Goal: Communication & Community: Answer question/provide support

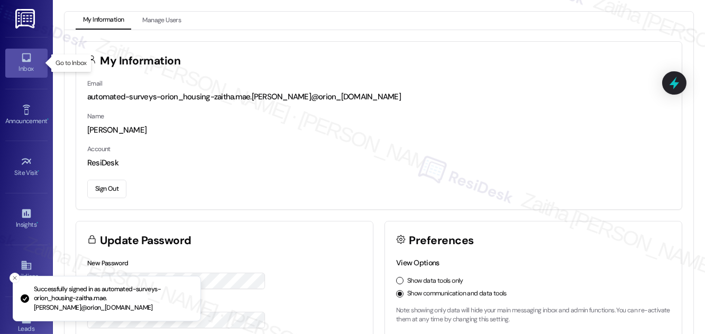
click at [26, 70] on div "Inbox" at bounding box center [26, 68] width 53 height 11
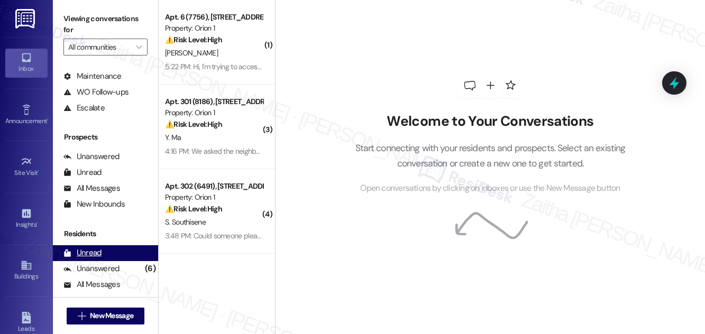
scroll to position [140, 0]
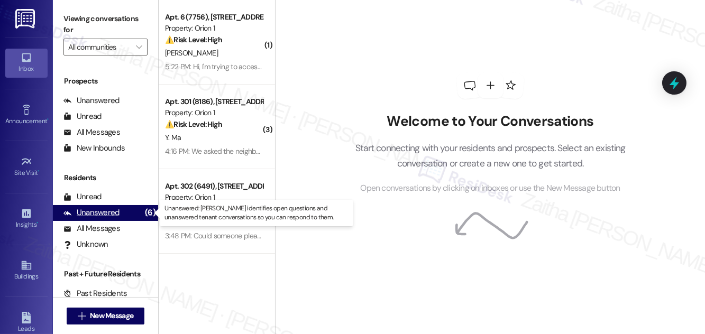
click at [85, 211] on div "Unanswered" at bounding box center [91, 212] width 56 height 11
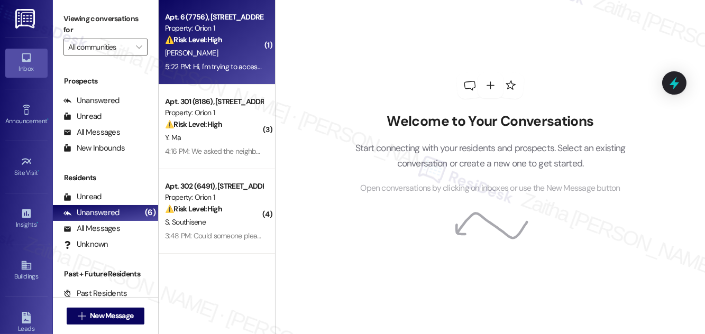
click at [246, 47] on div "J. Li" at bounding box center [214, 53] width 100 height 13
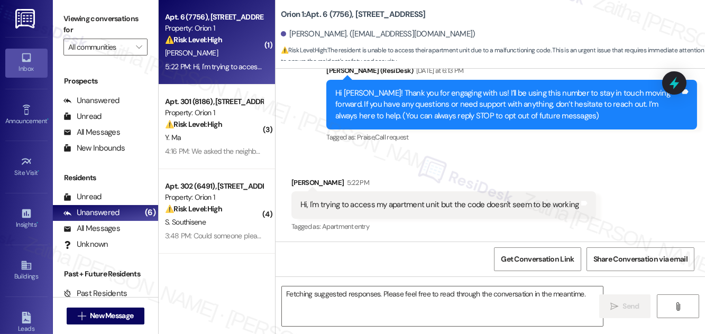
scroll to position [99, 0]
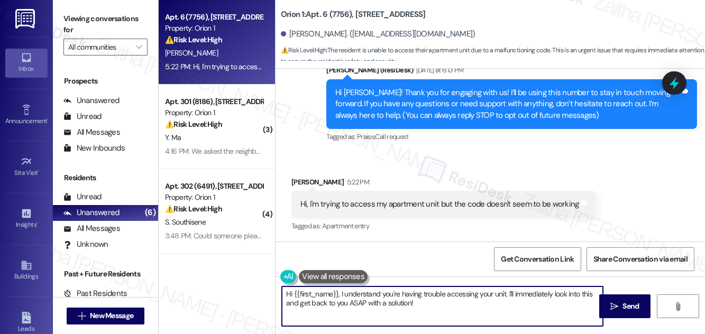
click at [341, 291] on textarea "Hi {{first_name}}, I understand you're having trouble accessing your unit. I'll…" at bounding box center [442, 307] width 321 height 40
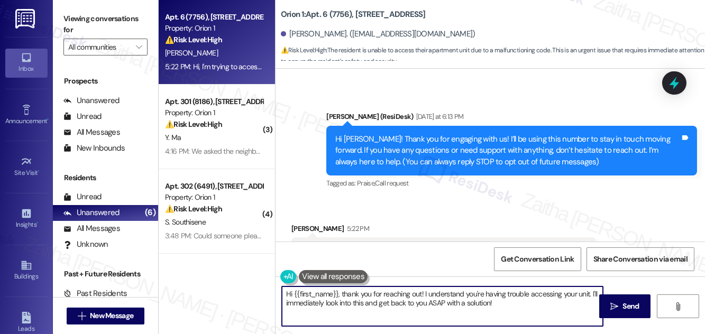
scroll to position [99, 0]
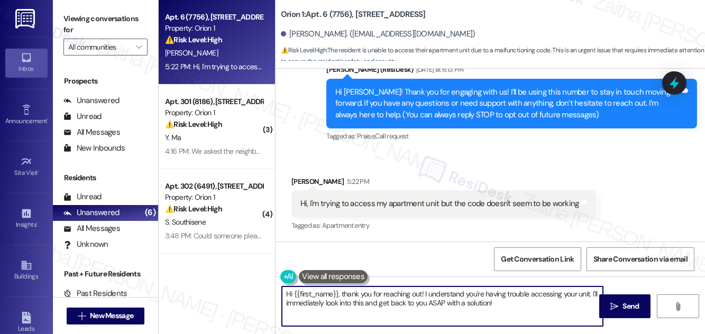
click at [291, 31] on div "Jiwen Li. (jiwenli.9@gmail.com)" at bounding box center [378, 34] width 195 height 11
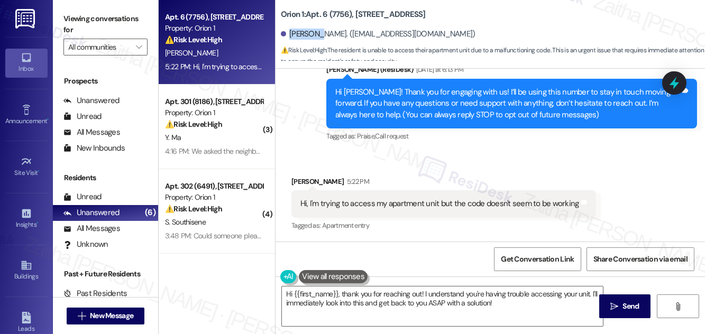
drag, startPoint x: 289, startPoint y: 35, endPoint x: 315, endPoint y: 29, distance: 27.1
click at [315, 29] on div "Jiwen Li. (jiwenli.9@gmail.com)" at bounding box center [378, 34] width 195 height 11
copy div "Jiwen Li"
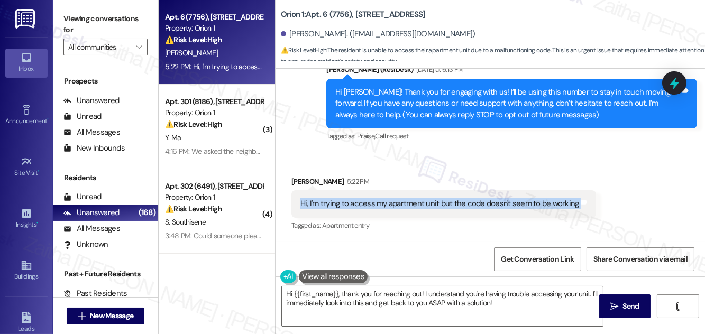
drag, startPoint x: 296, startPoint y: 204, endPoint x: 584, endPoint y: 205, distance: 287.6
click at [584, 205] on div "Hi, I'm trying to access my apartment unit but the code doesn't seem to be work…" at bounding box center [443, 203] width 305 height 27
copy div "Hi, I'm trying to access my apartment unit but the code doesn't seem to be work…"
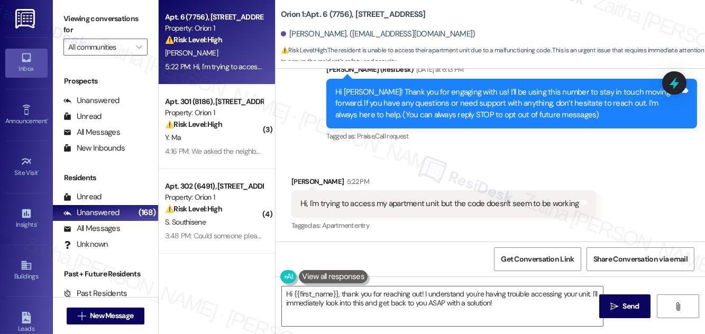
click at [440, 165] on div "Received via SMS Jiwen Li 5:22 PM Hi, I'm trying to access my apartment unit bu…" at bounding box center [489, 196] width 429 height 89
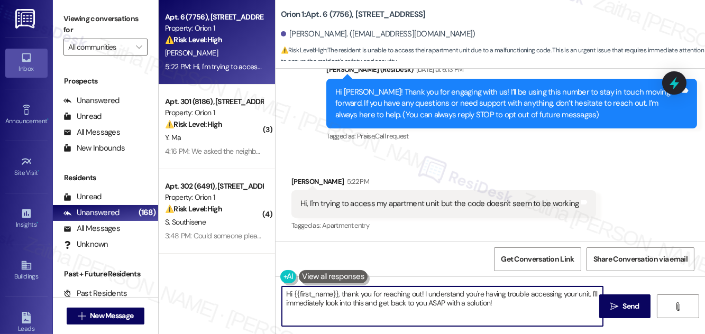
drag, startPoint x: 341, startPoint y: 293, endPoint x: 514, endPoint y: 312, distance: 175.0
click at [514, 312] on textarea "Hi {{first_name}}, thank you for reaching out! I understand you're having troub…" at bounding box center [442, 307] width 321 height 40
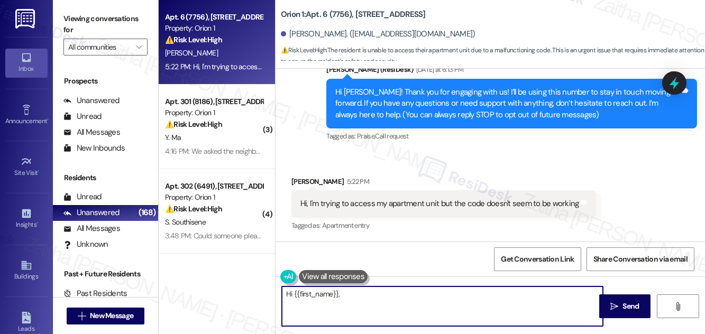
paste textarea "thank you for letting us know. I’ll confirm with the team regarding your access…"
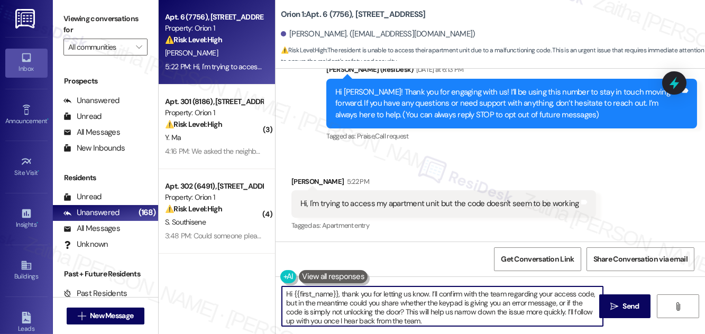
scroll to position [3, 0]
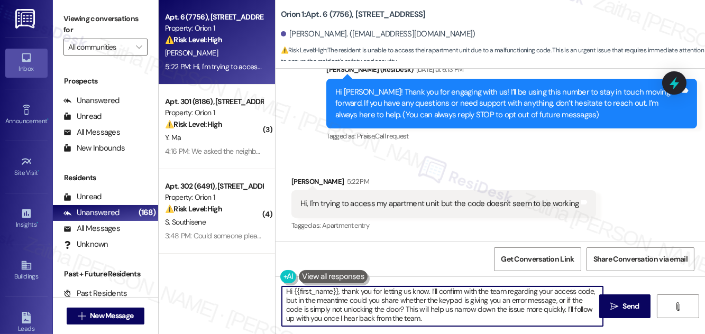
drag, startPoint x: 567, startPoint y: 309, endPoint x: 572, endPoint y: 319, distance: 11.4
click at [572, 319] on textarea "Hi {{first_name}}, thank you for letting us know. I’ll confirm with the team re…" at bounding box center [442, 307] width 321 height 40
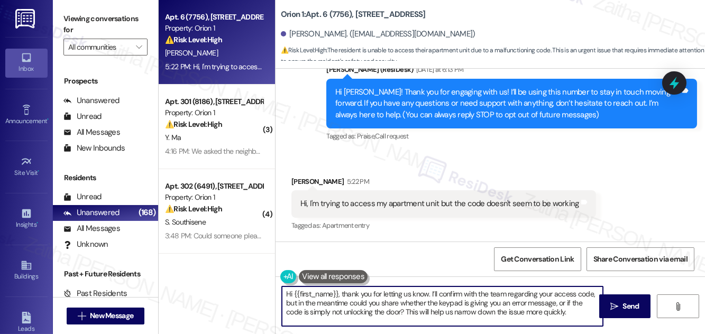
scroll to position [0, 0]
type textarea "Hi {{first_name}}, thank you for letting us know. I’ll confirm with the team re…"
click at [625, 302] on span "Send" at bounding box center [631, 306] width 16 height 11
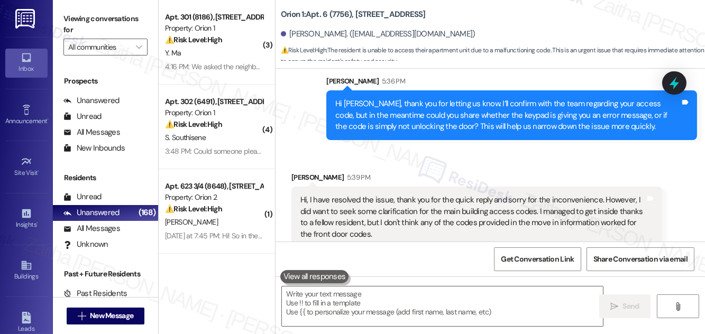
scroll to position [303, 0]
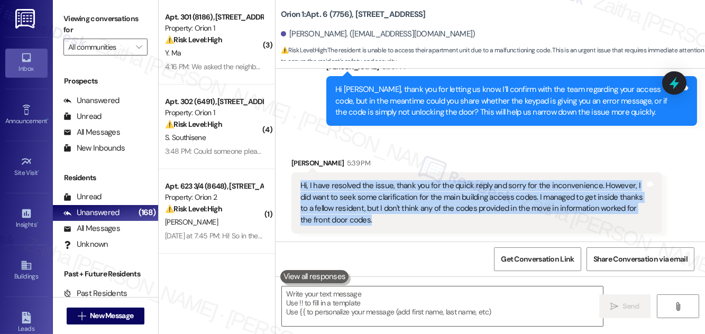
drag, startPoint x: 300, startPoint y: 182, endPoint x: 375, endPoint y: 222, distance: 84.7
click at [375, 222] on div "Hi, I have resolved the issue, thank you for the quick reply and sorry for the …" at bounding box center [472, 202] width 345 height 45
copy div "Hi, I have resolved the issue, thank you for the quick reply and sorry for the …"
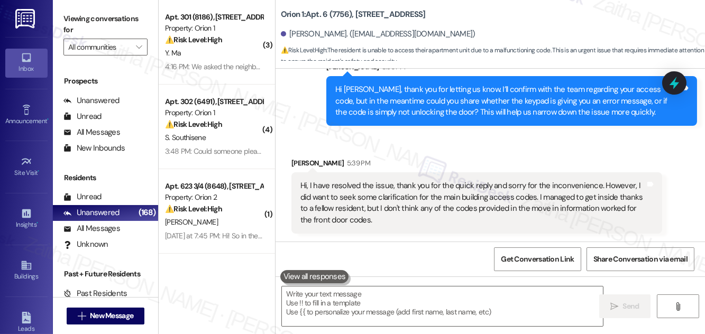
click at [425, 154] on div "Received via SMS Jiwen Li 5:39 PM Hi, I have resolved the issue, thank you for …" at bounding box center [476, 196] width 387 height 92
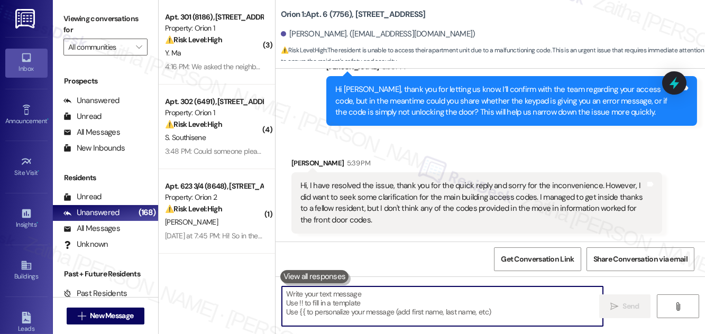
click at [388, 291] on textarea at bounding box center [442, 307] width 321 height 40
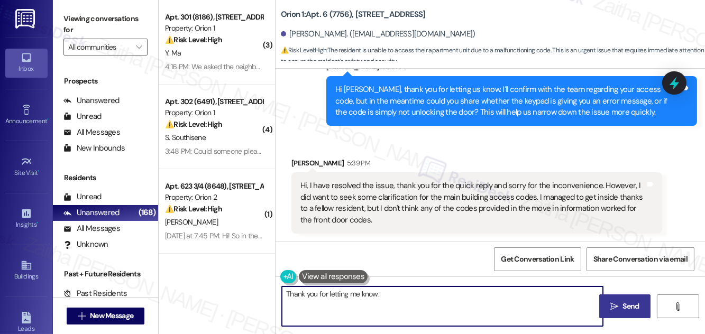
drag, startPoint x: 328, startPoint y: 292, endPoint x: 408, endPoint y: 293, distance: 79.8
click at [408, 293] on textarea "Thank you for letting me know." at bounding box center [442, 307] width 321 height 40
paste textarea "I’m glad to hear the issue has been resolved, and no worries at all. Thank you …"
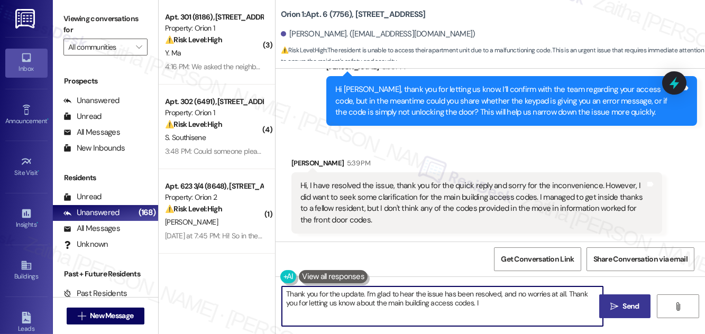
drag, startPoint x: 366, startPoint y: 293, endPoint x: 495, endPoint y: 312, distance: 130.3
click at [495, 312] on textarea "Thank you for the update. I’m glad to hear the issue has been resolved, and no …" at bounding box center [442, 307] width 321 height 40
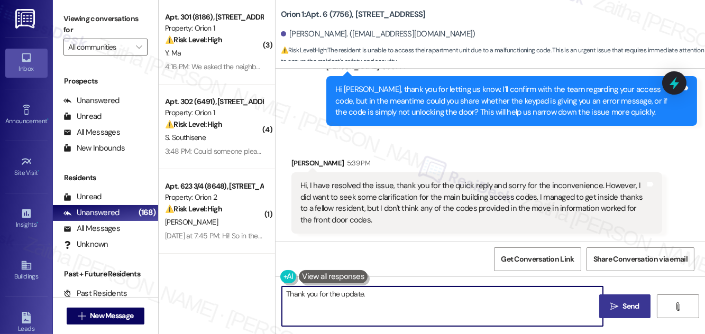
paste textarea "shorter version"
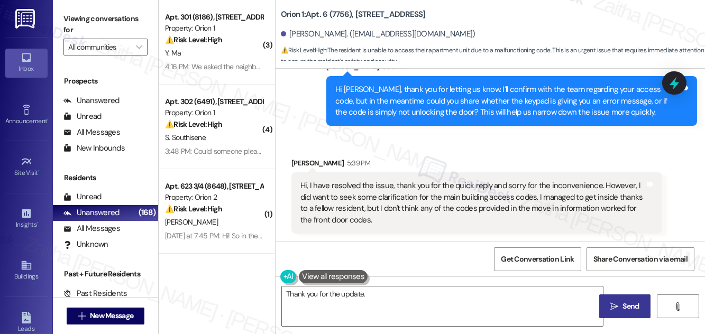
click at [420, 154] on div "Received via SMS Jiwen Li 5:39 PM Hi, I have resolved the issue, thank you for …" at bounding box center [476, 196] width 387 height 92
click at [391, 295] on textarea "Thank you for the update." at bounding box center [442, 307] width 321 height 40
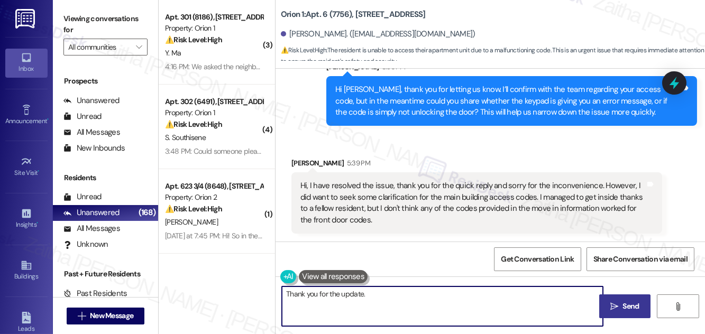
paste textarea "I’m glad to hear the issue has been resolved, and no worries at all. Thank you …"
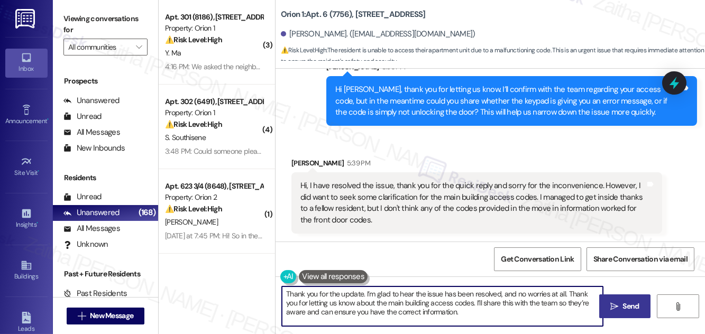
click at [313, 292] on textarea "Thank you for the update. I’m glad to hear the issue has been resolved, and no …" at bounding box center [442, 307] width 321 height 40
type textarea "Thanks for the update. I’m glad to hear the issue has been resolved, and no wor…"
click at [629, 301] on span "Send" at bounding box center [631, 306] width 16 height 11
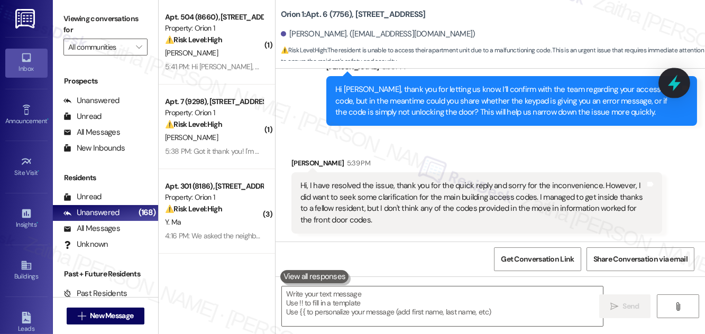
click at [677, 90] on icon at bounding box center [674, 83] width 18 height 18
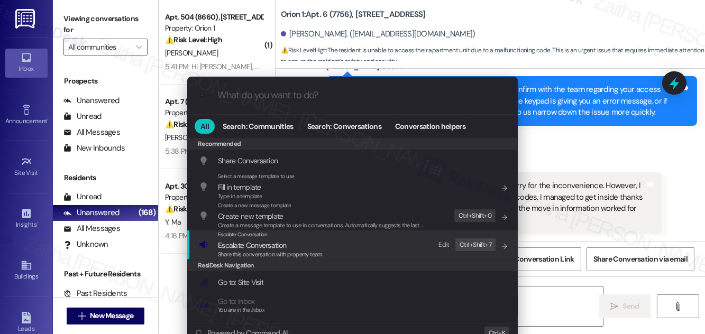
click at [246, 238] on div "Escalate Conversation" at bounding box center [270, 235] width 105 height 8
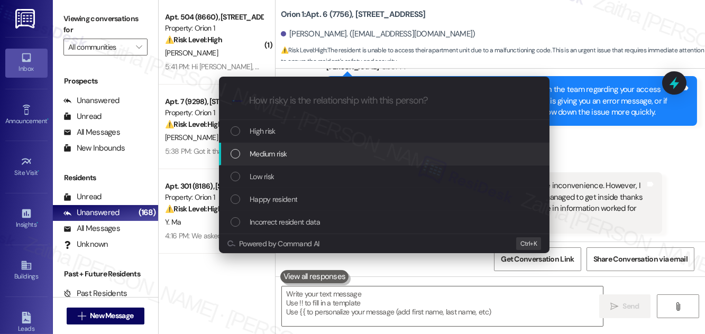
click at [263, 158] on span "Medium risk" at bounding box center [268, 154] width 37 height 12
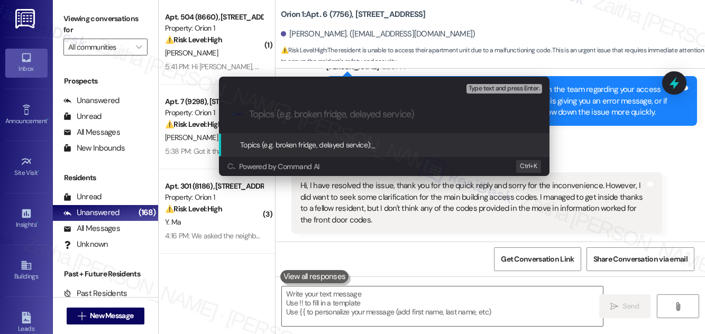
paste input "Main Building Access Code Concern"
type input "Main Building Access Code Concern"
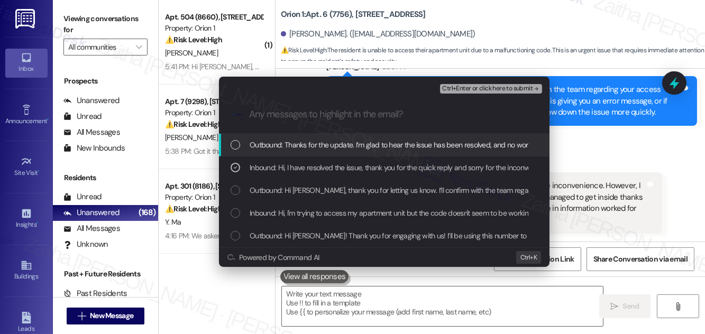
click at [474, 88] on span "Ctrl+Enter or click here to submit" at bounding box center [487, 88] width 90 height 7
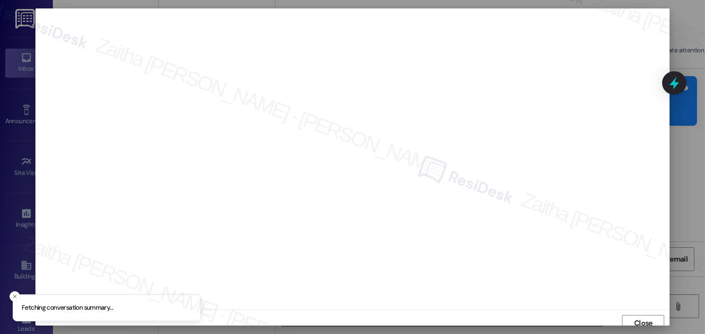
scroll to position [6, 0]
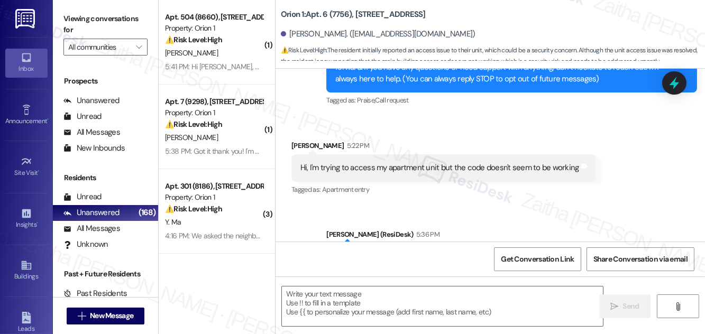
type textarea "Fetching suggested responses. Please feel free to read through the conversation…"
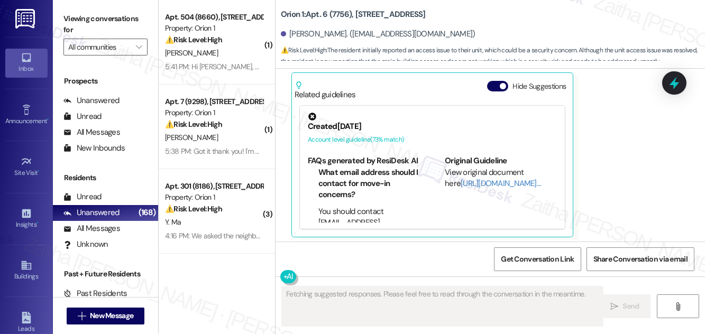
scroll to position [501, 0]
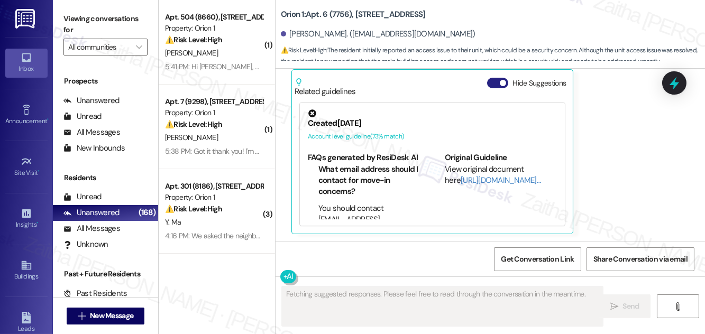
click at [496, 80] on button "Hide Suggestions" at bounding box center [497, 83] width 21 height 11
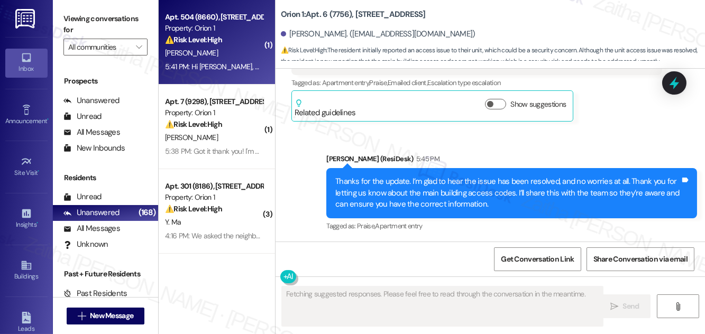
click at [231, 40] on div "⚠️ Risk Level: High The resident reports missing furniture (table and chair) an…" at bounding box center [214, 39] width 98 height 11
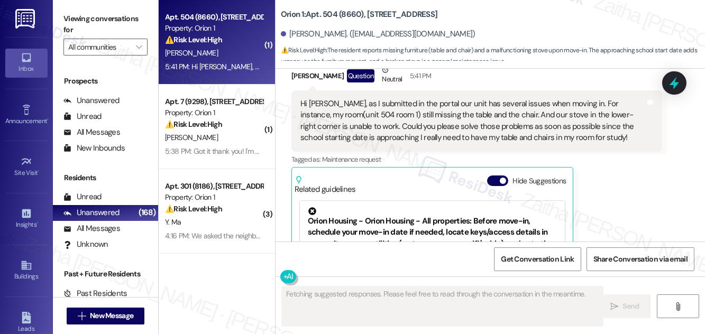
scroll to position [421, 0]
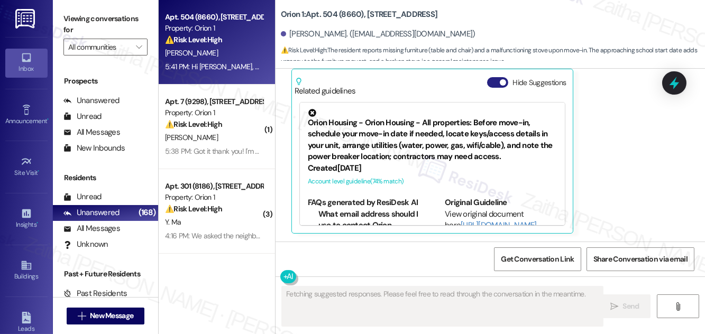
click at [496, 82] on button "Hide Suggestions" at bounding box center [497, 82] width 21 height 11
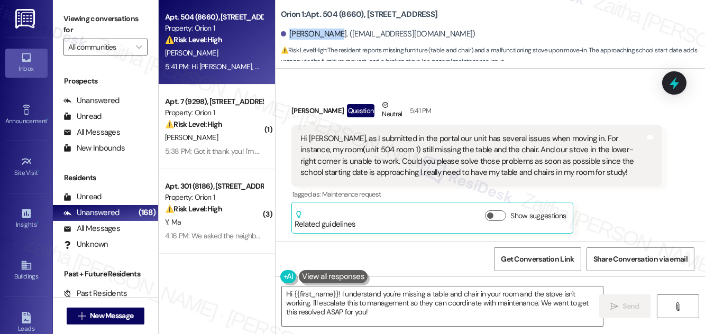
drag, startPoint x: 289, startPoint y: 32, endPoint x: 335, endPoint y: 32, distance: 46.5
click at [335, 32] on div "Hsinpan Chen. (melody910325@gmail.com)" at bounding box center [378, 34] width 195 height 11
copy div "Hsinpan Chen"
click at [486, 93] on div "Received via SMS Hsinpan Chen Question Neutral 5:41 PM Hi Sarah, as I submitted…" at bounding box center [476, 166] width 387 height 150
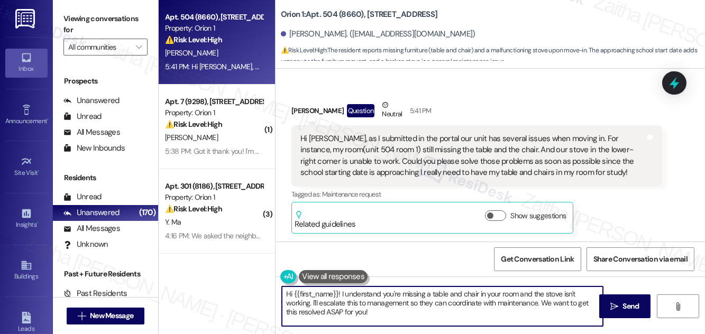
drag, startPoint x: 318, startPoint y: 304, endPoint x: 382, endPoint y: 311, distance: 63.9
click at [382, 311] on textarea "Hi {{first_name}}! I understand you're missing a table and chair in your room a…" at bounding box center [442, 307] width 321 height 40
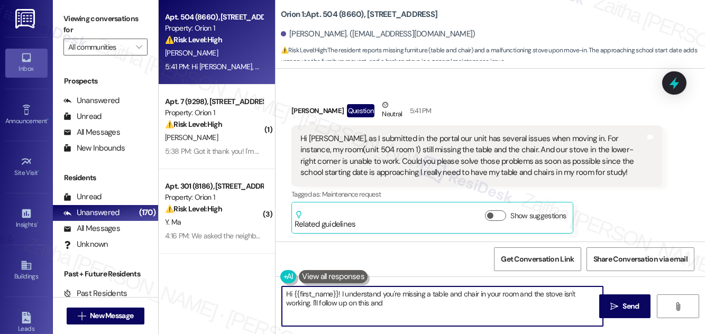
paste textarea "our maintenance team will reach out to you directly through the work order syst…"
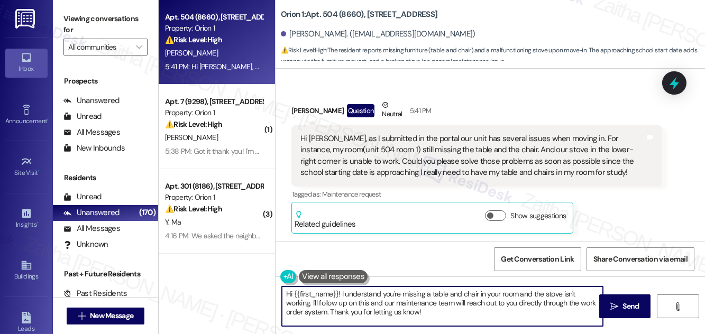
click at [338, 293] on textarea "Hi {{first_name}}! I understand you're missing a table and chair in your room a…" at bounding box center [442, 307] width 321 height 40
drag, startPoint x: 408, startPoint y: 311, endPoint x: 537, endPoint y: 312, distance: 129.0
click at [537, 312] on textarea "Hi {{first_name}}, thank you for reaching out! I understand you're missing a ta…" at bounding box center [442, 307] width 321 height 40
click at [437, 302] on textarea "Hi {{first_name}}, thank you for reaching out! I understand you're missing a ta…" at bounding box center [442, 307] width 321 height 40
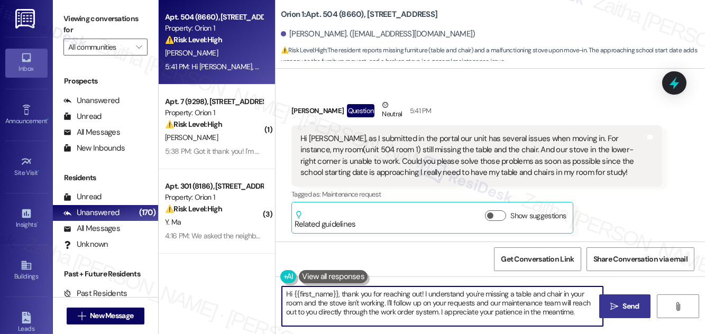
type textarea "Hi {{first_name}}, thank you for reaching out! I understand you're missing a ta…"
click at [623, 311] on span "Send" at bounding box center [631, 306] width 16 height 11
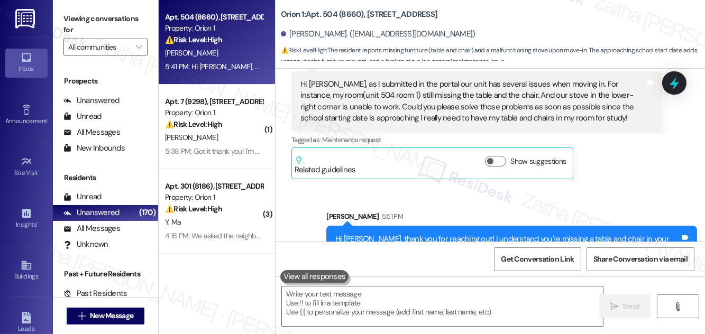
scroll to position [384, 0]
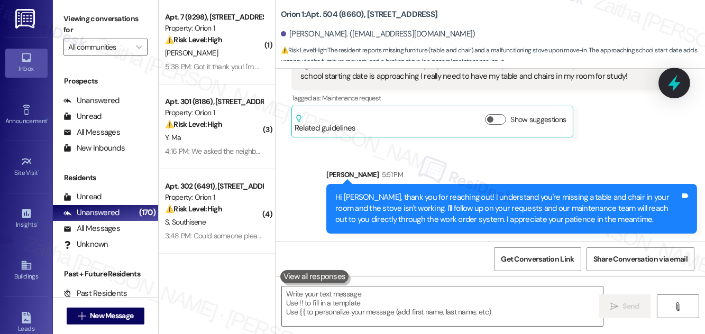
click at [673, 81] on icon at bounding box center [674, 83] width 13 height 16
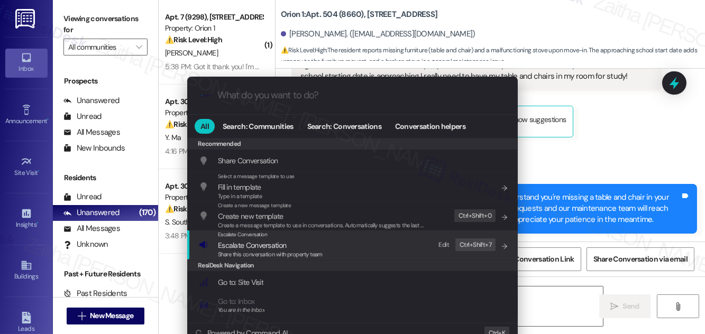
click at [241, 248] on span "Escalate Conversation" at bounding box center [252, 246] width 68 height 10
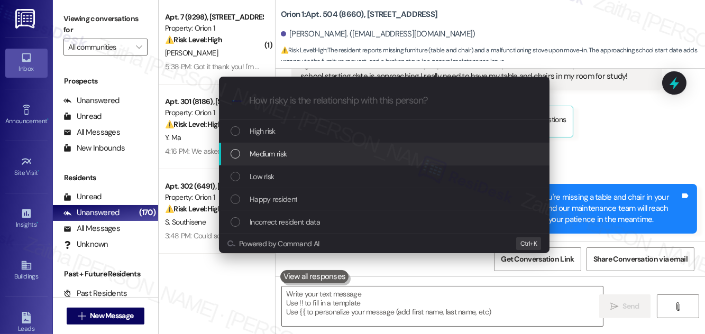
click at [269, 146] on div "Medium risk" at bounding box center [384, 154] width 330 height 23
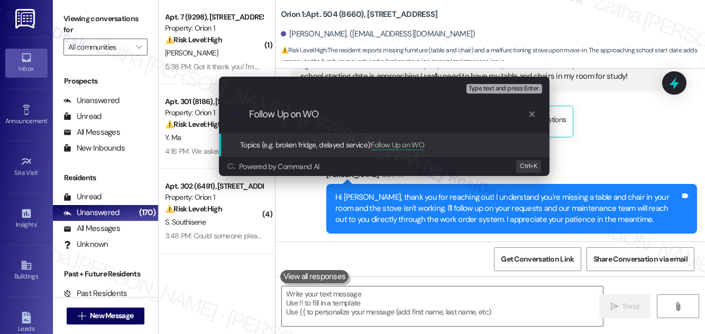
paste input "#25412"
paste input "25689"
click at [429, 112] on input "Follow Up on WO #25412(table and chair) & 25689" at bounding box center [388, 114] width 279 height 11
click at [474, 112] on input "Follow Up on WO #25412(table and chair) & #25689" at bounding box center [388, 114] width 279 height 11
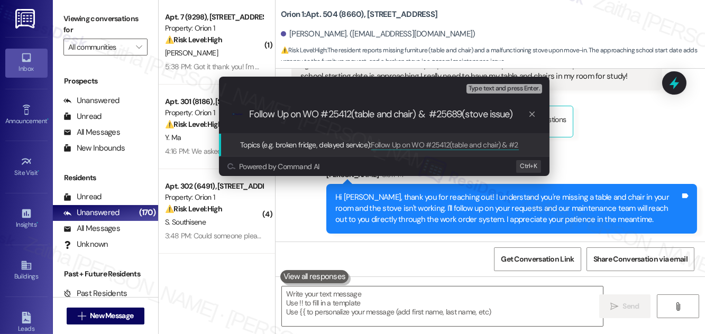
click at [354, 114] on input "Follow Up on WO #25412(table and chair) & #25689(stove issue)" at bounding box center [388, 114] width 279 height 11
type input "Follow Up on WO #25412(missing table and chair) & #25689(stove issue)"
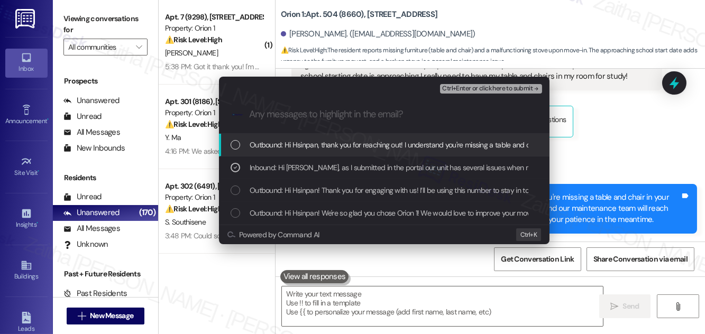
click at [483, 90] on span "Ctrl+Enter or click here to submit" at bounding box center [487, 88] width 90 height 7
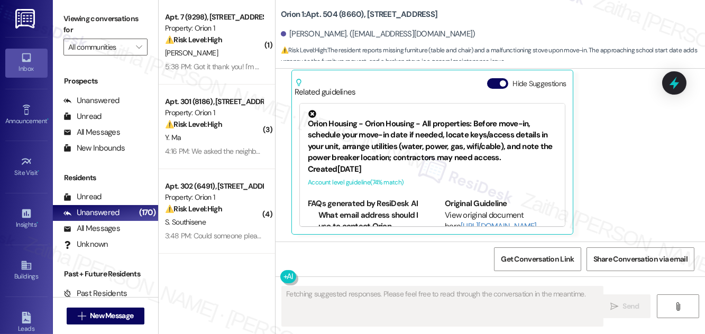
scroll to position [421, 0]
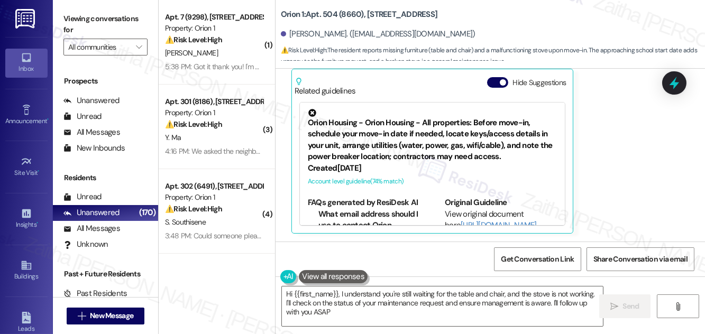
type textarea "Hi {{first_name}}, I understand you're still waiting for the table and chair, a…"
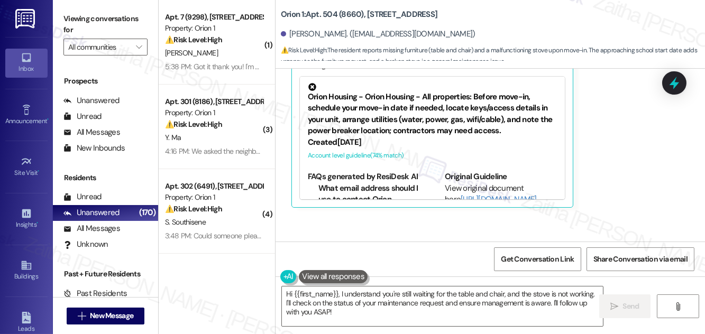
scroll to position [533, 0]
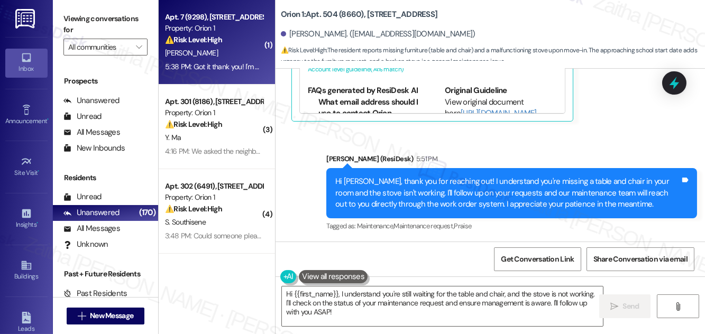
click at [222, 57] on div "[PERSON_NAME]" at bounding box center [214, 53] width 100 height 13
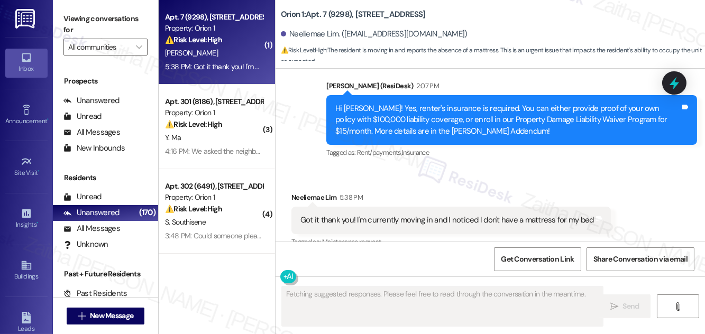
scroll to position [663, 0]
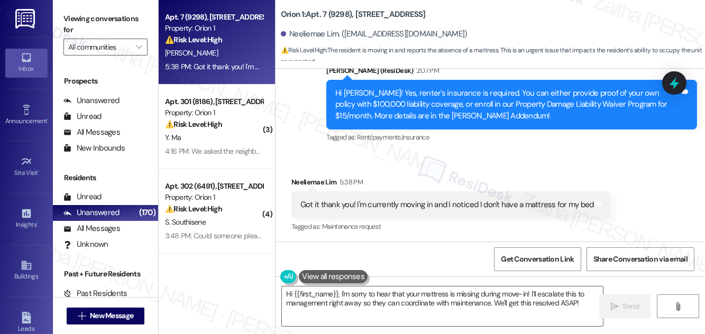
click at [299, 35] on div "Neeliemae Lim. (nmlim@usc.edu)" at bounding box center [374, 34] width 187 height 11
click at [465, 22] on div "Orion 1: Apt. 7 (9298), 3431 S Catalina St Neeliemae Lim. (nmlim@usc.edu) ⚠️ Ri…" at bounding box center [493, 32] width 424 height 58
drag, startPoint x: 288, startPoint y: 31, endPoint x: 337, endPoint y: 27, distance: 49.8
click at [337, 27] on div "Neeliemae Lim. (nmlim@usc.edu)" at bounding box center [493, 34] width 424 height 21
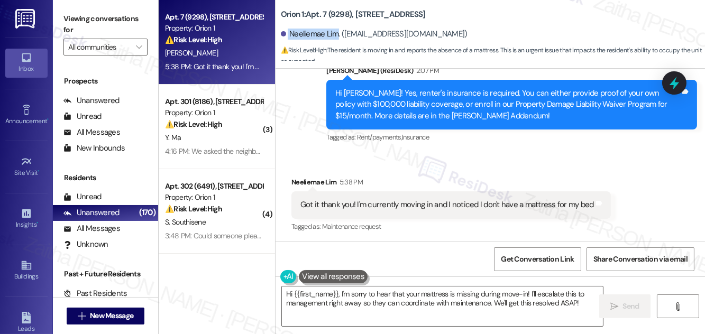
copy div "Neeliemae Lim"
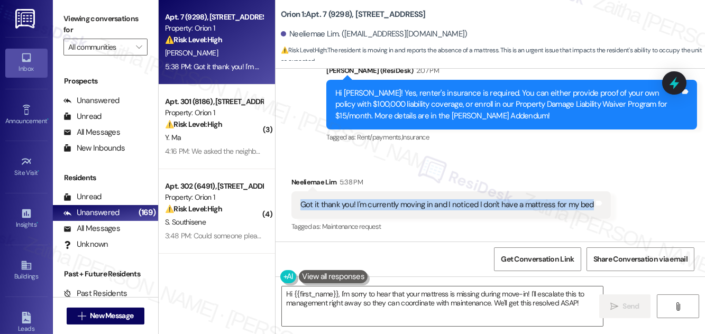
drag, startPoint x: 290, startPoint y: 200, endPoint x: 587, endPoint y: 215, distance: 297.5
click at [587, 215] on div "Received via SMS Neeliemae Lim 5:38 PM Got it thank you! I'm currently moving i…" at bounding box center [450, 205] width 335 height 73
copy div "Got it thank you! I'm currently moving in and I noticed I don't have a mattress…"
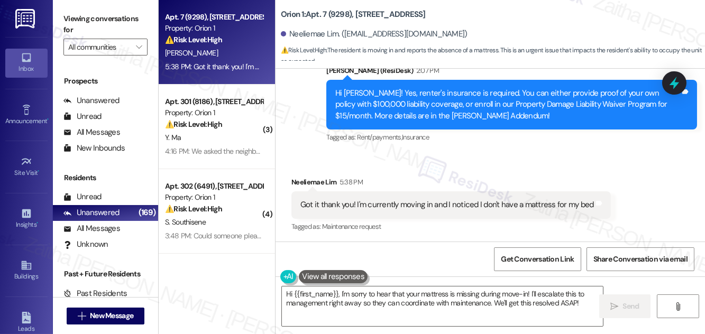
click at [482, 167] on div "Received via SMS Neeliemae Lim 5:38 PM Got it thank you! I'm currently moving i…" at bounding box center [489, 197] width 429 height 89
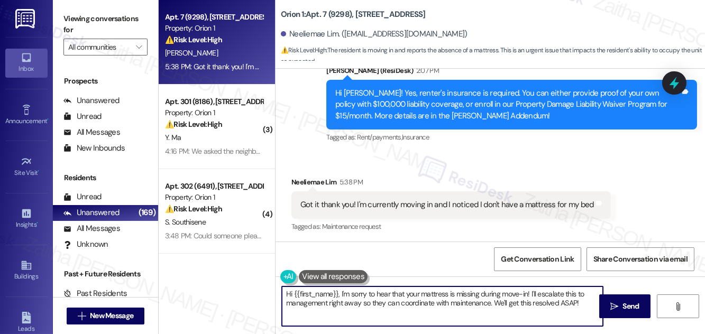
drag, startPoint x: 288, startPoint y: 296, endPoint x: 581, endPoint y: 306, distance: 293.1
click at [581, 306] on textarea "Hi {{first_name}}, I'm sorry to hear that your mattress is missing during move-…" at bounding box center [442, 307] width 321 height 40
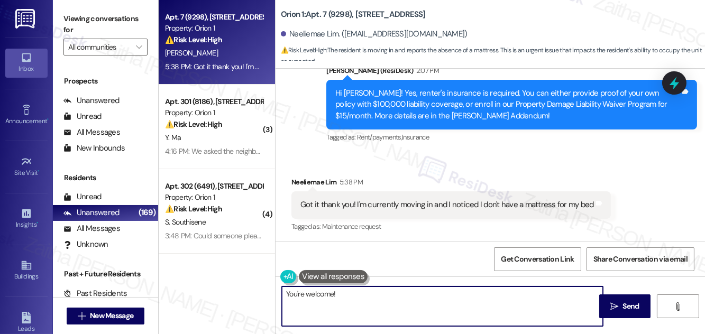
paste textarea "thank you for letting us know. Just to clarify, was a mattress included in your…"
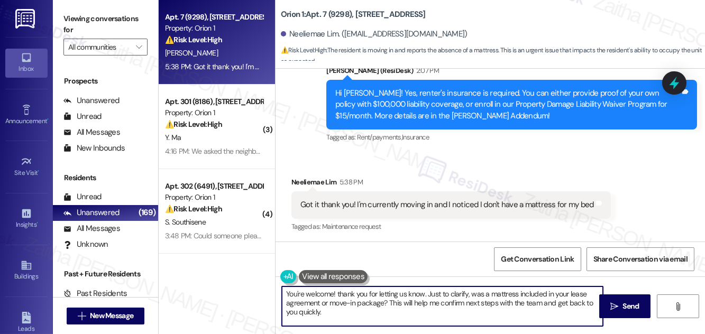
drag, startPoint x: 426, startPoint y: 294, endPoint x: 338, endPoint y: 296, distance: 87.3
click at [337, 295] on textarea "You're welcome! thank you for letting us know. Just to clarify, was a mattress …" at bounding box center [442, 307] width 321 height 40
click at [539, 302] on textarea "You're welcome! Just to clarify, was a mattress included in your lease agreemen…" at bounding box center [442, 307] width 321 height 40
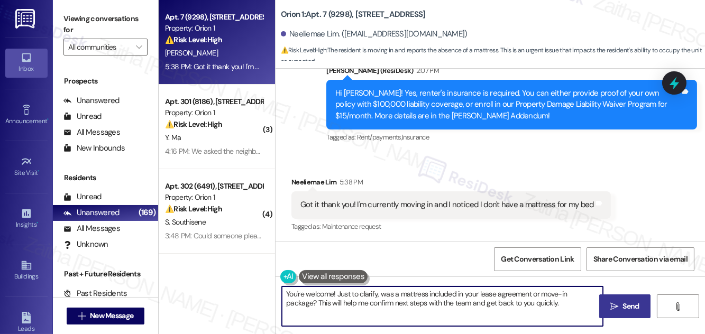
type textarea "You're welcome! Just to clarify, was a mattress included in your lease agreemen…"
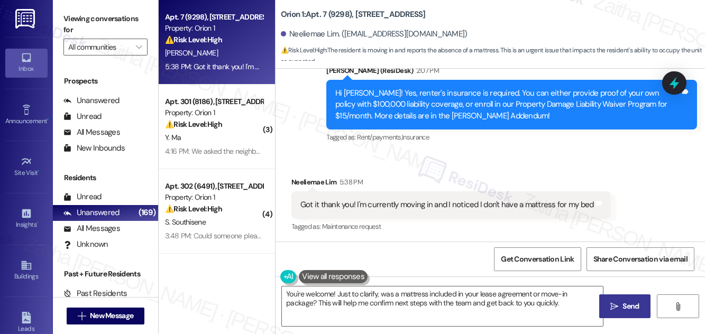
click at [621, 306] on span "Send" at bounding box center [631, 306] width 21 height 11
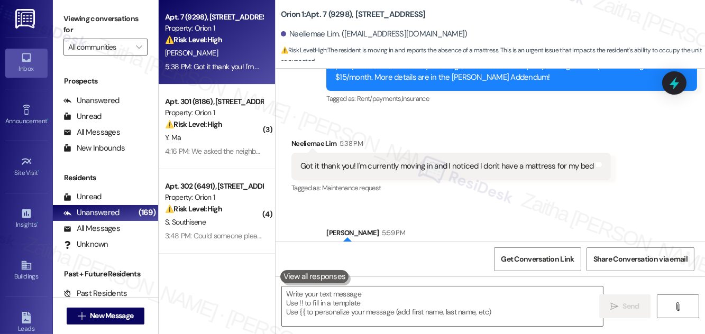
scroll to position [748, 0]
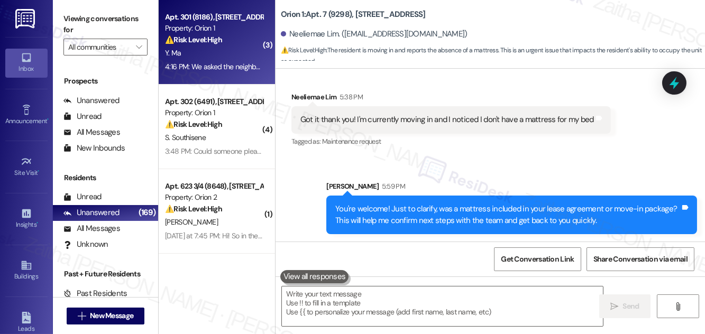
click at [224, 50] on div "Y. Ma" at bounding box center [214, 53] width 100 height 13
type textarea "Fetching suggested responses. Please feel free to read through the conversation…"
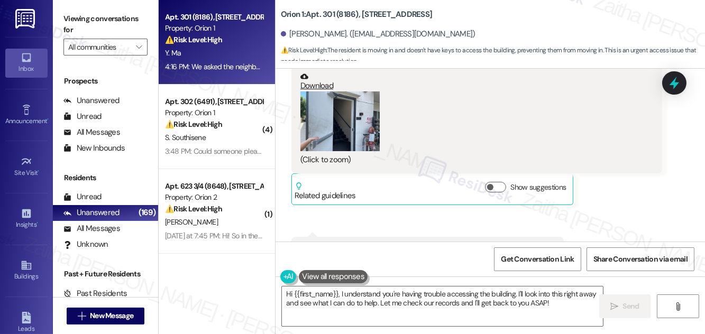
scroll to position [633, 0]
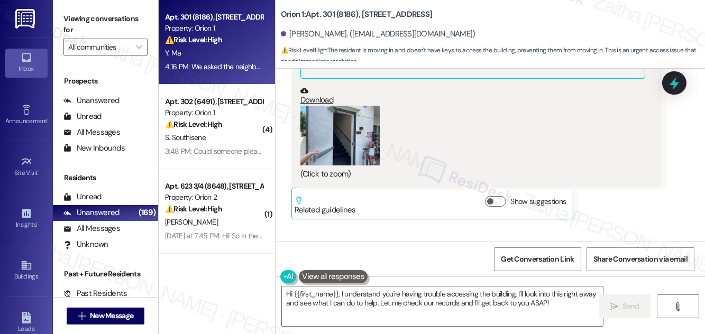
click at [322, 125] on button "Zoom image" at bounding box center [339, 136] width 79 height 60
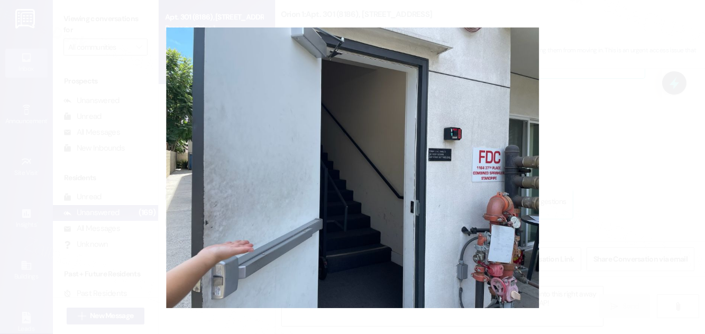
click at [596, 132] on button "Unzoom image" at bounding box center [352, 167] width 705 height 334
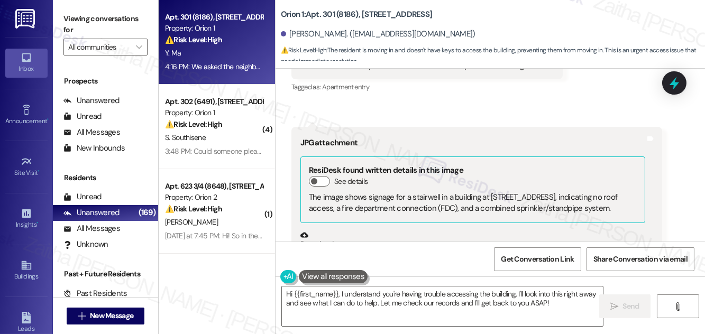
scroll to position [585, 0]
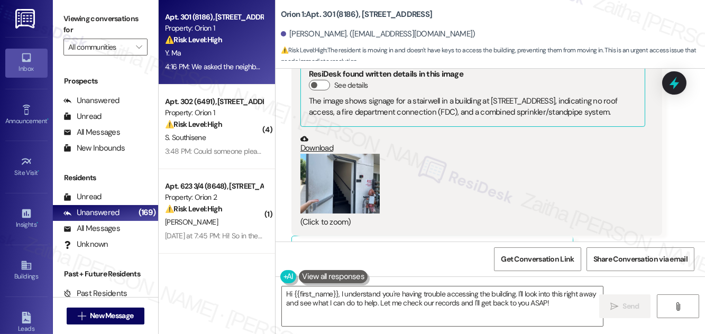
click at [338, 181] on button "Zoom image" at bounding box center [339, 184] width 79 height 60
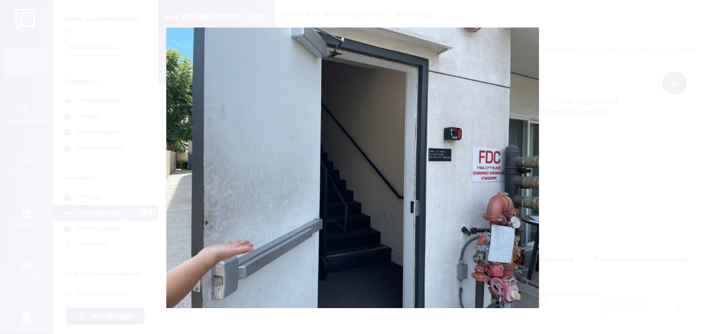
click at [602, 118] on button "Unzoom image" at bounding box center [352, 167] width 705 height 334
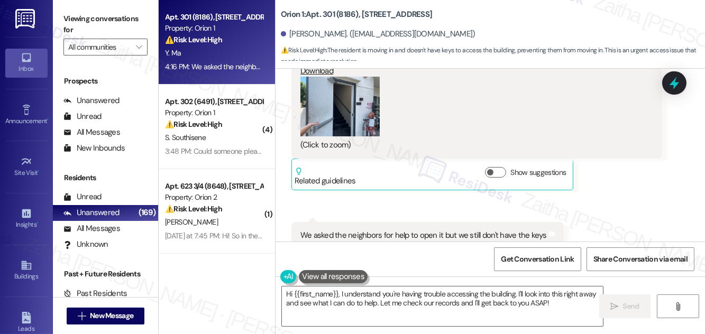
scroll to position [633, 0]
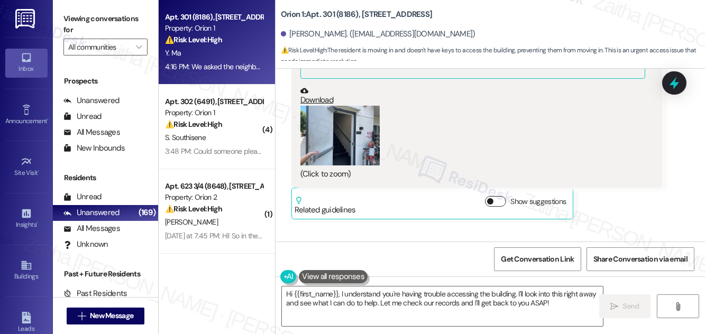
click at [500, 196] on button "Show suggestions" at bounding box center [495, 201] width 21 height 11
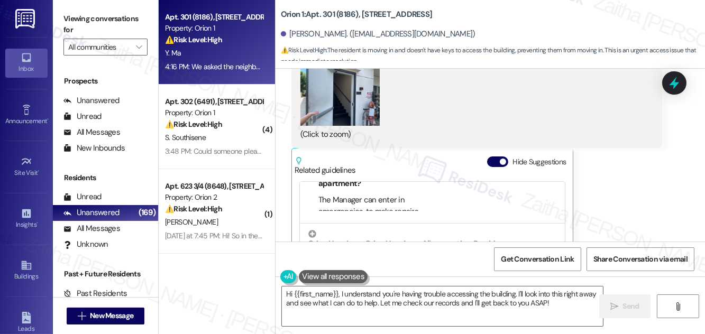
scroll to position [671, 0]
click at [493, 158] on button "Hide Suggestions" at bounding box center [497, 163] width 21 height 11
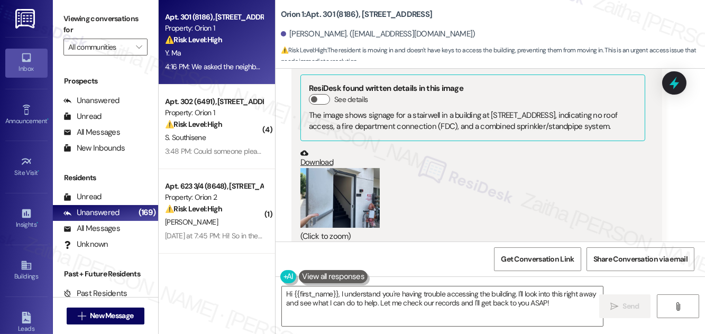
scroll to position [681, 0]
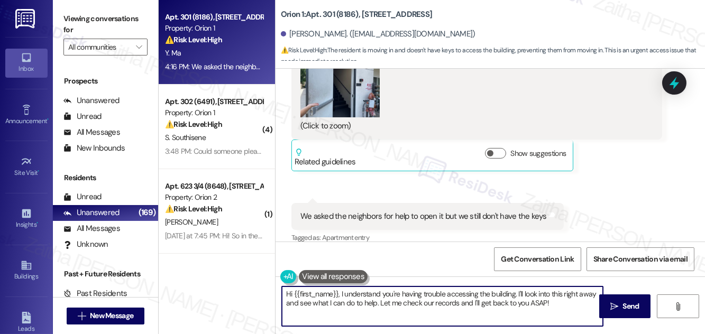
drag, startPoint x: 283, startPoint y: 294, endPoint x: 565, endPoint y: 300, distance: 282.4
click at [565, 300] on textarea "Hi {{first_name}}, I understand you're having trouble accessing the building. I…" at bounding box center [442, 307] width 321 height 40
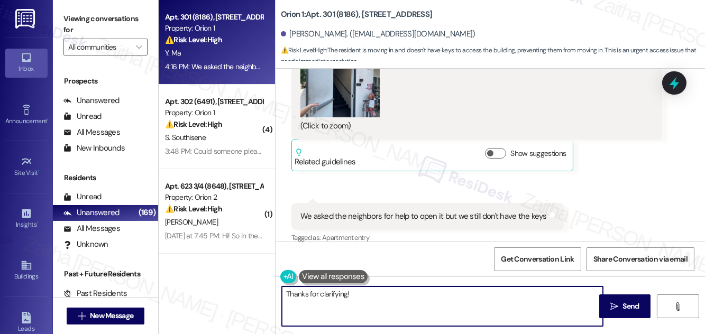
click at [307, 290] on textarea "Thanks for clarifying!" at bounding box center [442, 307] width 321 height 40
click at [372, 297] on textarea "Thank you for clarifying!" at bounding box center [442, 307] width 321 height 40
type textarea "Thank you for clarifying!"
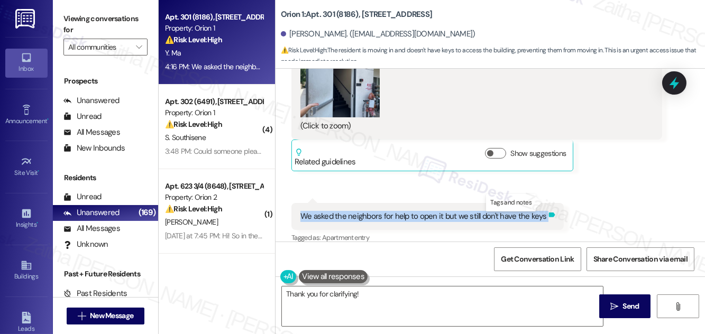
drag, startPoint x: 288, startPoint y: 202, endPoint x: 545, endPoint y: 198, distance: 257.0
click at [545, 198] on div "Received via SMS 4:16 PM Yifan Ma 4:16 PM We asked the neighbors for help to op…" at bounding box center [427, 224] width 288 height 59
copy div "We asked the neighbors for help to open it but we still don't have the keys Tag…"
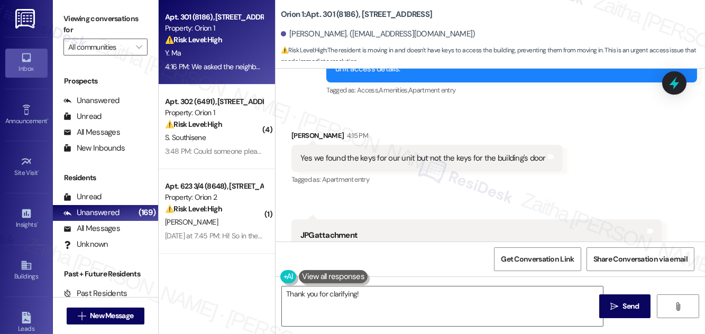
scroll to position [392, 0]
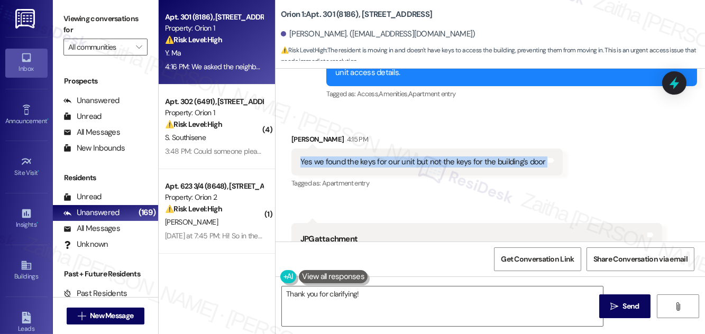
drag, startPoint x: 293, startPoint y: 151, endPoint x: 549, endPoint y: 153, distance: 255.4
click at [549, 153] on div "Yes we found the keys for our unit but not the keys for the building's door Tag…" at bounding box center [426, 162] width 271 height 27
copy div "Yes we found the keys for our unit but not the keys for the building's door Tag…"
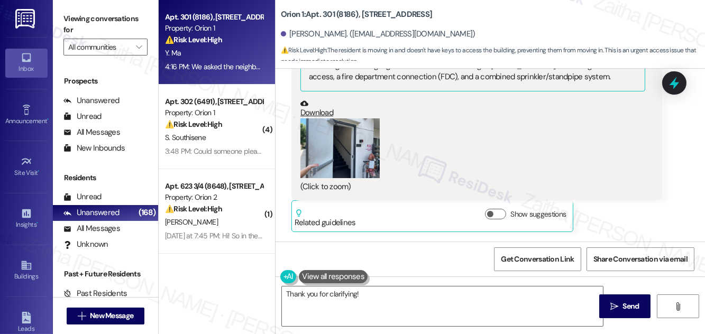
scroll to position [673, 0]
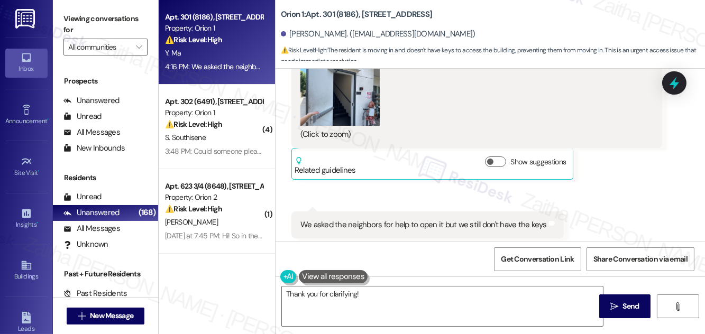
click at [344, 90] on button "Zoom image" at bounding box center [339, 96] width 79 height 60
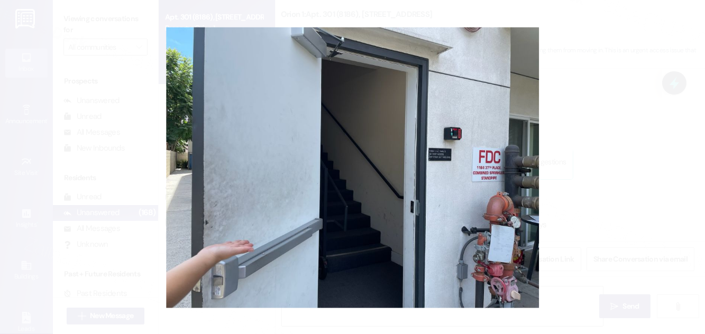
click at [607, 126] on button "Unzoom image" at bounding box center [352, 167] width 705 height 334
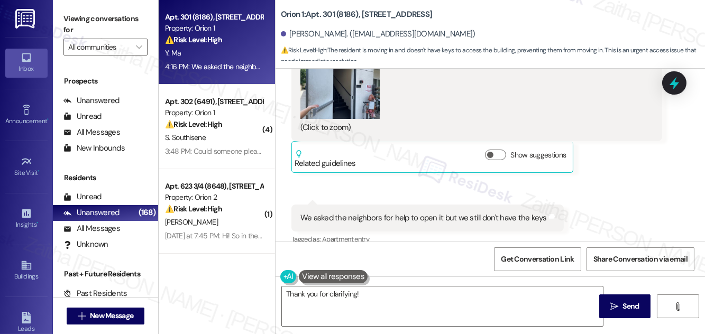
scroll to position [681, 0]
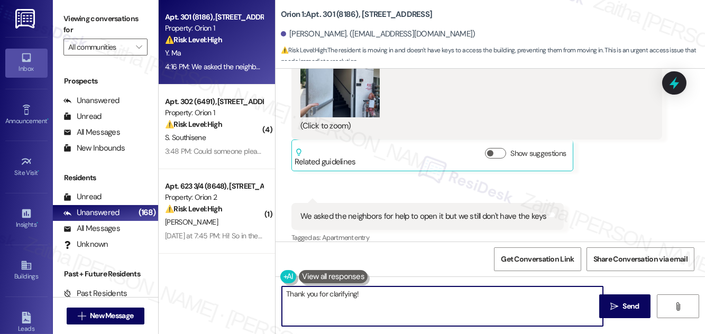
drag, startPoint x: 283, startPoint y: 294, endPoint x: 403, endPoint y: 293, distance: 120.0
click at [403, 293] on textarea "Thank you for clarifying!" at bounding box center [442, 307] width 321 height 40
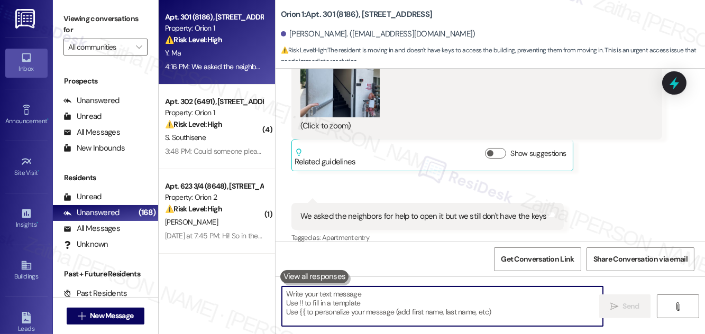
paste textarea "thank you for letting us know. I’ll check with the team regarding the building …"
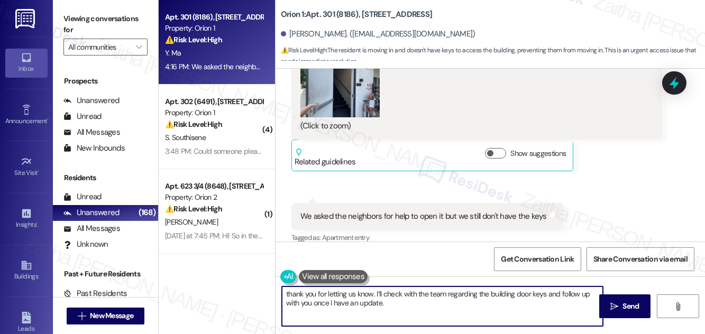
click at [288, 292] on textarea "thank you for letting us know. I’ll check with the team regarding the building …" at bounding box center [442, 307] width 321 height 40
click at [352, 293] on textarea "Thank you for letting us know. I’ll check with the team regarding the building …" at bounding box center [442, 307] width 321 height 40
drag, startPoint x: 388, startPoint y: 290, endPoint x: 398, endPoint y: 306, distance: 18.8
click at [397, 306] on textarea "Thank you for letting me know. I’ll check with the team regarding the building …" at bounding box center [442, 307] width 321 height 40
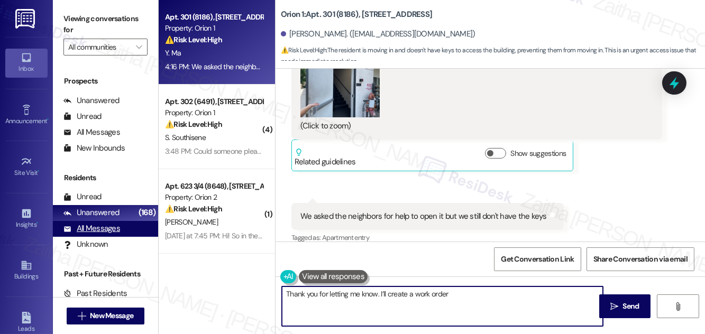
type textarea "Thank you for letting me know. I’ll create a work order"
click at [94, 229] on div "All Messages" at bounding box center [91, 228] width 57 height 11
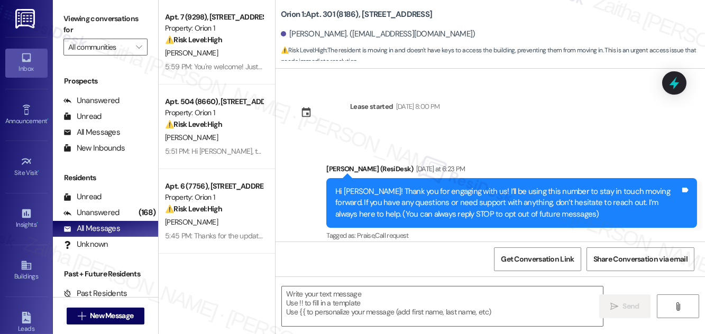
scroll to position [680, 0]
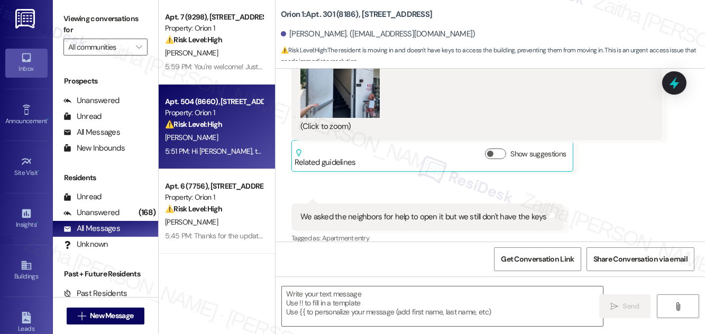
type textarea "Fetching suggested responses. Please feel free to read through the conversation…"
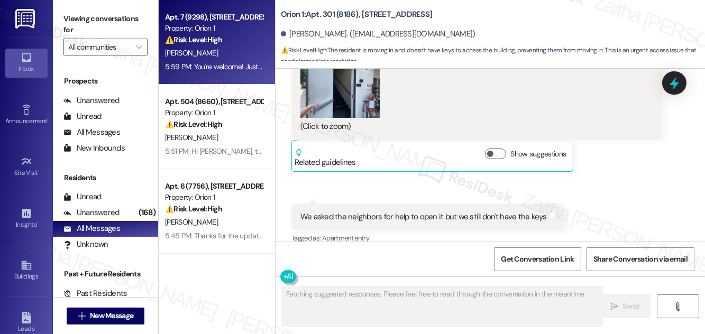
click at [233, 50] on div "[PERSON_NAME]" at bounding box center [214, 53] width 100 height 13
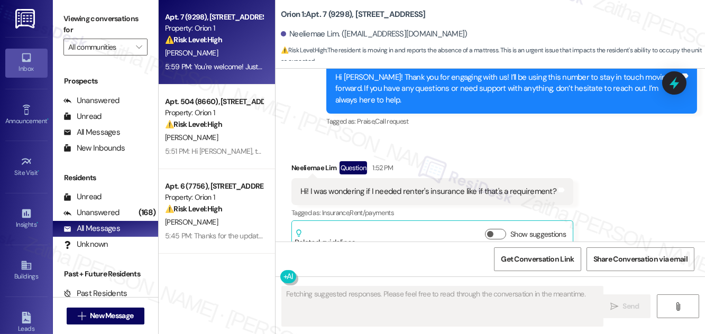
scroll to position [422, 0]
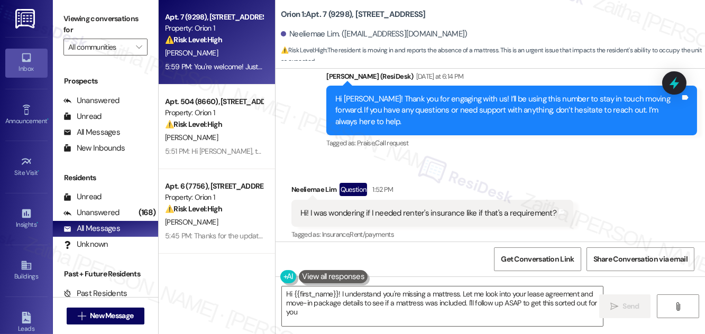
type textarea "Hi {{first_name}}! I understand you're missing a mattress. Let me look into you…"
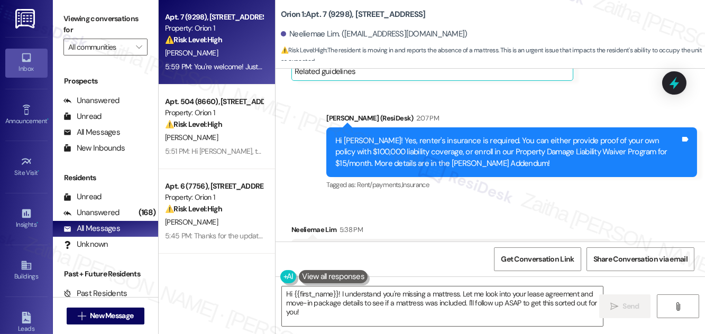
scroll to position [763, 0]
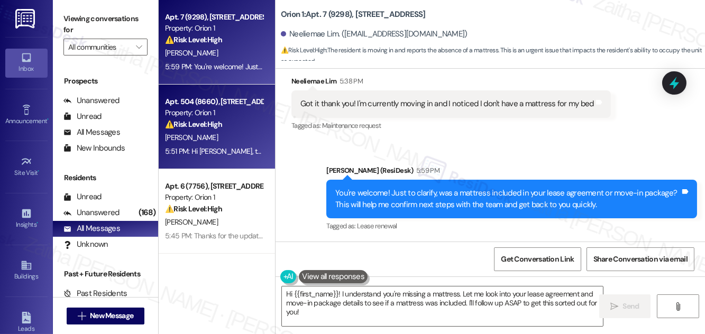
click at [252, 133] on div "H. Chen" at bounding box center [214, 137] width 100 height 13
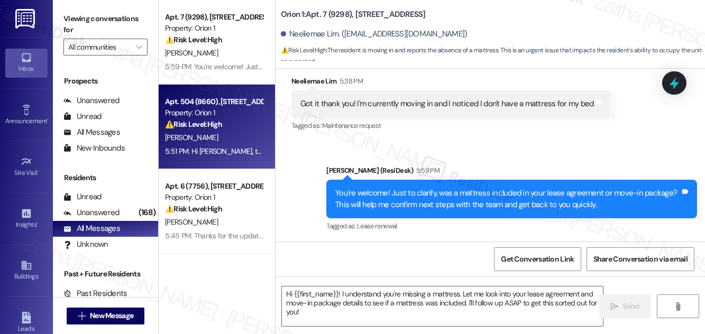
type textarea "Fetching suggested responses. Please feel free to read through the conversation…"
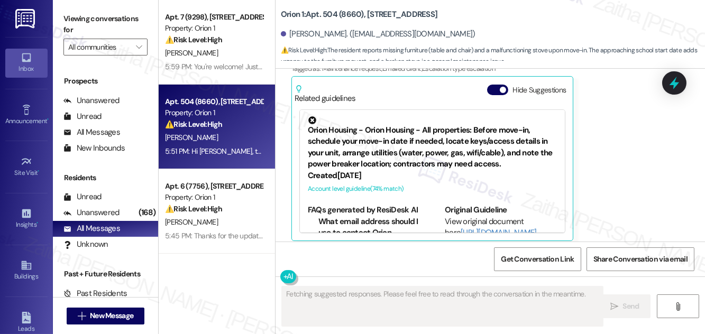
scroll to position [421, 0]
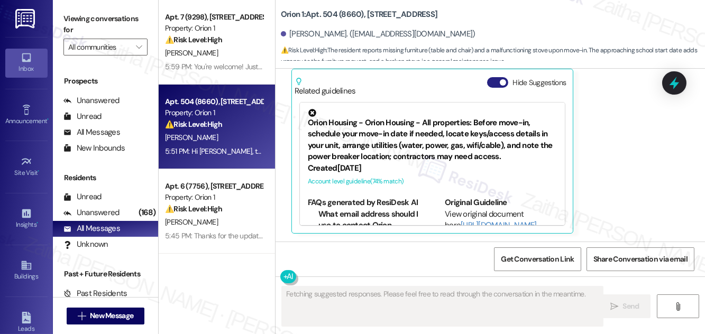
click at [493, 81] on button "Hide Suggestions" at bounding box center [497, 82] width 21 height 11
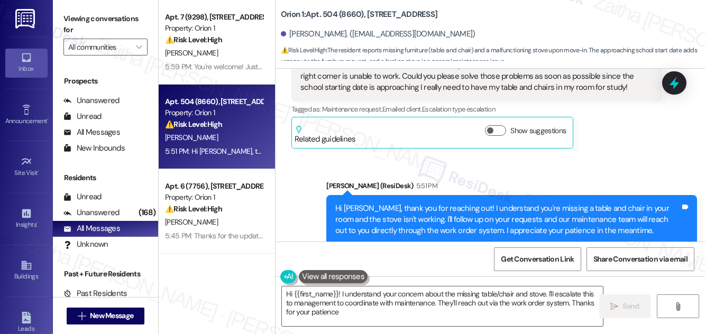
type textarea "Hi {{first_name}}! I understand your concern about the missing table/chair and …"
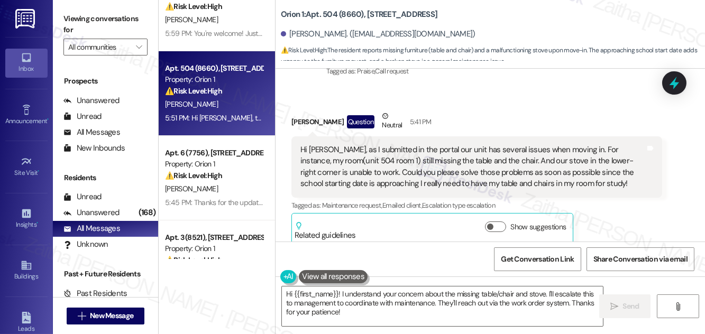
scroll to position [48, 0]
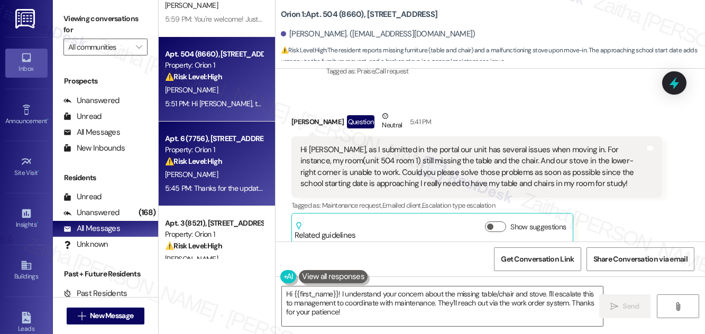
click at [234, 163] on div "⚠️ Risk Level: High The resident initially reported an access issue to their un…" at bounding box center [214, 161] width 98 height 11
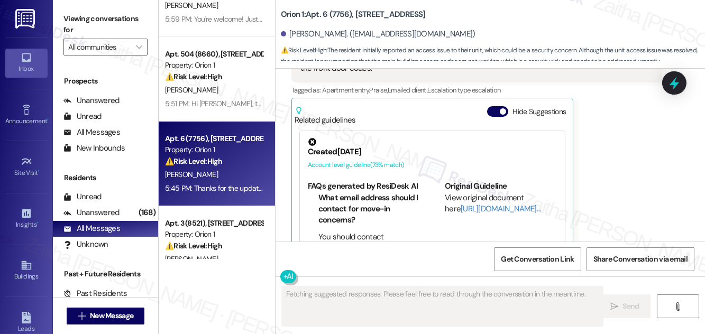
scroll to position [501, 0]
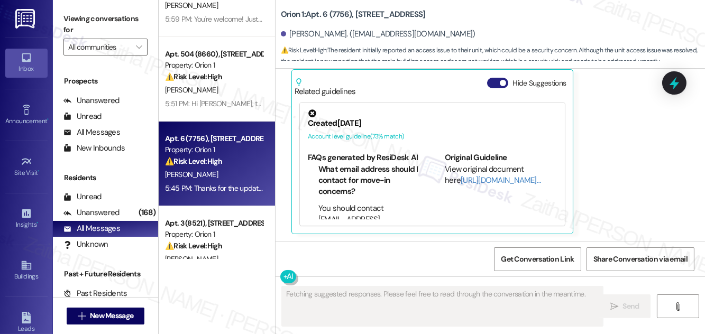
click at [492, 85] on button "Hide Suggestions" at bounding box center [497, 83] width 21 height 11
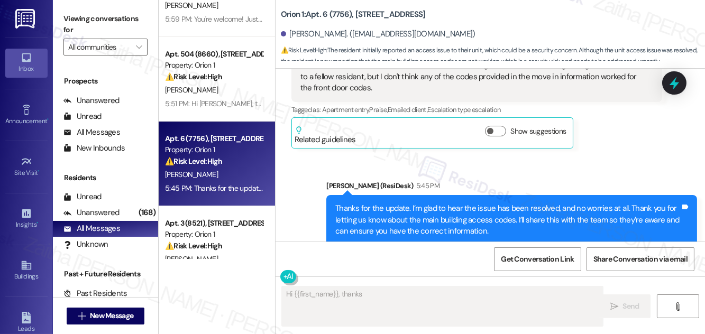
scroll to position [404, 0]
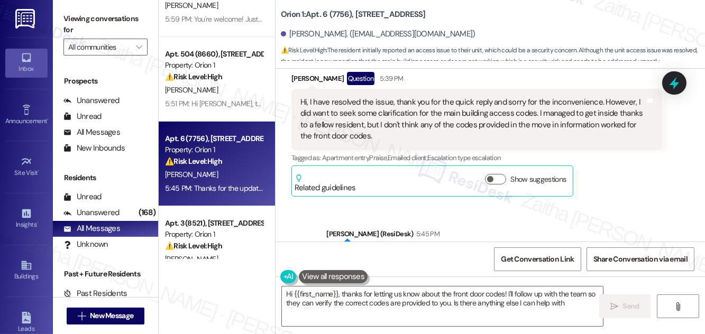
type textarea "Hi {{first_name}}, thanks for letting us know about the front door codes! I'll …"
click at [98, 214] on div "Unanswered" at bounding box center [91, 212] width 56 height 11
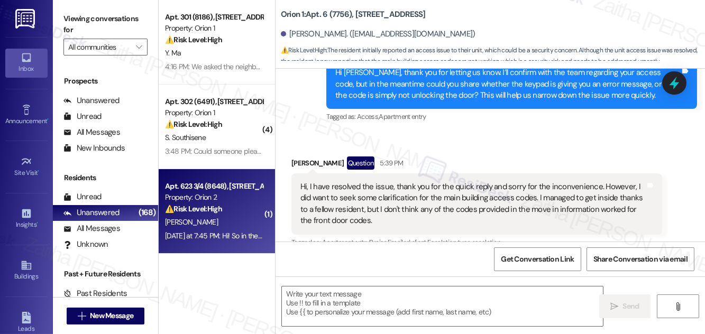
type textarea "Fetching suggested responses. Please feel free to read through the conversation…"
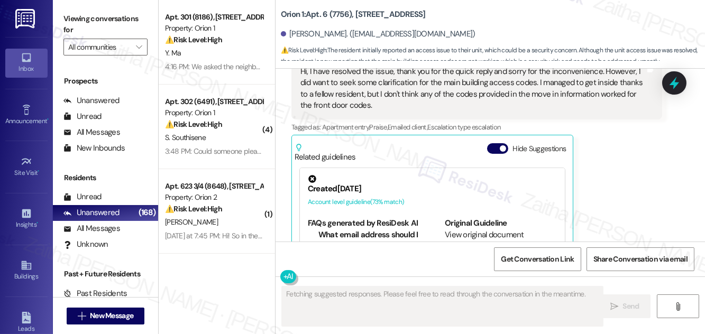
scroll to position [501, 0]
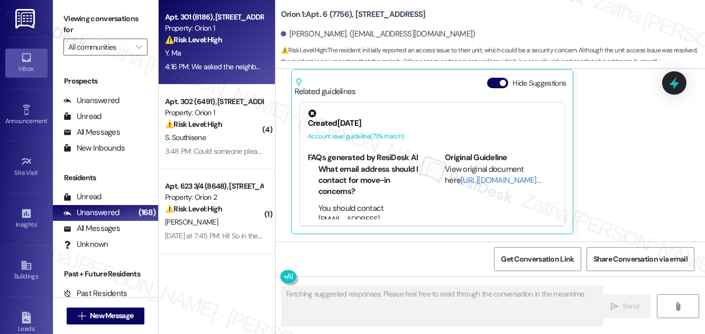
click at [248, 60] on div "4:16 PM: We asked the neighbors for help to open it but we still don't have the…" at bounding box center [214, 66] width 100 height 13
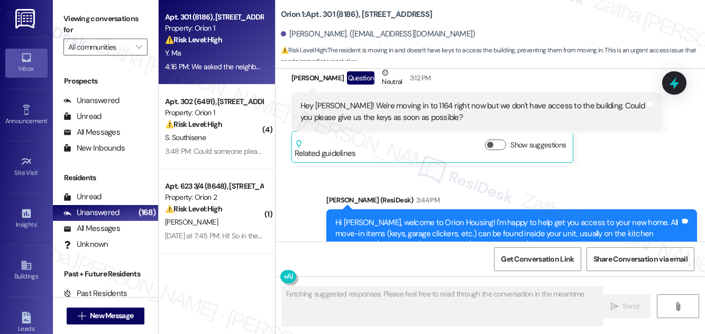
scroll to position [152, 0]
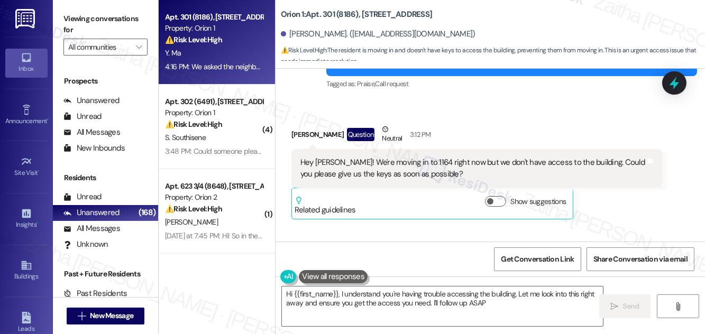
type textarea "Hi {{first_name}}, I understand you're having trouble accessing the building. L…"
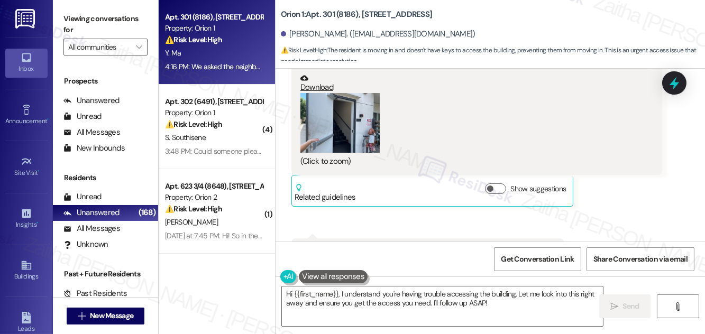
scroll to position [585, 0]
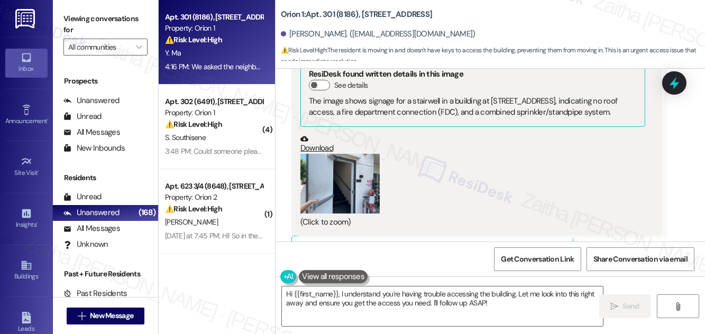
click at [344, 174] on button "Zoom image" at bounding box center [339, 184] width 79 height 60
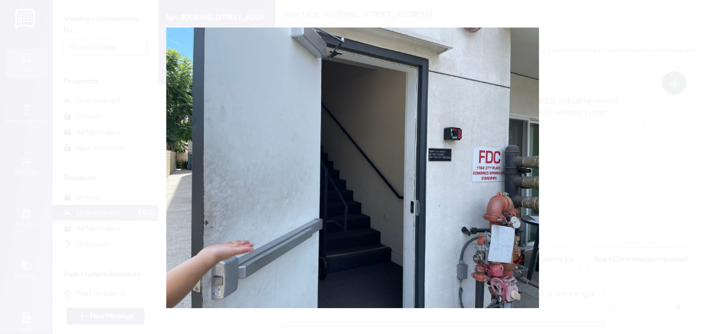
click at [621, 131] on button "Unzoom image" at bounding box center [352, 167] width 705 height 334
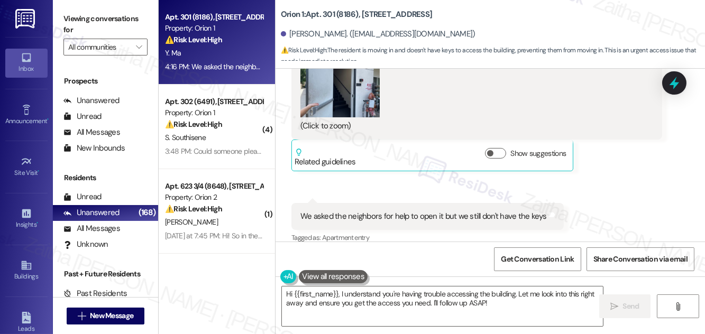
scroll to position [681, 0]
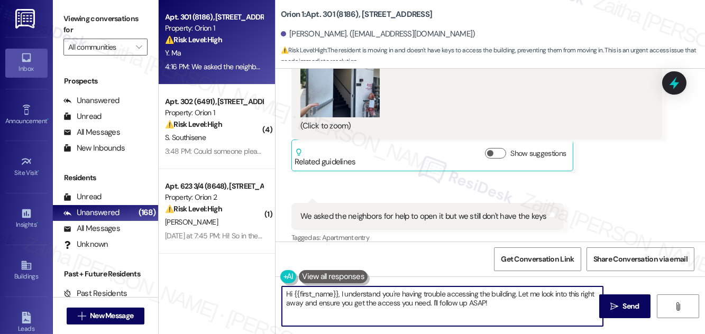
drag, startPoint x: 288, startPoint y: 292, endPoint x: 513, endPoint y: 300, distance: 225.4
click at [513, 300] on textarea "Hi {{first_name}}, I understand you're having trouble accessing the building. L…" at bounding box center [442, 307] width 321 height 40
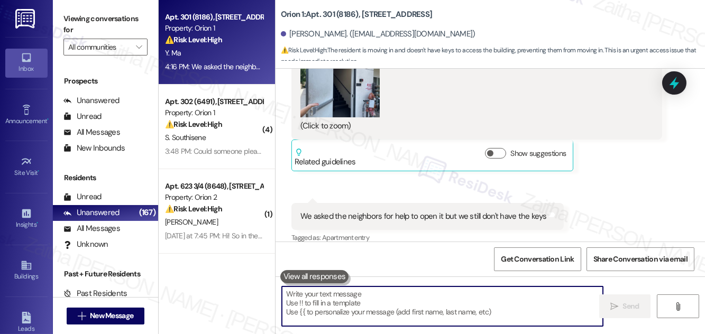
paste textarea "thank you for letting us know. I’ll check with the team regarding the building …"
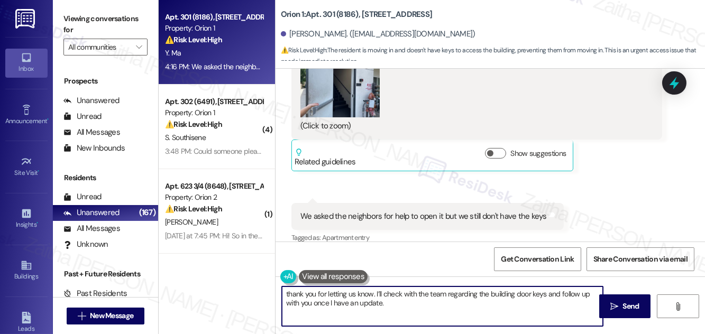
click at [286, 295] on textarea "thank you for letting us know. I’ll check with the team regarding the building …" at bounding box center [442, 307] width 321 height 40
click at [351, 293] on textarea "Thank you for letting us know. I’ll check with the team regarding the building …" at bounding box center [442, 307] width 321 height 40
click at [549, 290] on textarea "Thank you for letting me know. I’ll check with the team regarding the building …" at bounding box center [442, 307] width 321 height 40
type textarea "Thank you for letting me know. I’ll check with the team regarding the building …"
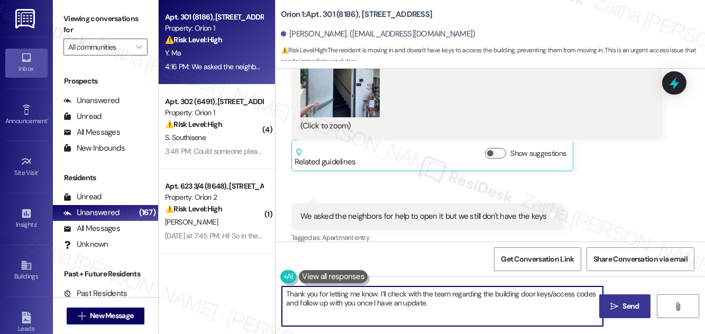
click at [622, 311] on span "Send" at bounding box center [631, 306] width 21 height 11
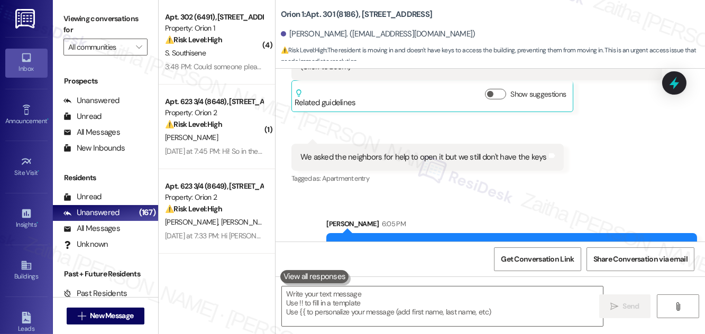
scroll to position [766, 0]
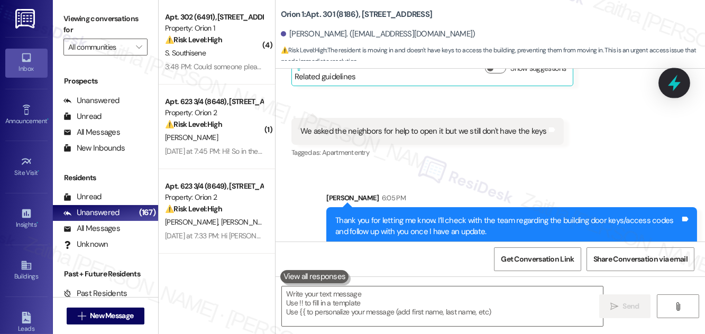
click at [678, 81] on icon at bounding box center [674, 83] width 18 height 18
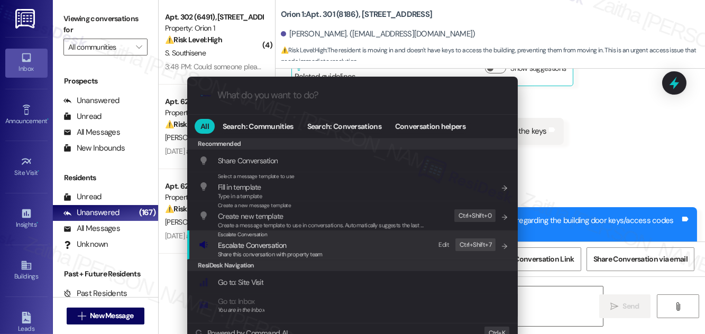
click at [241, 242] on span "Escalate Conversation" at bounding box center [252, 246] width 68 height 10
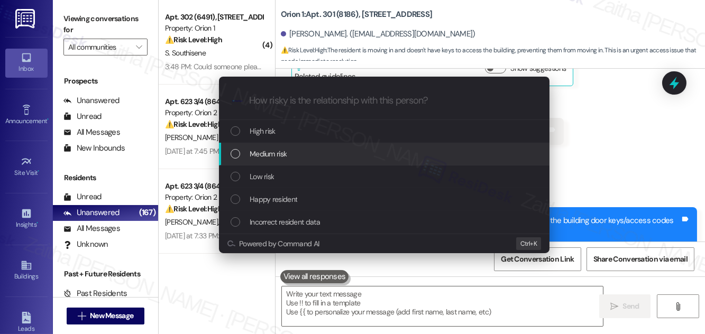
click at [618, 142] on div "Escalate Conversation How risky is the relationship with this person? Topics (e…" at bounding box center [352, 167] width 705 height 334
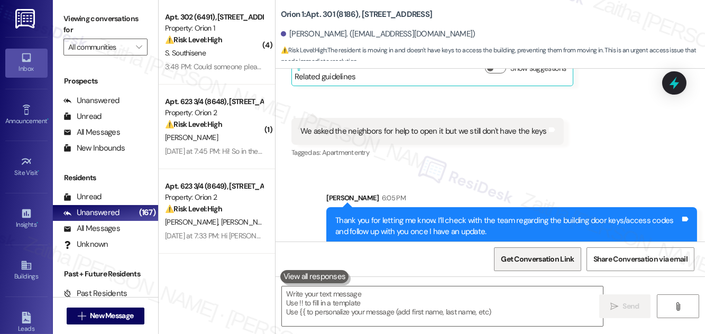
click at [540, 262] on span "Get Conversation Link" at bounding box center [537, 259] width 73 height 11
click at [671, 87] on icon at bounding box center [674, 83] width 18 height 18
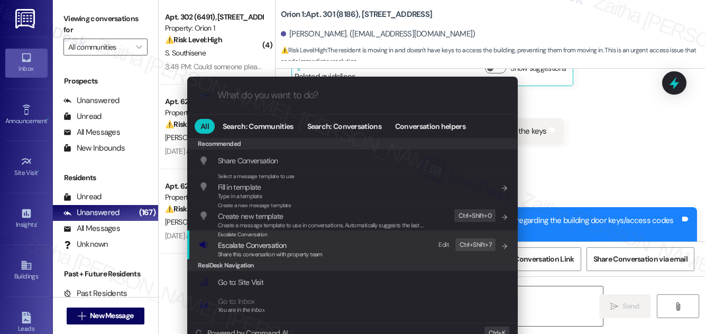
click at [260, 246] on span "Escalate Conversation" at bounding box center [252, 246] width 68 height 10
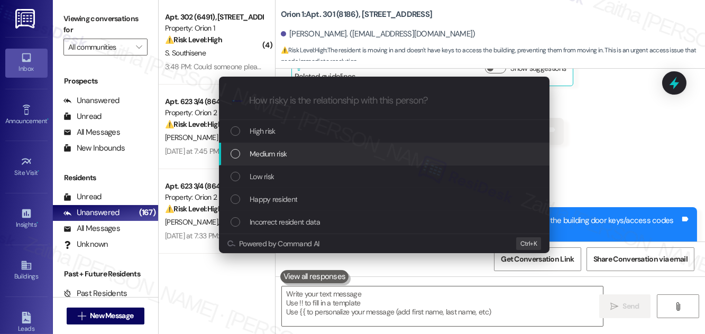
click at [288, 151] on div "Medium risk" at bounding box center [385, 154] width 309 height 12
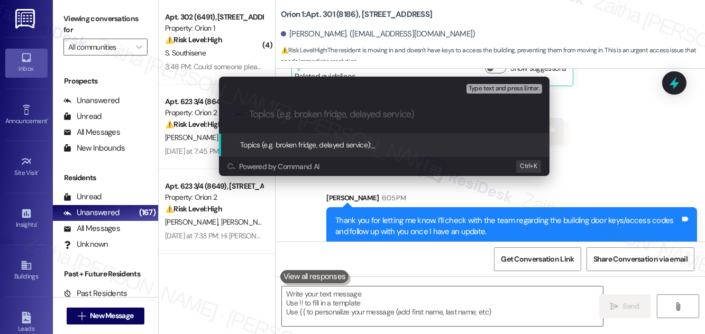
click at [654, 159] on div "Escalate Conversation Medium risk Topics (e.g. broken fridge, delayed service) …" at bounding box center [352, 167] width 705 height 334
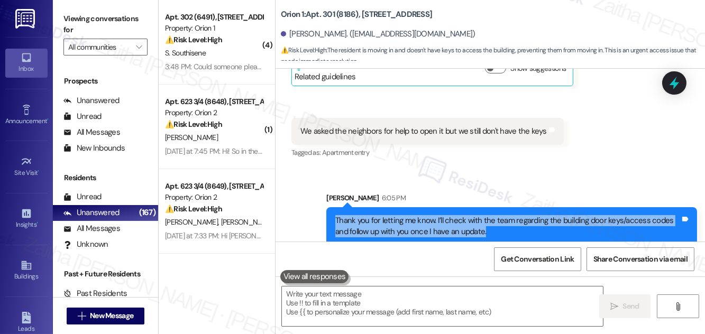
drag, startPoint x: 332, startPoint y: 206, endPoint x: 499, endPoint y: 219, distance: 167.1
click at [499, 219] on div "Thank you for letting me know. I’ll check with the team regarding the building …" at bounding box center [511, 226] width 371 height 39
copy div "Thank you for letting me know. I’ll check with the team regarding the building …"
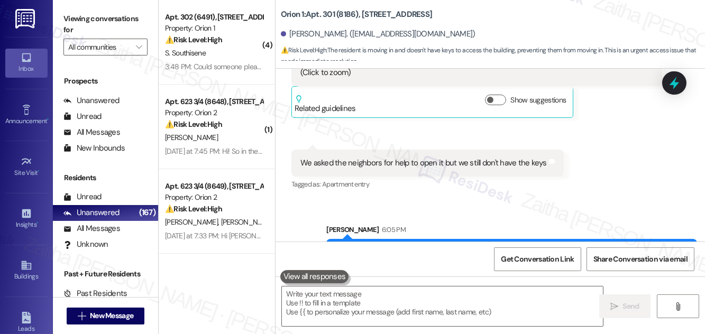
scroll to position [718, 0]
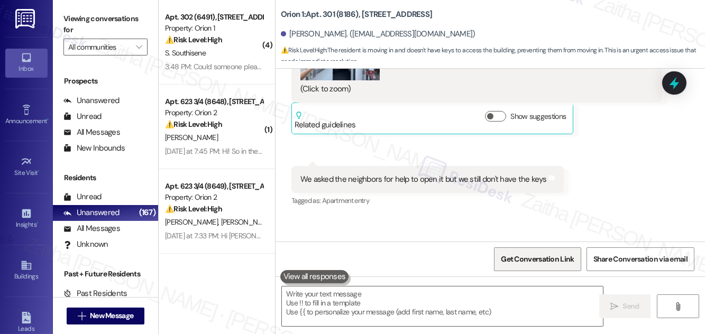
click at [509, 261] on span "Get Conversation Link" at bounding box center [537, 259] width 73 height 11
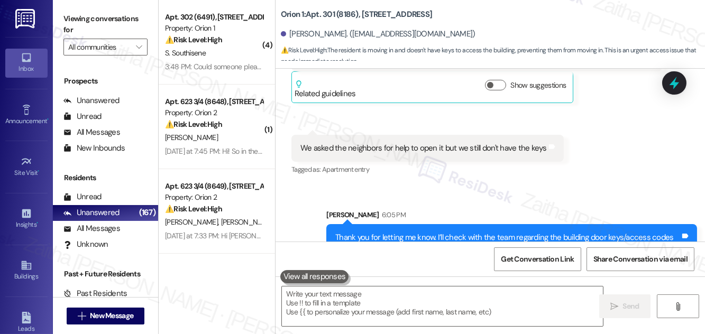
scroll to position [766, 0]
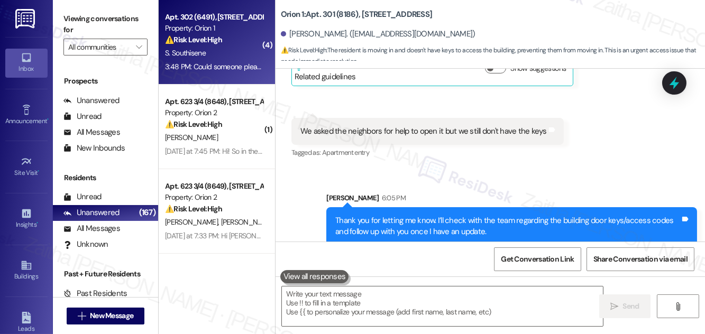
click at [236, 48] on div "S. Southisene" at bounding box center [214, 53] width 100 height 13
type textarea "Fetching suggested responses. Please feel free to read through the conversation…"
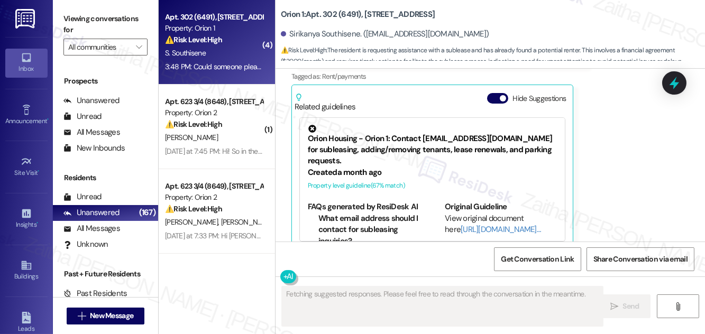
scroll to position [598, 0]
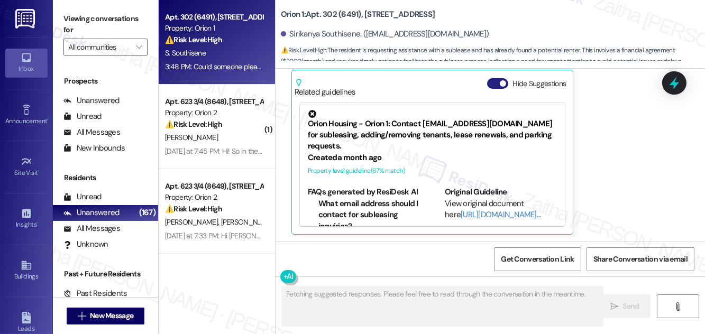
click at [496, 81] on button "Hide Suggestions" at bounding box center [497, 83] width 21 height 11
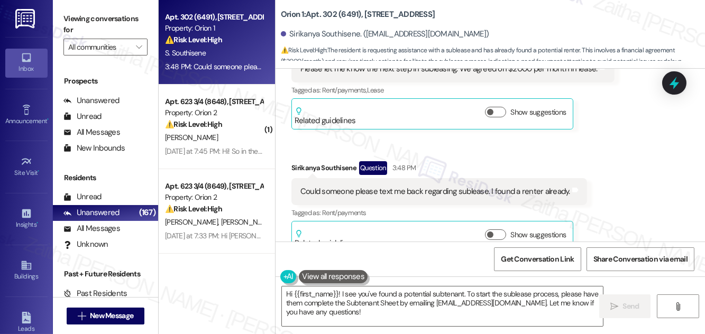
scroll to position [465, 0]
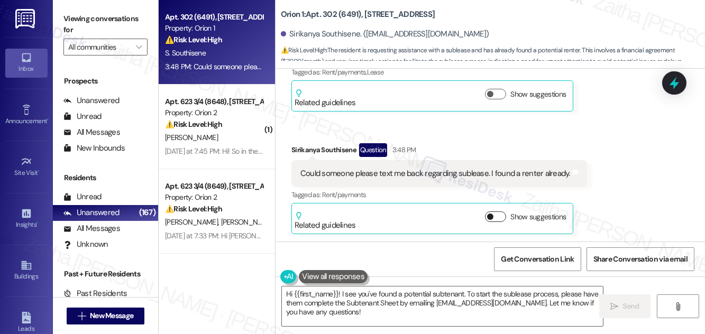
click at [502, 217] on button "Show suggestions" at bounding box center [495, 216] width 21 height 11
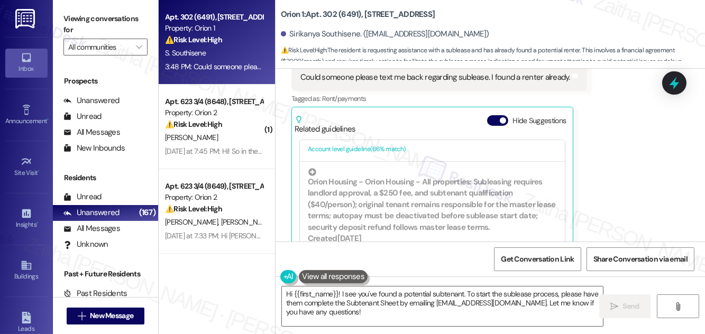
scroll to position [599, 0]
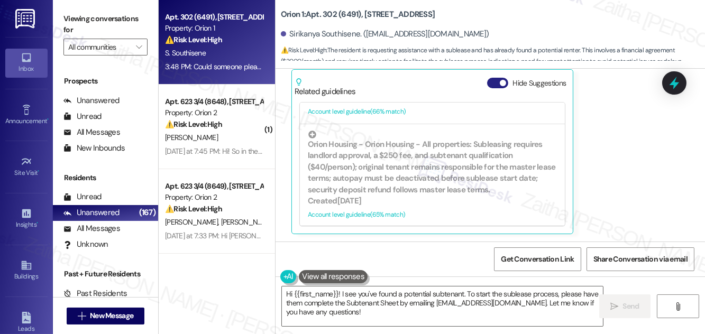
click at [491, 84] on button "Hide Suggestions" at bounding box center [497, 83] width 21 height 11
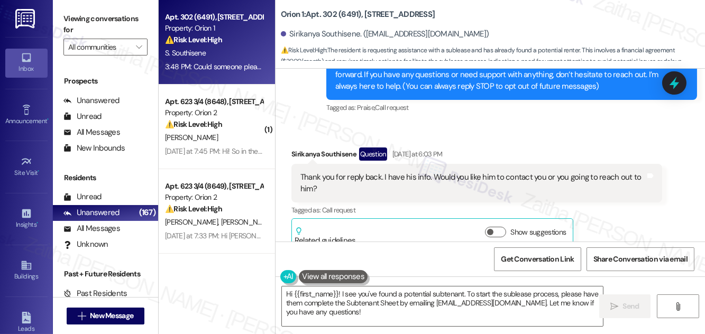
scroll to position [176, 0]
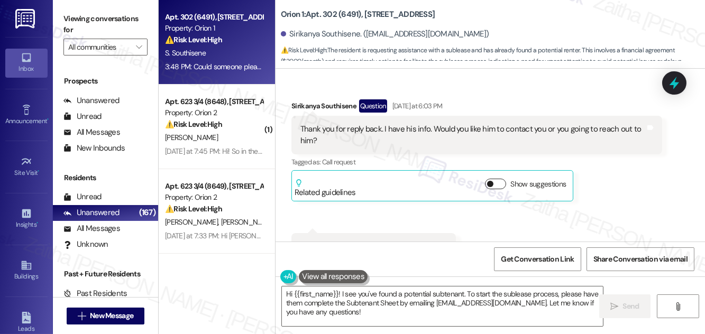
click at [500, 181] on button "Show suggestions" at bounding box center [495, 184] width 21 height 11
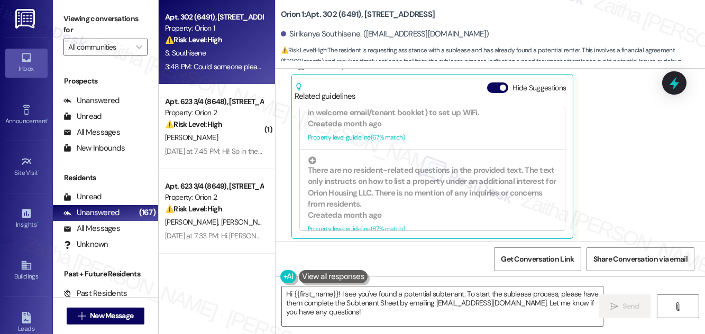
scroll to position [481, 0]
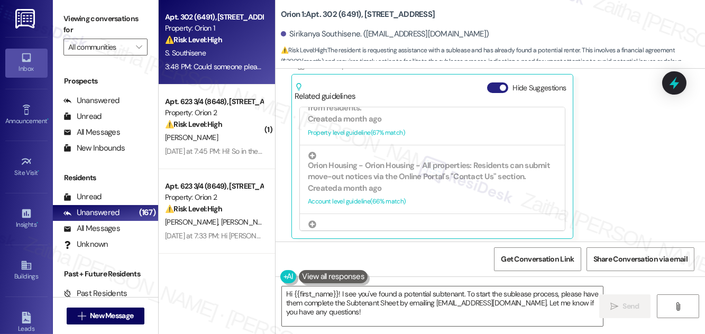
click at [492, 82] on button "Hide Suggestions" at bounding box center [497, 87] width 21 height 11
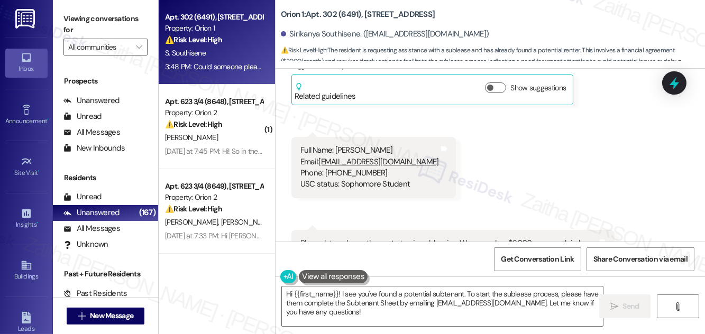
scroll to position [320, 0]
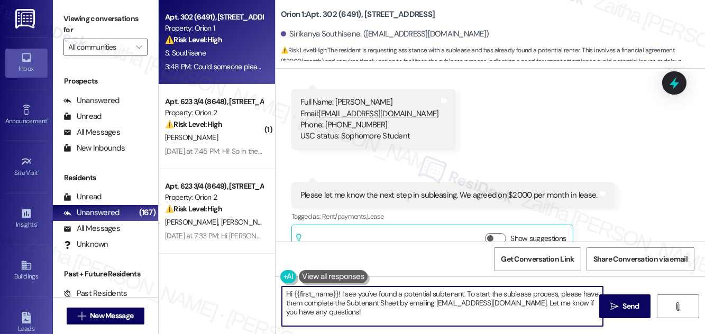
click at [337, 292] on textarea "Hi {{first_name}}! I see you've found a potential subtenant. To start the suble…" at bounding box center [442, 307] width 321 height 40
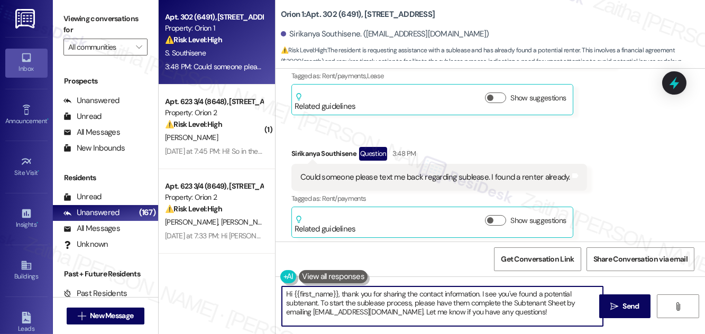
scroll to position [465, 0]
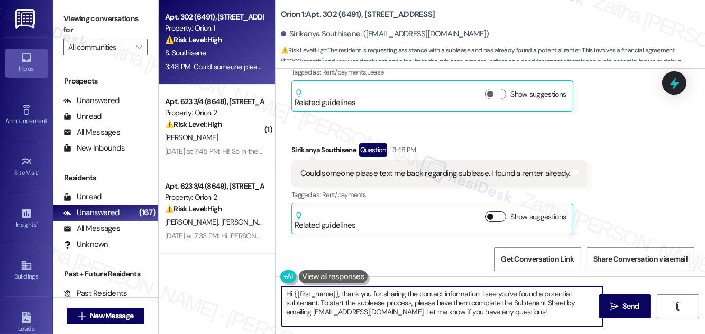
type textarea "Hi {{first_name}}, thank you for sharing the contact information. I see you've …"
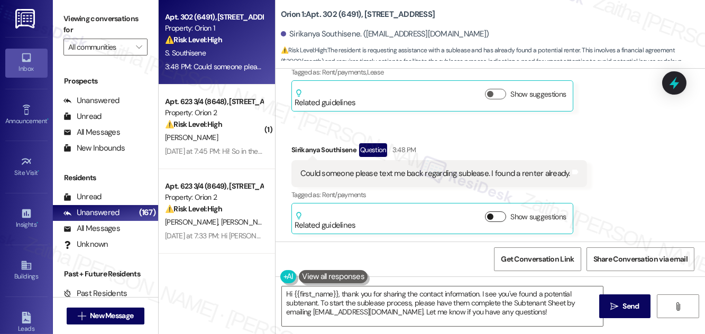
click at [496, 214] on button "Show suggestions" at bounding box center [495, 216] width 21 height 11
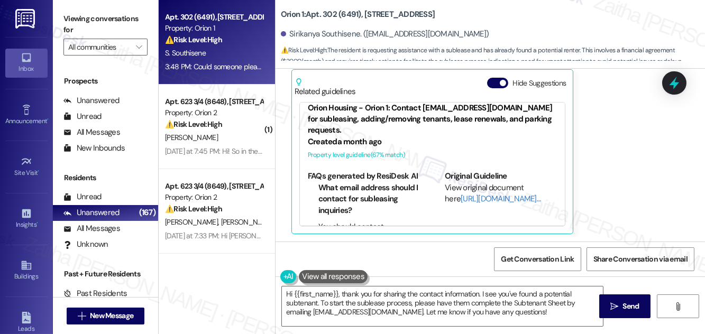
scroll to position [0, 0]
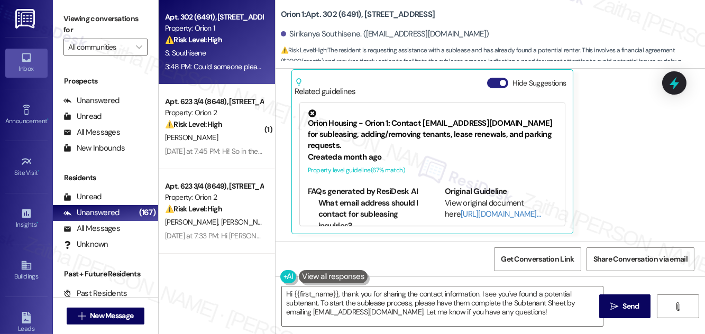
click at [498, 78] on button "Hide Suggestions" at bounding box center [497, 83] width 21 height 11
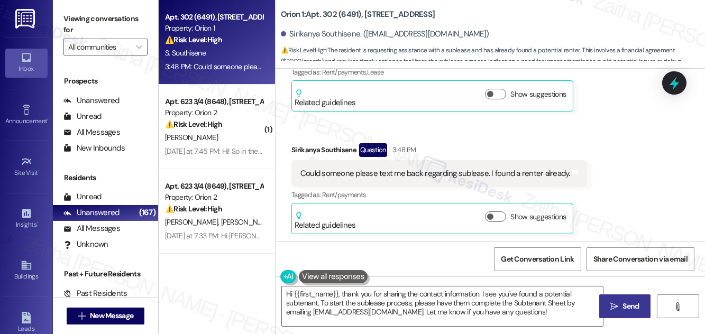
click at [628, 300] on button " Send" at bounding box center [624, 307] width 51 height 24
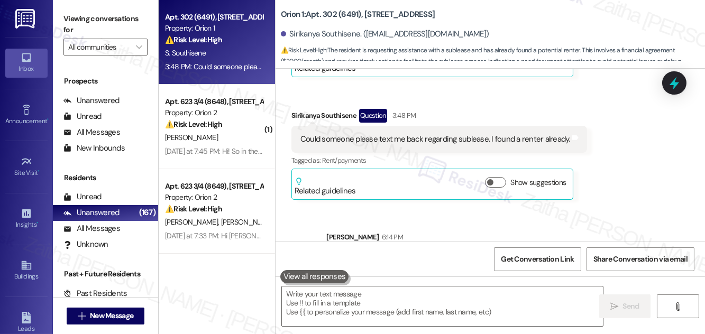
scroll to position [561, 0]
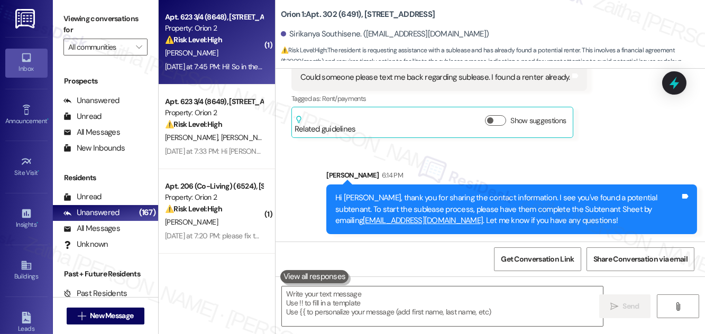
click at [248, 57] on div "[PERSON_NAME]" at bounding box center [214, 53] width 100 height 13
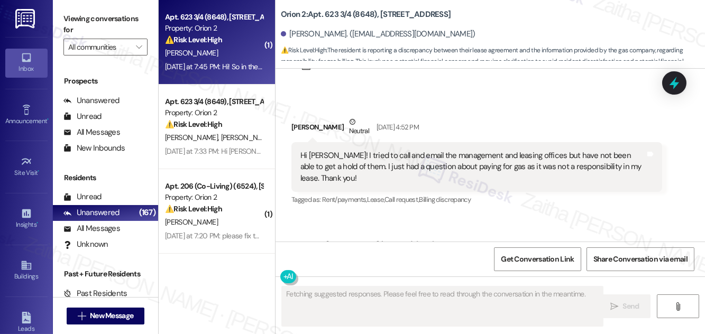
scroll to position [905, 0]
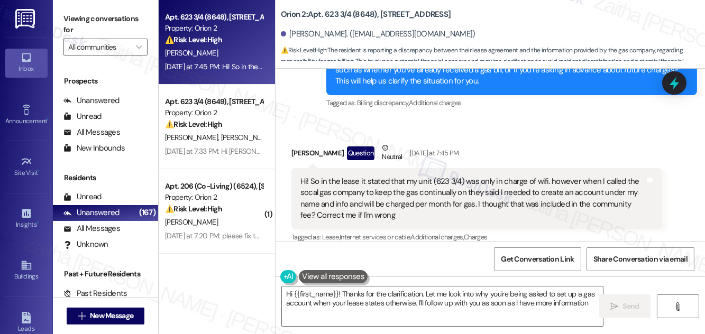
type textarea "Hi {{first_name}}! Thanks for the clarification. Let me look into why you're be…"
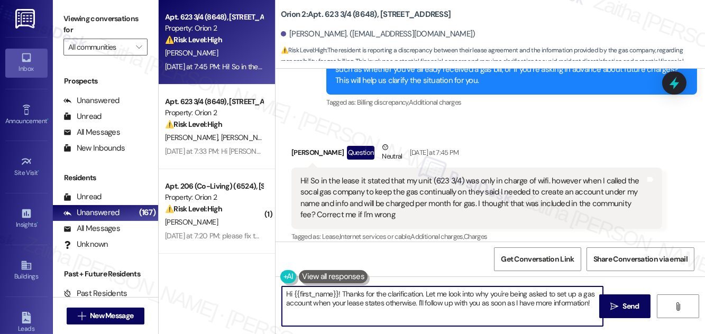
click at [473, 304] on textarea "Hi {{first_name}}! Thanks for the clarification. Let me look into why you're be…" at bounding box center [442, 307] width 321 height 40
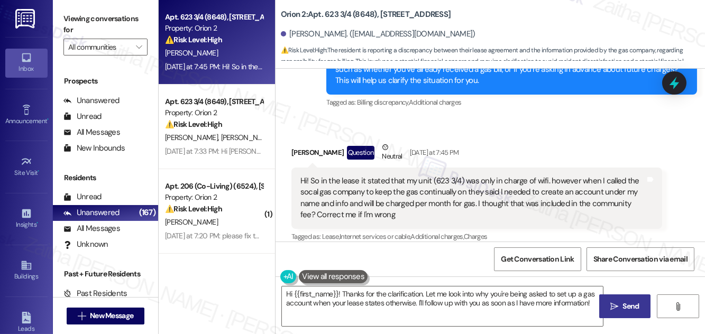
click at [621, 309] on span "Send" at bounding box center [631, 306] width 21 height 11
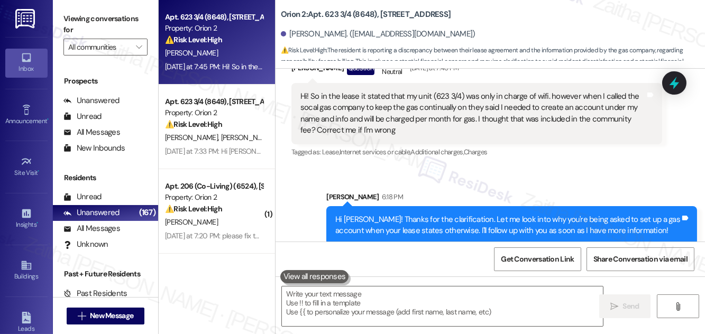
scroll to position [990, 0]
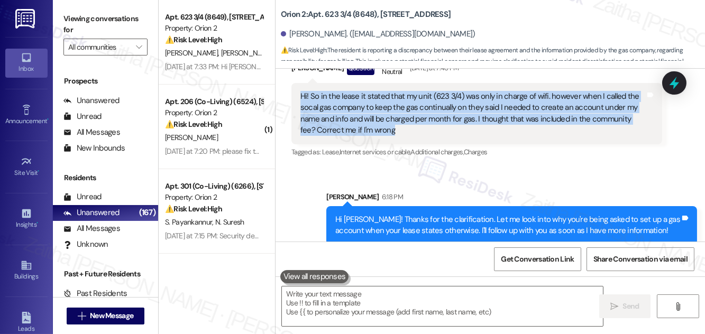
drag, startPoint x: 299, startPoint y: 82, endPoint x: 398, endPoint y: 118, distance: 105.0
click at [398, 118] on div "Hi! So in the lease it stated that my unit (623 3/4) was only in charge of wifi…" at bounding box center [472, 113] width 347 height 45
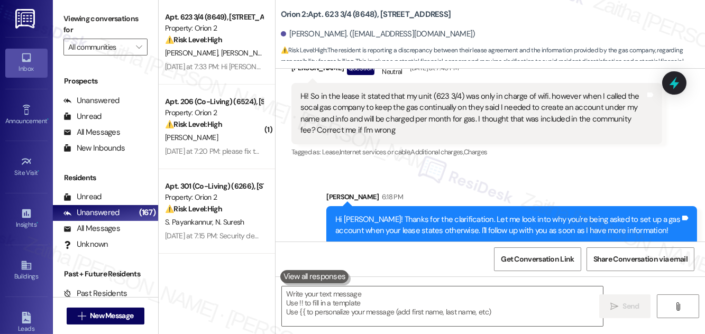
click at [588, 146] on div "Tagged as: Lease , Click to highlight conversations about Lease Internet servic…" at bounding box center [476, 151] width 371 height 15
click at [673, 93] on div at bounding box center [674, 83] width 32 height 30
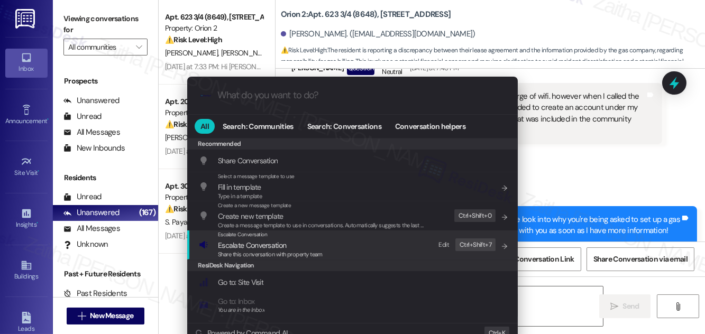
click at [242, 246] on span "Escalate Conversation" at bounding box center [252, 246] width 68 height 10
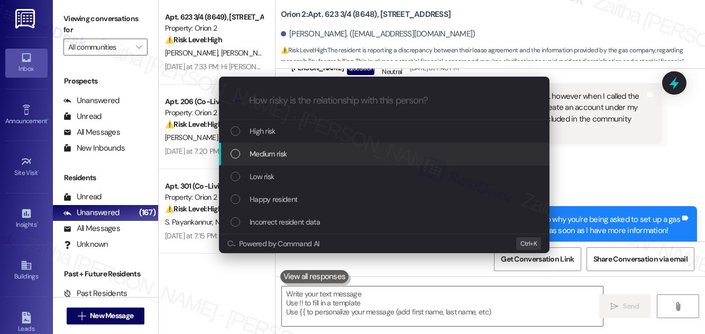
click at [273, 154] on span "Medium risk" at bounding box center [268, 154] width 37 height 12
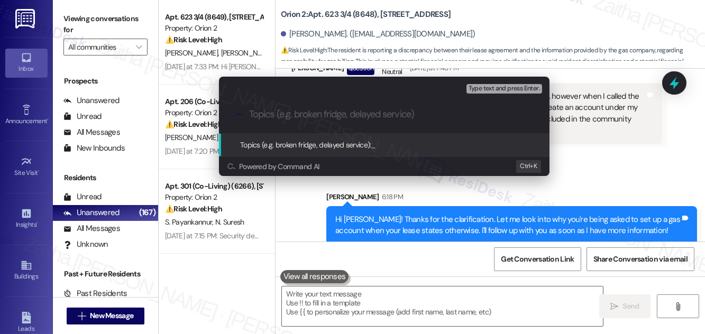
paste input "Gas Utility Responsibility"
type input "Gas Utility Responsibility Inquiry"
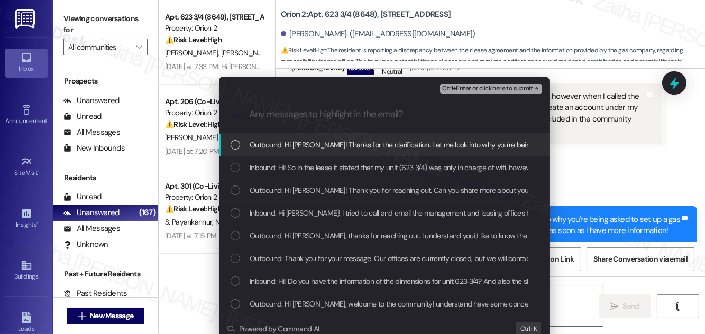
click at [474, 90] on span "Ctrl+Enter or click here to submit" at bounding box center [487, 88] width 90 height 7
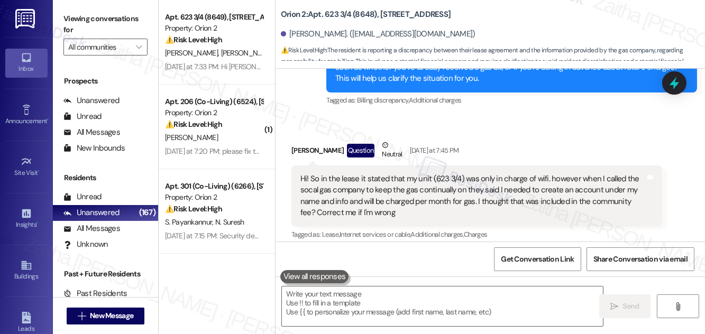
scroll to position [905, 0]
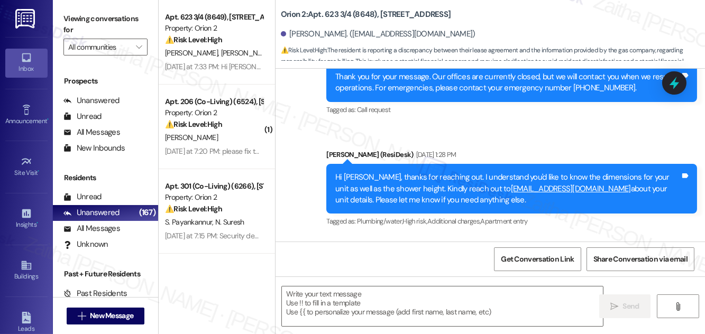
type textarea "Fetching suggested responses. Please feel free to read through the conversation…"
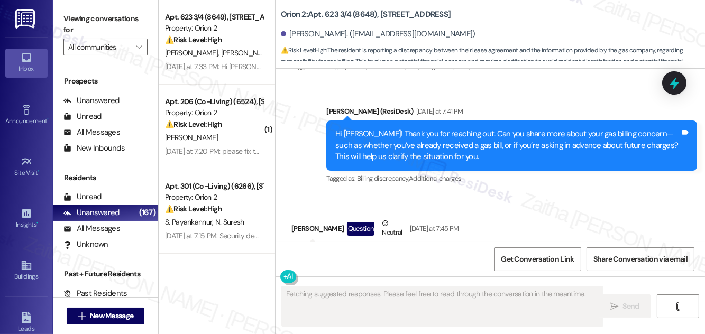
scroll to position [765, 0]
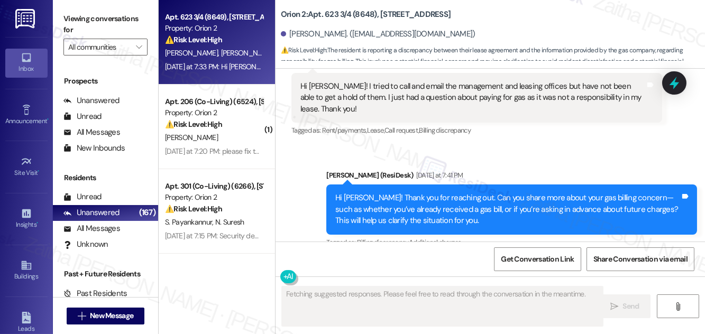
click at [255, 42] on div "⚠️ Risk Level: High Olivia indicates she has attempted to contact Orion multipl…" at bounding box center [214, 39] width 98 height 11
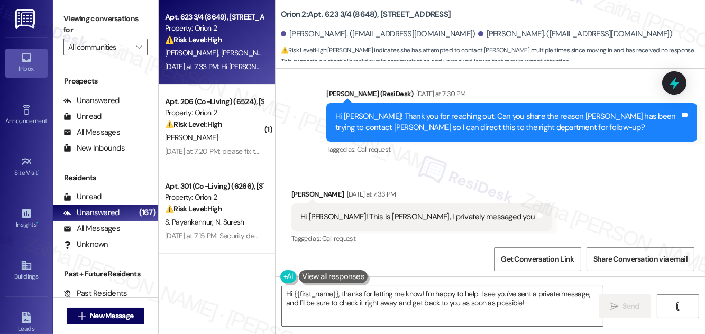
scroll to position [300, 0]
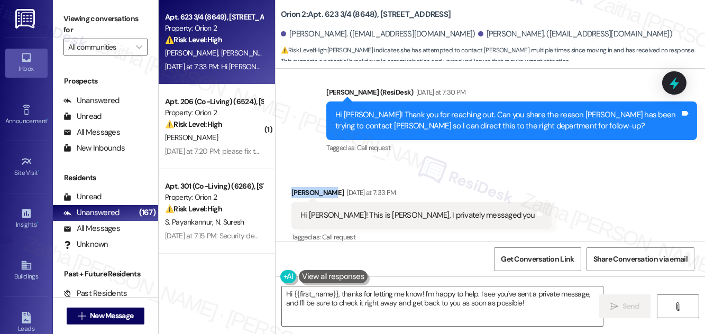
drag, startPoint x: 290, startPoint y: 180, endPoint x: 322, endPoint y: 174, distance: 32.3
click at [322, 179] on div "Received via SMS Olivia Tait Yesterday at 7:33 PM Hi Sarah! This is Olivia, I p…" at bounding box center [421, 215] width 276 height 73
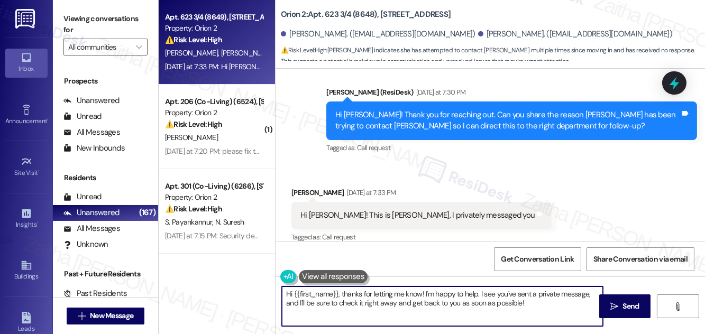
drag, startPoint x: 287, startPoint y: 295, endPoint x: 488, endPoint y: 308, distance: 201.4
click at [488, 308] on textarea "Hi {{first_name}}, thanks for letting me know! I'm happy to help. I see you've …" at bounding box center [442, 307] width 321 height 40
click at [543, 306] on textarea "Hi {{first_name}}, thanks for letting me know! I'm happy to help. I see you've …" at bounding box center [442, 307] width 321 height 40
drag, startPoint x: 333, startPoint y: 294, endPoint x: 282, endPoint y: 294, distance: 50.8
click at [282, 294] on textarea "Hi {{first_name}}, thanks for letting me know! I'm happy to help. I see you've …" at bounding box center [442, 307] width 321 height 40
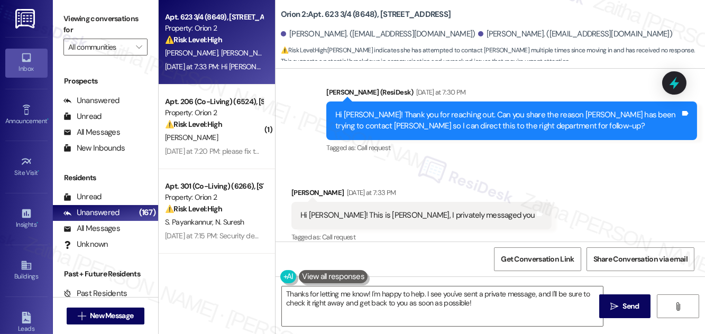
click at [296, 187] on div "Olivia Tait Yesterday at 7:33 PM" at bounding box center [421, 194] width 260 height 15
click at [297, 187] on div "Olivia Tait Yesterday at 7:33 PM" at bounding box center [421, 194] width 260 height 15
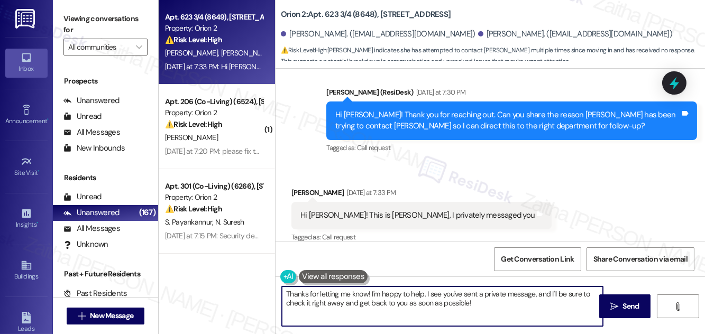
click at [368, 294] on textarea "Thanks for letting me know! I'm happy to help. I see you've sent a private mess…" at bounding box center [442, 307] width 321 height 40
paste textarea "Olivia"
click at [390, 292] on textarea "Thanks for letting me know, Olivia! I'm happy to help. I see you've sent a priv…" at bounding box center [442, 307] width 321 height 40
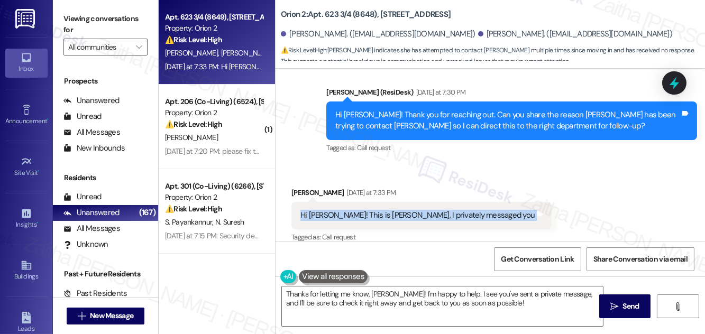
drag, startPoint x: 288, startPoint y: 196, endPoint x: 455, endPoint y: 211, distance: 167.8
click at [455, 211] on div "Received via SMS Olivia Tait Yesterday at 7:33 PM Hi Sarah! This is Olivia, I p…" at bounding box center [421, 215] width 276 height 73
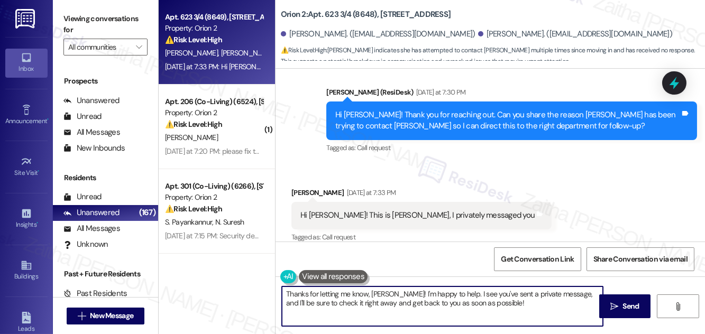
drag, startPoint x: 390, startPoint y: 293, endPoint x: 445, endPoint y: 293, distance: 54.5
click at [445, 293] on textarea "Thanks for letting me know, Olivia! I'm happy to help. I see you've sent a priv…" at bounding box center [442, 307] width 321 height 40
drag, startPoint x: 498, startPoint y: 295, endPoint x: 499, endPoint y: 310, distance: 15.4
click at [499, 310] on textarea "Thanks for letting me know, Olivia! I see you've sent a private message, and I'…" at bounding box center [442, 307] width 321 height 40
drag, startPoint x: 498, startPoint y: 293, endPoint x: 389, endPoint y: 295, distance: 108.4
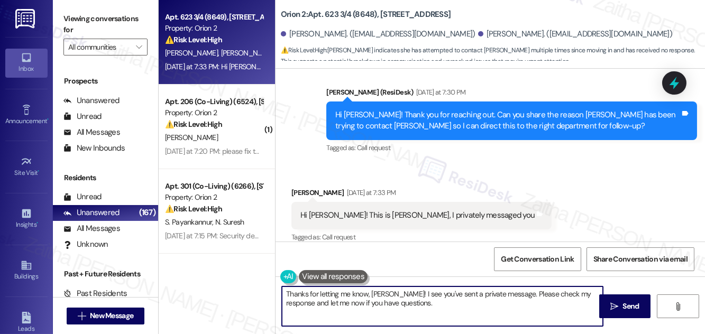
click at [389, 295] on textarea "Thanks for letting me know, Olivia! I see you've sent a private message. Please…" at bounding box center [442, 307] width 321 height 40
drag, startPoint x: 284, startPoint y: 291, endPoint x: 596, endPoint y: 310, distance: 312.0
click at [596, 310] on textarea "Thanks for letting me know, Olivia! Please check my response and let me now if …" at bounding box center [442, 307] width 321 height 40
type textarea "Thanks for letting me know, Olivia! Please check my response and let me now if …"
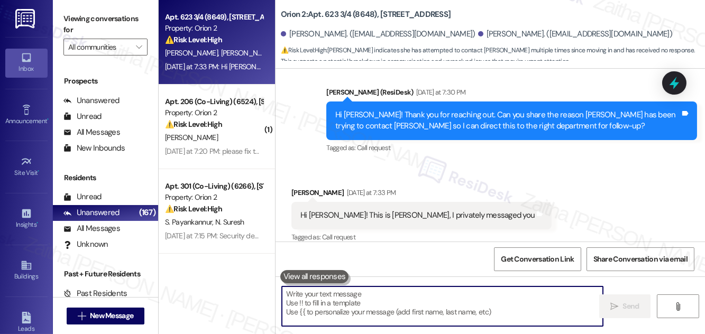
paste textarea "Thanks for letting me know, Olivia! Please check my response and let me know if…"
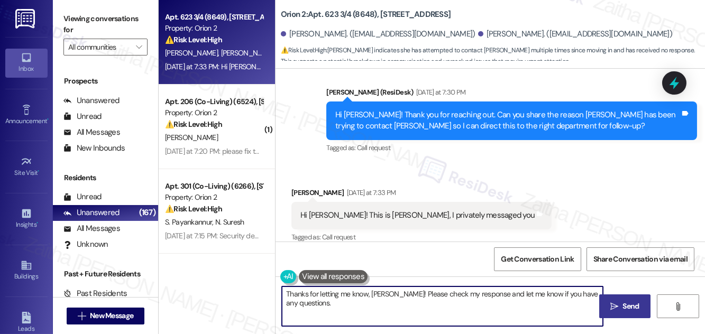
type textarea "Thanks for letting me know, Olivia! Please check my response and let me know if…"
click at [627, 307] on span "Send" at bounding box center [631, 306] width 16 height 11
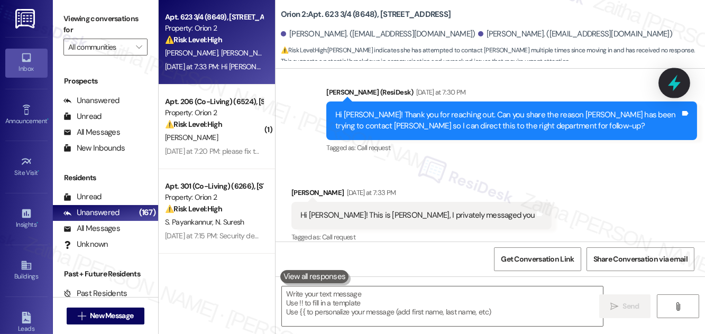
click at [670, 85] on icon at bounding box center [674, 83] width 13 height 16
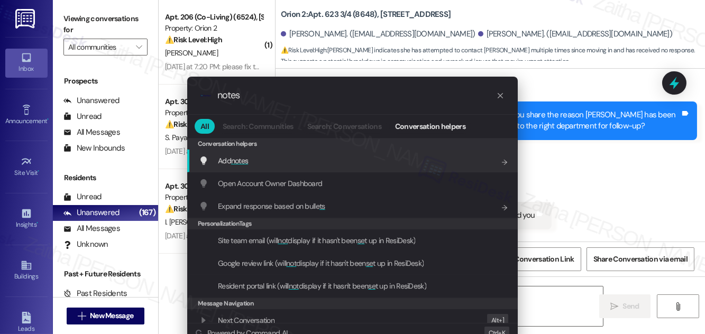
type input "notes"
click at [313, 157] on div "Add notes Add shortcut" at bounding box center [353, 161] width 309 height 12
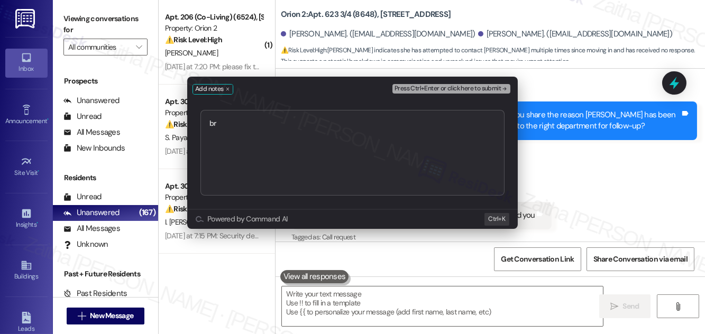
type textarea "b"
paste textarea "https://www.theresidesk.com/text/insights-conversations/1426136/share-conversat…"
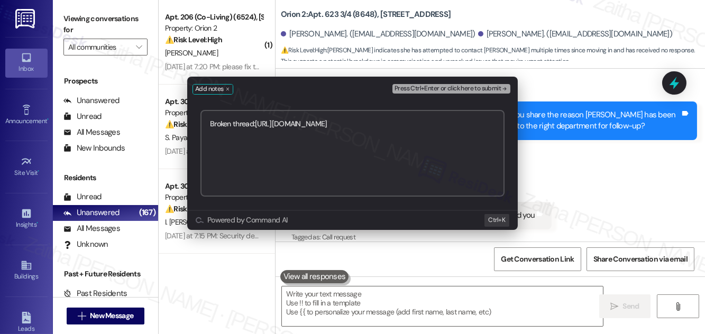
type textarea "Broken thread:https://www.theresidesk.com/text/insights-conversations/1426136/s…"
click at [450, 87] on span "Press Ctrl+Enter or click here to submit" at bounding box center [447, 88] width 106 height 7
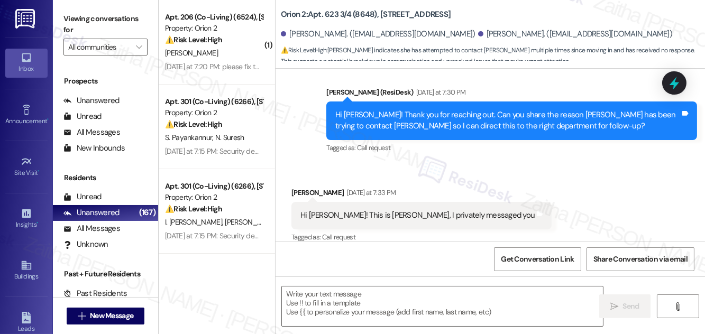
type textarea "Fetching suggested responses. Please feel free to read through the conversation…"
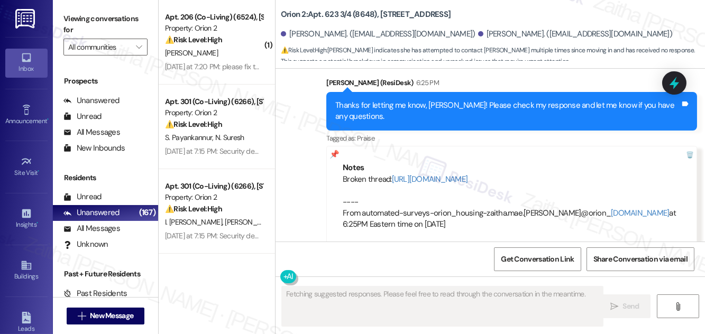
scroll to position [502, 0]
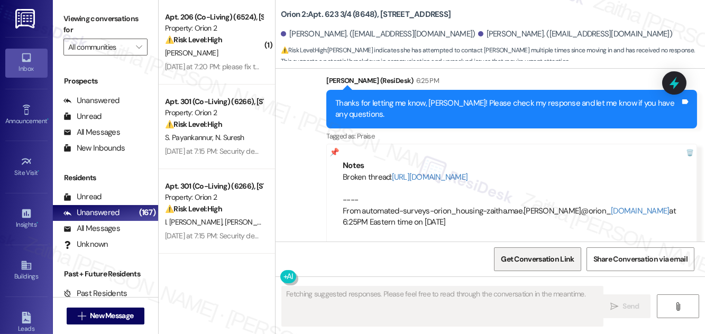
click at [528, 260] on span "Get Conversation Link" at bounding box center [537, 259] width 73 height 11
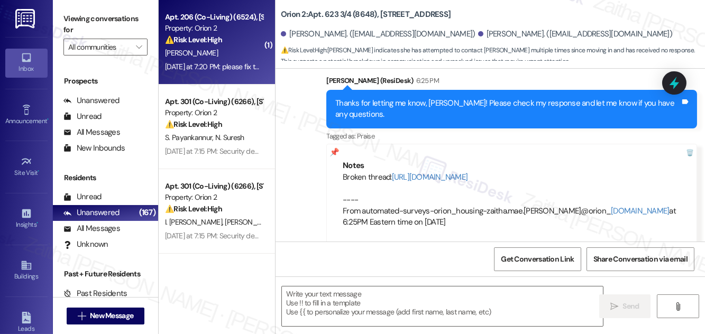
click at [240, 37] on div "⚠️ Risk Level: High The resident is requesting that the thermostat be fixed. Th…" at bounding box center [214, 39] width 98 height 11
type textarea "Fetching suggested responses. Please feel free to read through the conversation…"
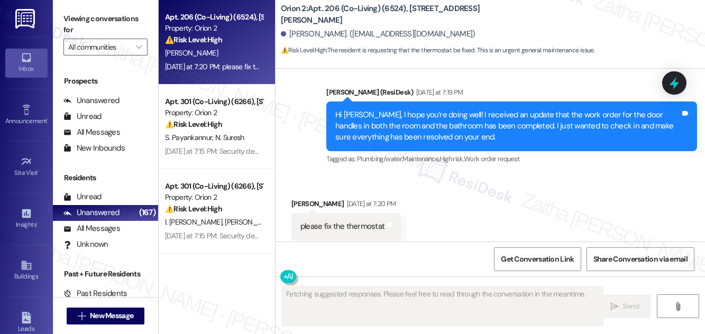
scroll to position [1435, 0]
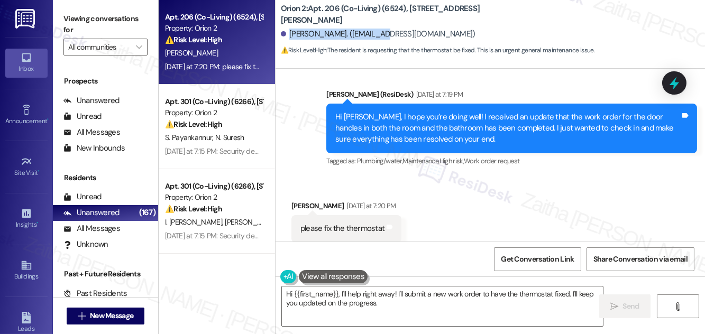
drag, startPoint x: 289, startPoint y: 35, endPoint x: 383, endPoint y: 32, distance: 94.2
click at [383, 32] on div "Charan Kumar Deenadayalan. (d.charankumarnaidu@gmail.com)" at bounding box center [378, 34] width 195 height 11
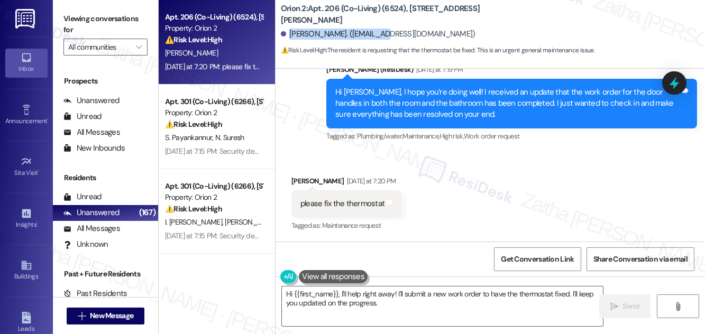
scroll to position [1483, 0]
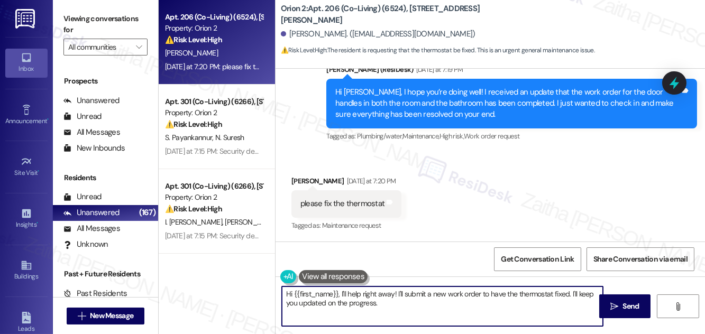
click at [288, 295] on textarea "Hi {{first_name}}, I'll help right away! I'll submit a new work order to have t…" at bounding box center [442, 307] width 321 height 40
drag, startPoint x: 424, startPoint y: 293, endPoint x: 486, endPoint y: 306, distance: 63.7
click at [486, 306] on textarea "Thank you for letting me know, {{first_name}}, I'll help right away! I'll submi…" at bounding box center [442, 307] width 321 height 40
click at [369, 205] on div "please fix the thermostat" at bounding box center [342, 203] width 84 height 11
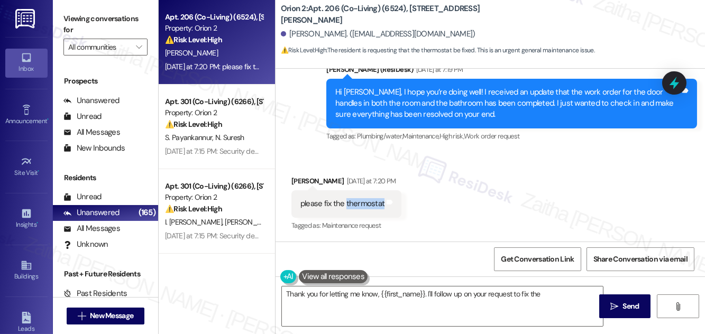
click at [369, 205] on div "please fix the thermostat" at bounding box center [342, 203] width 84 height 11
click at [557, 294] on textarea "Thank you for letting me know, {{first_name}}. I'll follow up on your request t…" at bounding box center [442, 307] width 321 height 40
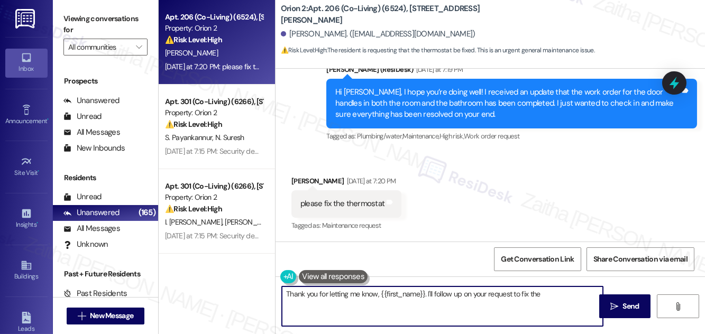
paste textarea "thermostat"
drag, startPoint x: 285, startPoint y: 303, endPoint x: 339, endPoint y: 308, distance: 54.1
click at [339, 308] on textarea "Thank you for letting me know, {{first_name}}. I'll follow up on your request t…" at bounding box center [442, 307] width 321 height 40
paste textarea "maintenance may reach out to them directly through WO system for updates"
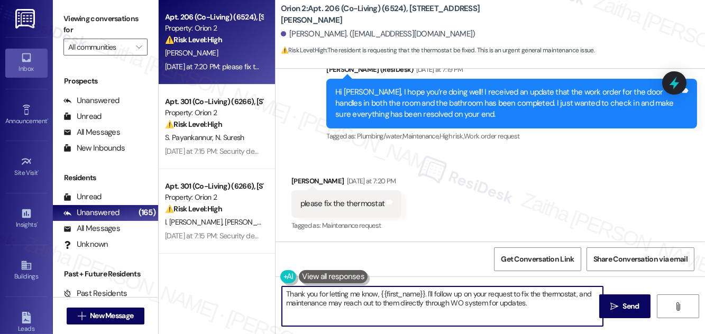
click at [335, 302] on textarea "Thank you for letting me know, {{first_name}}. I'll follow up on your request t…" at bounding box center [442, 307] width 321 height 40
click at [336, 302] on textarea "Thank you for letting me know, {{first_name}}. I'll follow up on your request t…" at bounding box center [442, 307] width 321 height 40
click at [385, 301] on textarea "Thank you for letting me know, {{first_name}}. I'll follow up on your request t…" at bounding box center [442, 307] width 321 height 40
click at [440, 303] on textarea "Thank you for letting me know, {{first_name}}. I'll follow up on your request t…" at bounding box center [442, 307] width 321 height 40
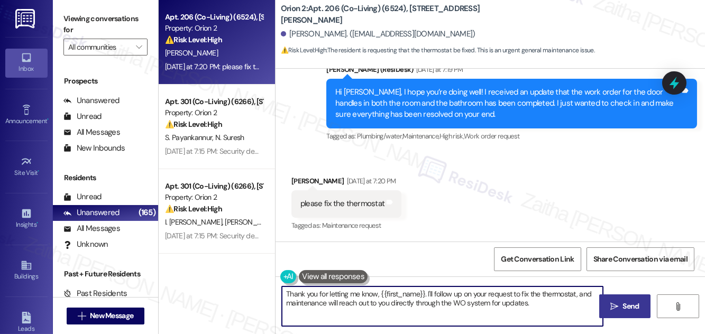
type textarea "Thank you for letting me know, {{first_name}}. I'll follow up on your request t…"
click at [624, 307] on span "Send" at bounding box center [631, 306] width 16 height 11
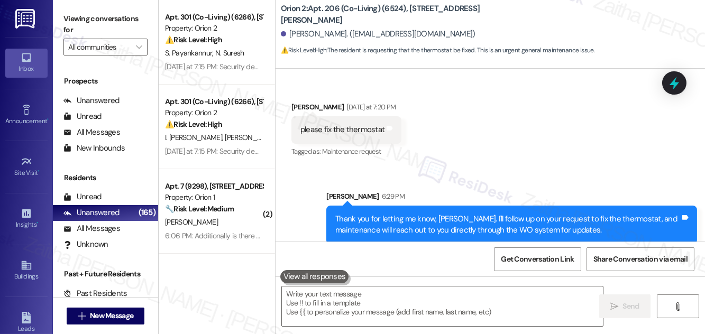
scroll to position [1568, 0]
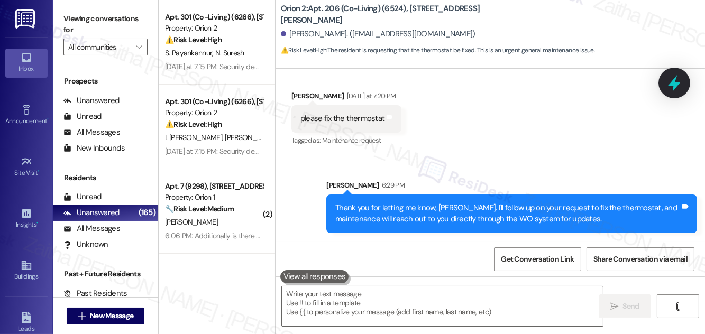
click at [673, 79] on icon at bounding box center [674, 83] width 18 height 18
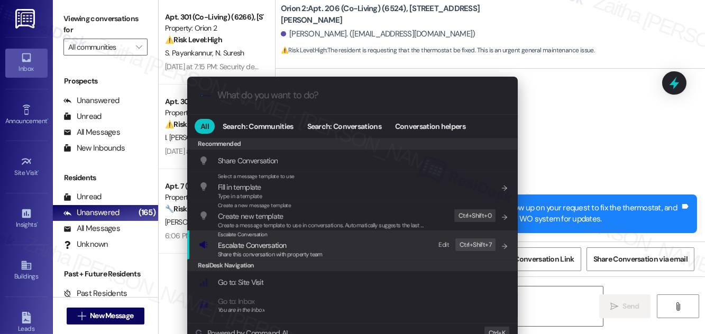
click at [284, 245] on span "Escalate Conversation" at bounding box center [270, 246] width 105 height 12
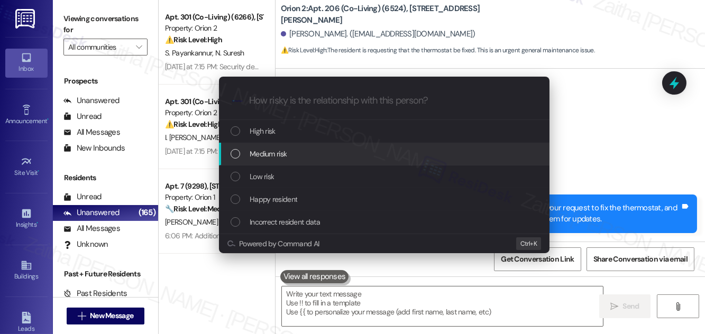
click at [354, 157] on div "Medium risk" at bounding box center [385, 154] width 309 height 12
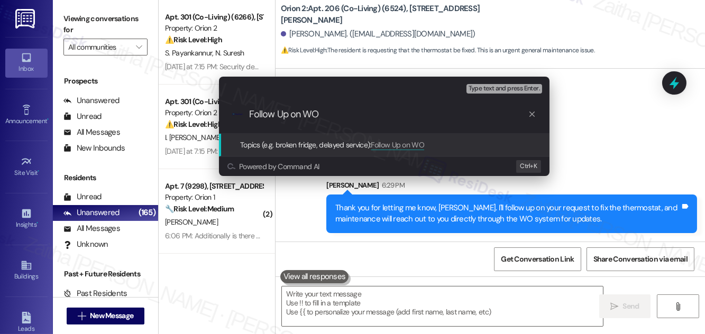
paste input "#25854"
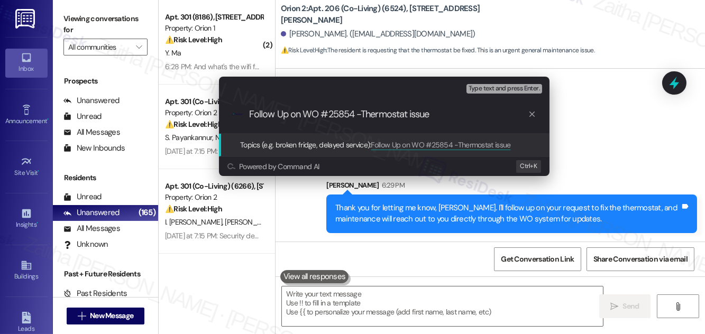
type input "Follow Up on WO #25854 -Thermostat issue"
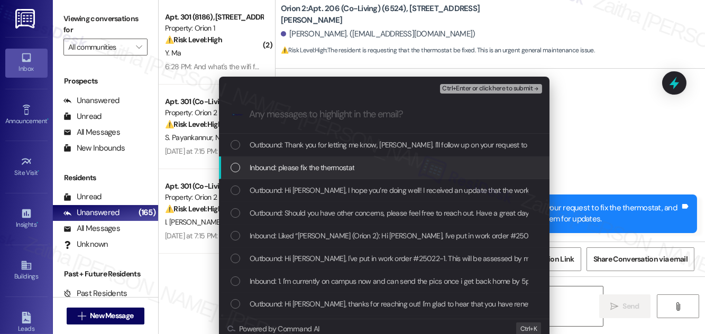
click at [409, 161] on div "Inbound: please fix the thermostat" at bounding box center [384, 168] width 330 height 23
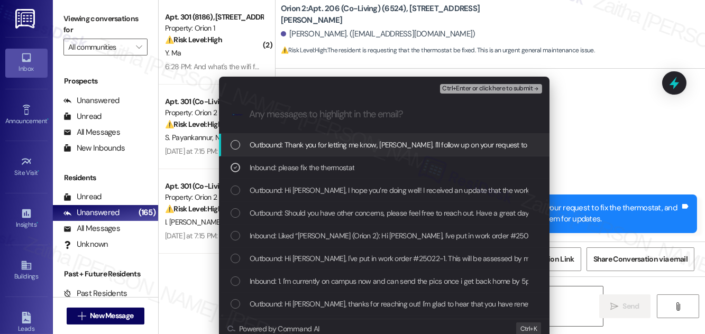
click at [475, 88] on span "Ctrl+Enter or click here to submit" at bounding box center [487, 88] width 90 height 7
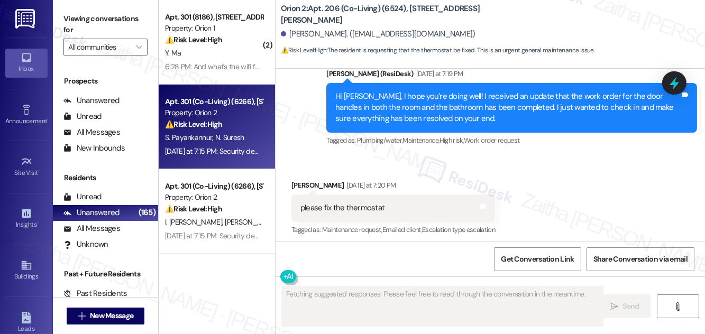
scroll to position [1482, 0]
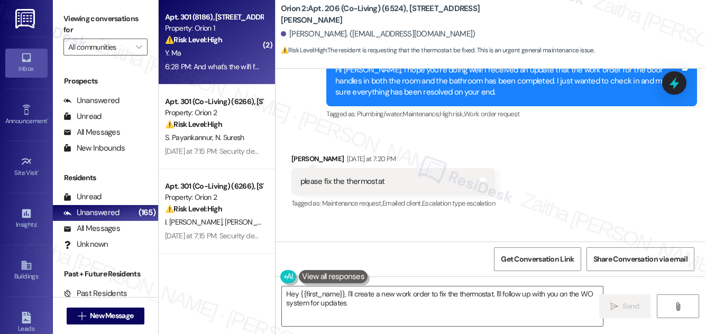
type textarea "Hey {{first_name}}, I'll create a new work order to fix the thermostat. I'll fo…"
click at [240, 46] on div "Apt. 301 (8186), 1164 W 37th Pl Property: Orion 1 ⚠️ Risk Level: High The resid…" at bounding box center [214, 29] width 100 height 36
type textarea "Fetching suggested responses. Please feel free to read through the conversation…"
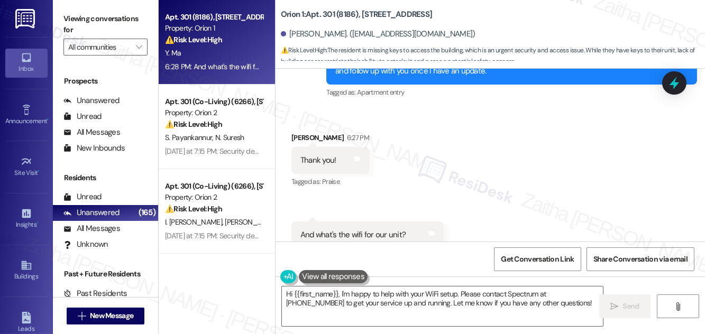
scroll to position [977, 0]
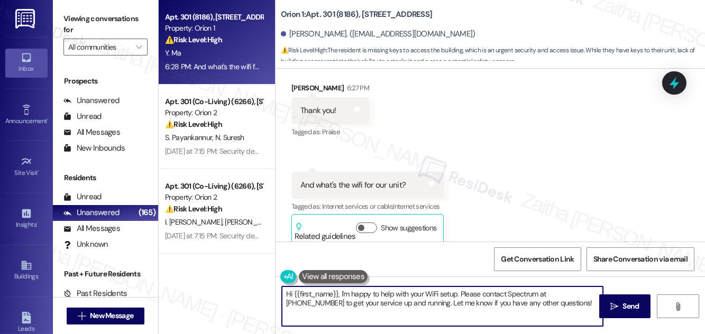
drag, startPoint x: 407, startPoint y: 293, endPoint x: 287, endPoint y: 294, distance: 120.6
click at [287, 294] on textarea "Hi {{first_name}}, I'm happy to help with your WiFi setup. Please contact Spect…" at bounding box center [442, 307] width 321 height 40
click at [355, 291] on textarea "To set up your WiFi setup. Please contact Spectrum at 855-243-8892 to get your …" at bounding box center [442, 307] width 321 height 40
type textarea "To set up your WiFi, please contact Spectrum at 855-243-8892 to get your servic…"
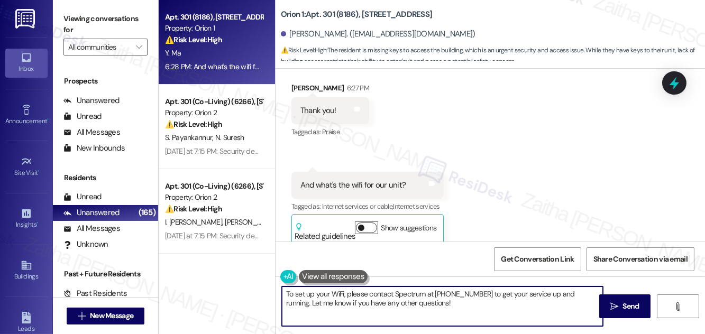
click at [366, 223] on button "Show suggestions" at bounding box center [366, 228] width 21 height 11
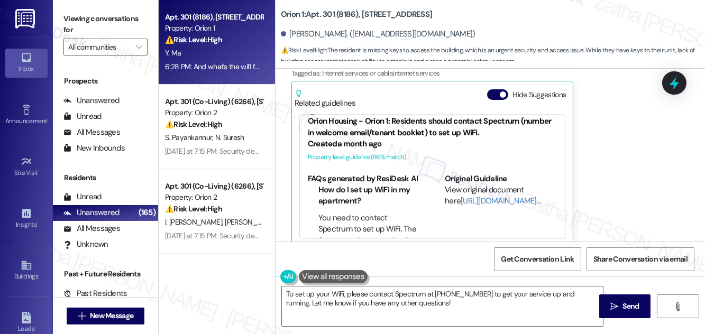
scroll to position [27, 0]
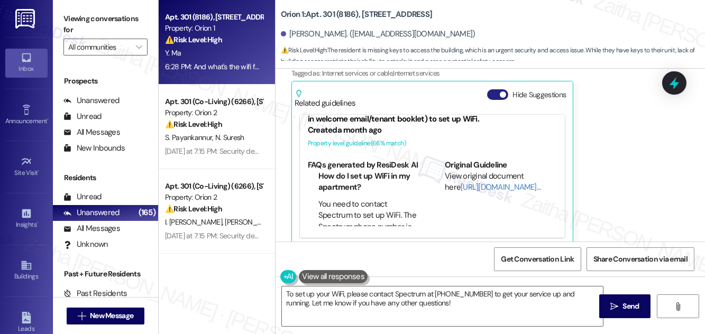
click at [493, 89] on button "Hide Suggestions" at bounding box center [497, 94] width 21 height 11
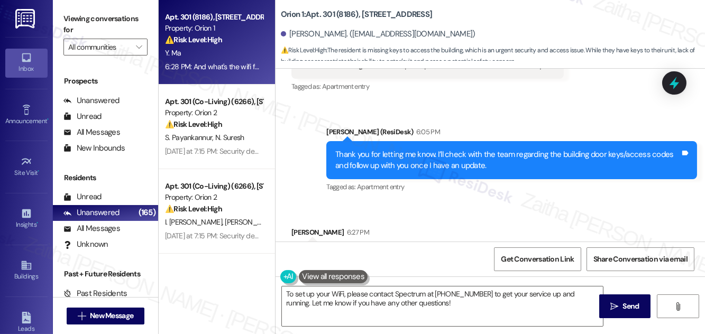
scroll to position [977, 0]
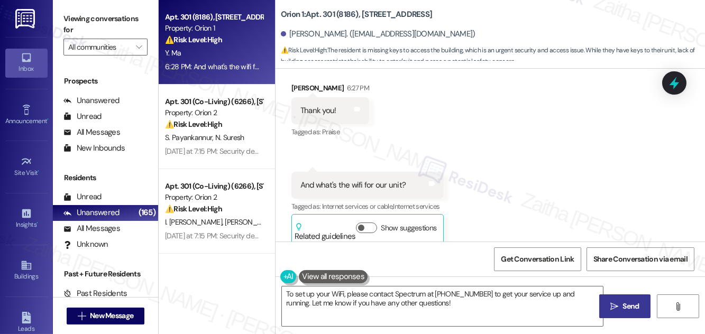
click at [619, 308] on span " Send" at bounding box center [624, 306] width 33 height 11
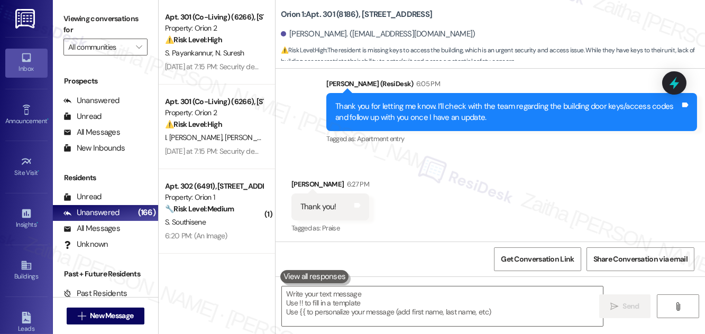
scroll to position [822, 0]
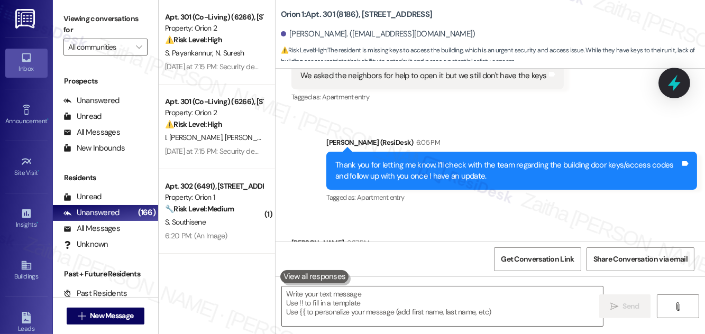
click at [678, 87] on icon at bounding box center [674, 83] width 18 height 18
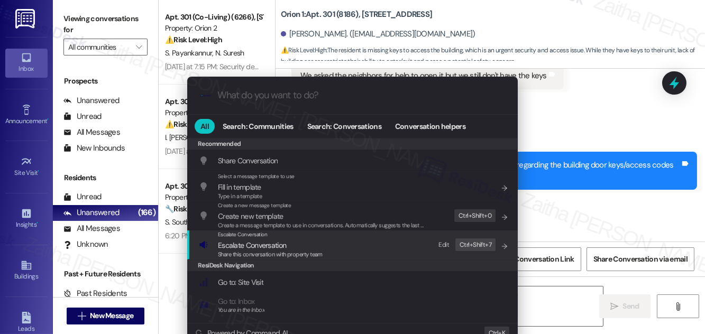
click at [253, 245] on span "Escalate Conversation" at bounding box center [252, 246] width 68 height 10
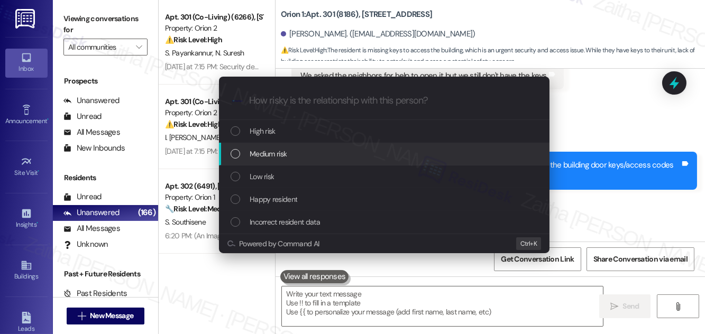
click at [284, 147] on div "Medium risk" at bounding box center [384, 154] width 330 height 23
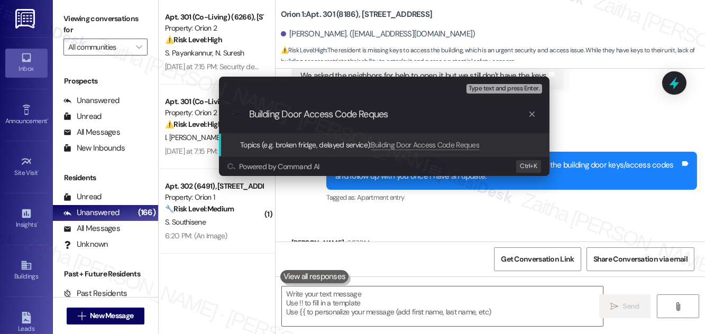
type input "Building Door Access Code Request"
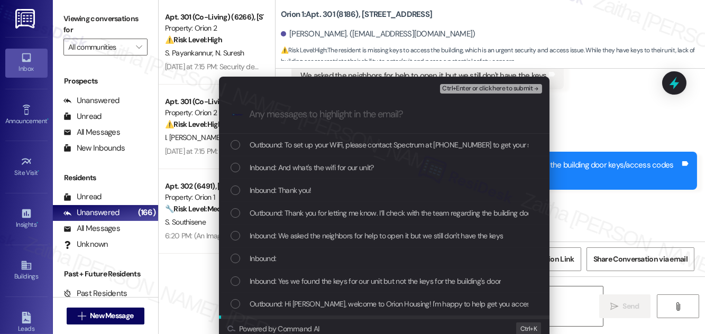
click at [611, 188] on div "Escalate Conversation Medium risk Building Door Access Code Request Any message…" at bounding box center [352, 167] width 705 height 334
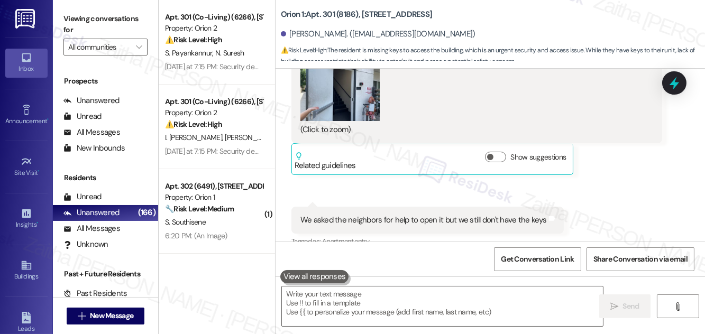
scroll to position [629, 0]
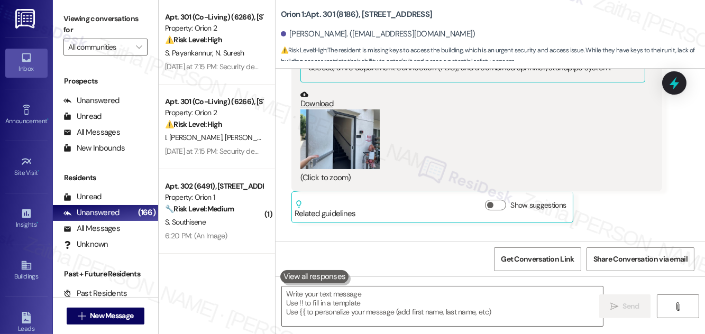
click at [347, 128] on button "Zoom image" at bounding box center [339, 139] width 79 height 60
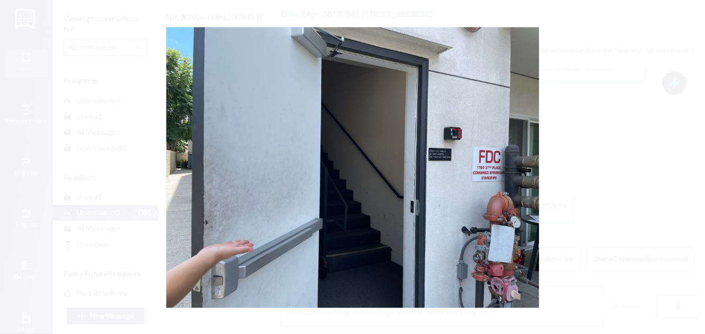
click at [597, 116] on button "Unzoom image" at bounding box center [352, 167] width 705 height 334
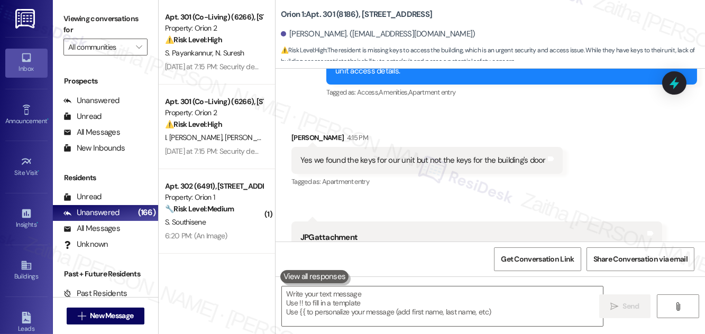
scroll to position [389, 0]
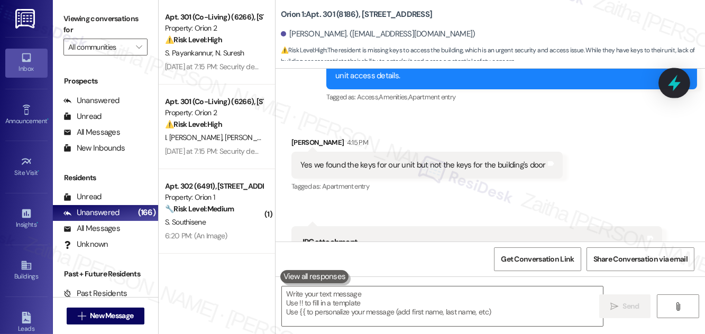
click at [673, 86] on icon at bounding box center [674, 83] width 18 height 18
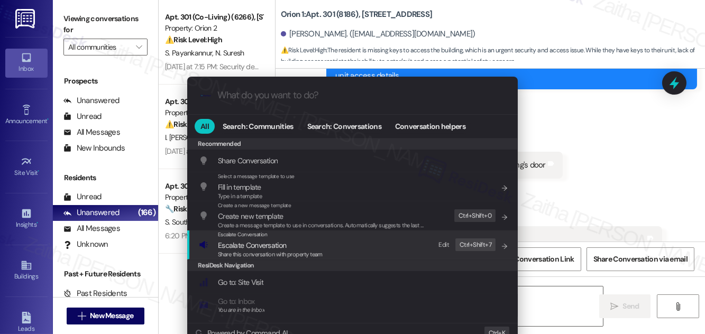
click at [245, 244] on span "Escalate Conversation" at bounding box center [252, 246] width 68 height 10
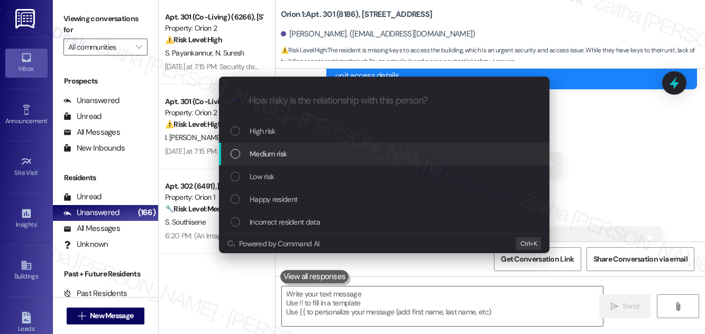
click at [283, 154] on span "Medium risk" at bounding box center [268, 154] width 37 height 12
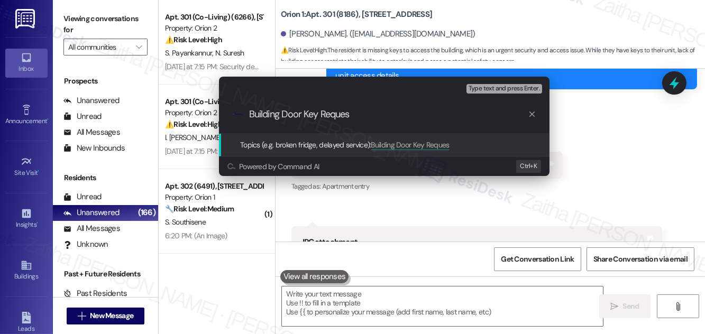
type input "Building Door Key Request"
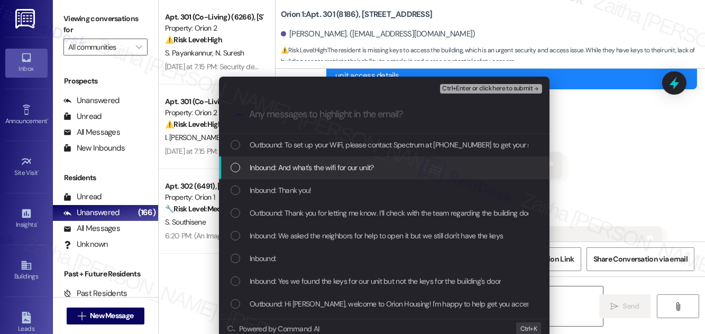
click at [607, 130] on div "Escalate Conversation Medium risk Building Door Key Request Any messages to hig…" at bounding box center [352, 167] width 705 height 334
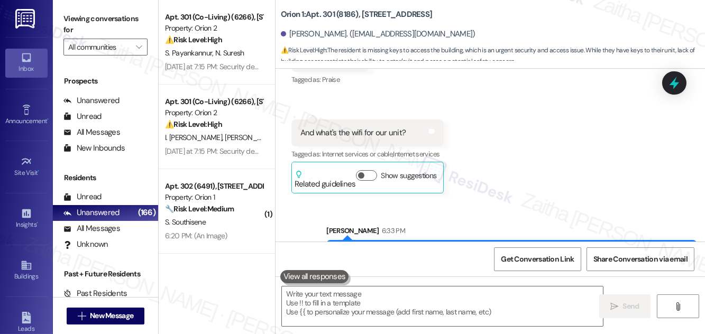
scroll to position [1062, 0]
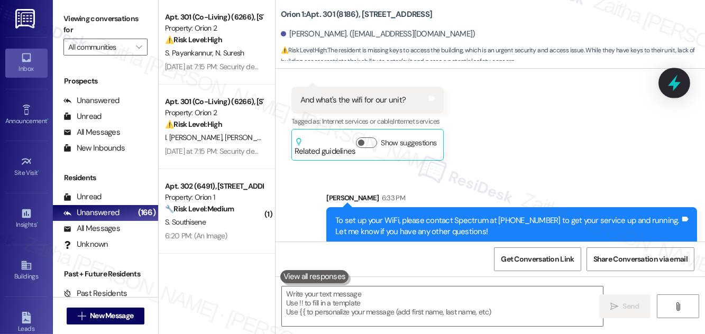
click at [670, 82] on icon at bounding box center [674, 83] width 18 height 18
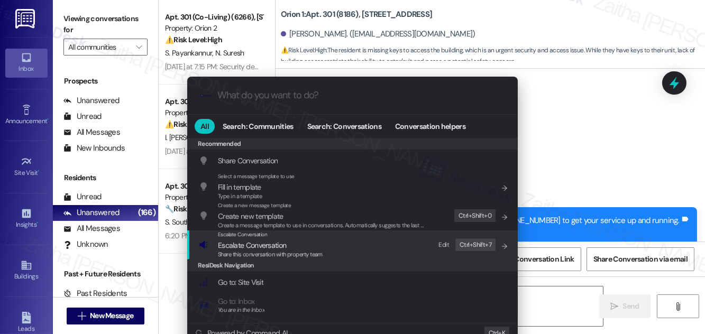
click at [245, 247] on span "Escalate Conversation" at bounding box center [252, 246] width 68 height 10
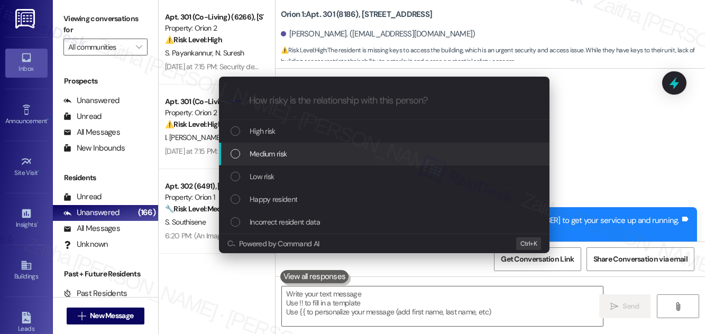
click at [273, 150] on span "Medium risk" at bounding box center [268, 154] width 37 height 12
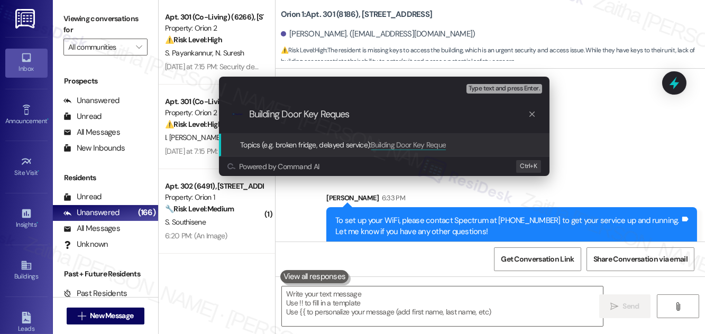
type input "Building Door Key Request"
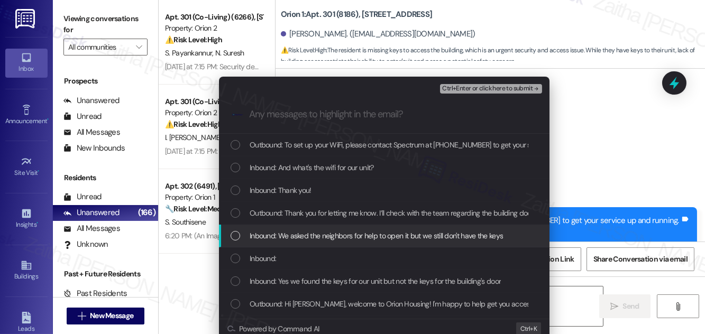
click at [317, 239] on span "Inbound: We asked the neighbors for help to open it but we still don't have the…" at bounding box center [376, 236] width 253 height 12
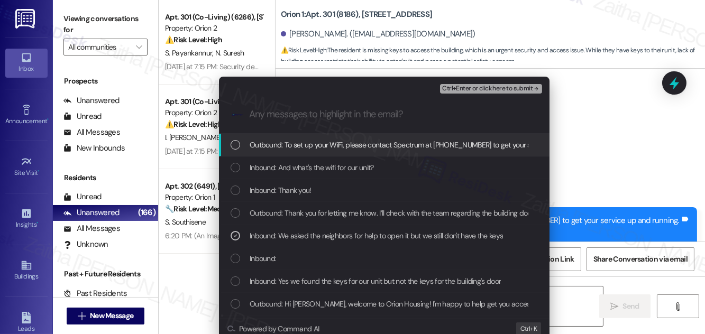
click at [465, 91] on span "Ctrl+Enter or click here to submit" at bounding box center [487, 88] width 90 height 7
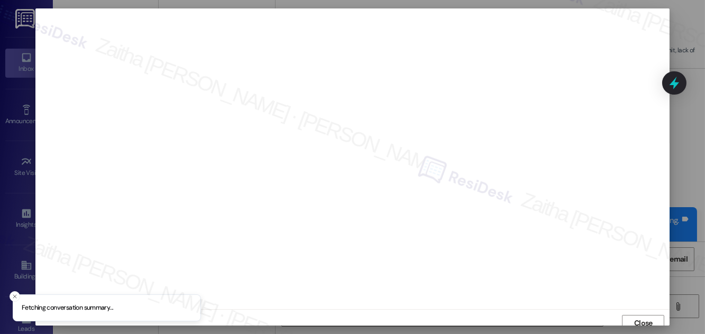
scroll to position [6, 0]
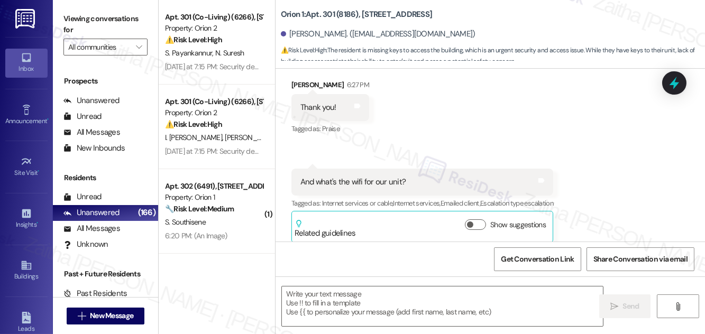
type textarea "Fetching suggested responses. Please feel free to read through the conversation…"
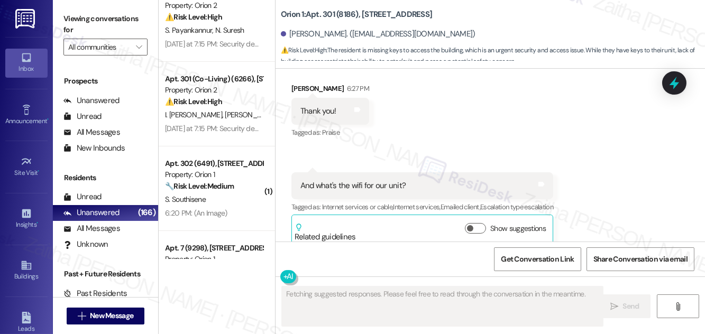
scroll to position [0, 0]
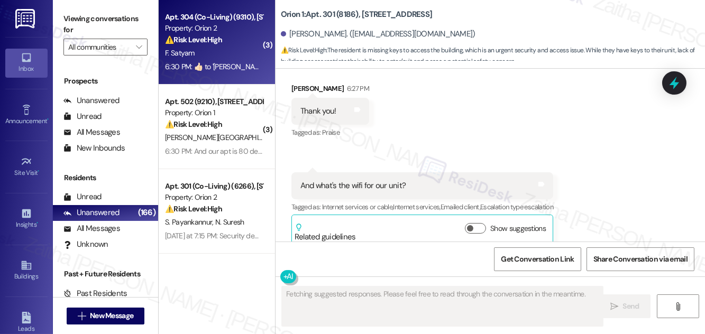
click at [244, 46] on div "Apt. 304 (Co-Living) (9310), 1421 W Adams Blvd Property: Orion 2 ⚠️ Risk Level:…" at bounding box center [214, 29] width 100 height 36
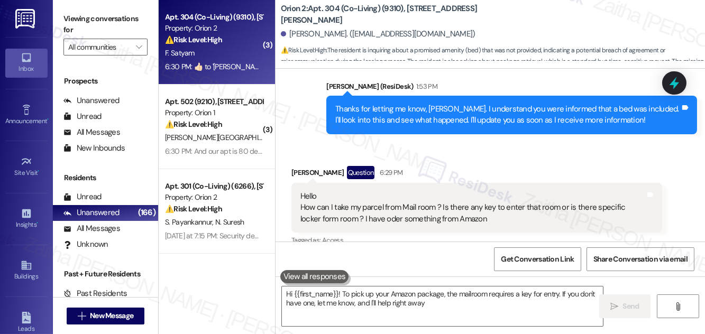
type textarea "Hi {{first_name}}! To pick up your Amazon package, the mailroom requires a key …"
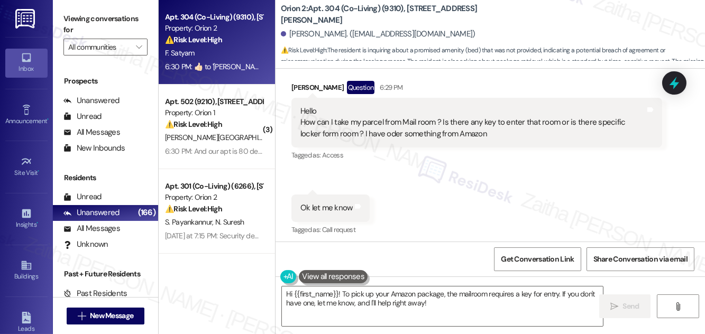
scroll to position [575, 0]
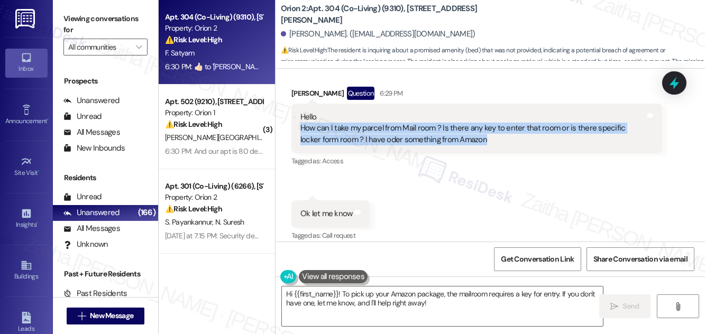
drag, startPoint x: 298, startPoint y: 131, endPoint x: 471, endPoint y: 140, distance: 172.6
click at [471, 140] on div "Hello How can I take my parcel from Mail room ? Is there any key to enter that …" at bounding box center [476, 129] width 371 height 50
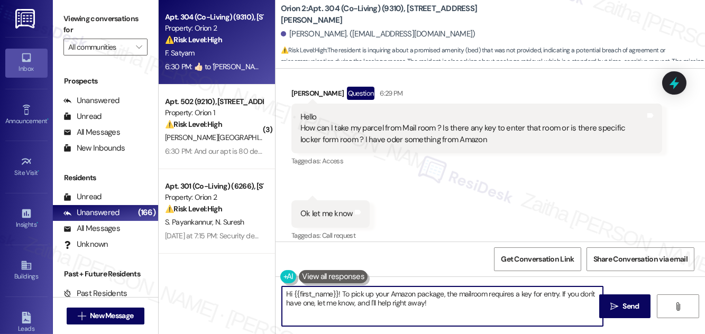
drag, startPoint x: 284, startPoint y: 292, endPoint x: 450, endPoint y: 302, distance: 165.8
click at [450, 302] on textarea "Hi {{first_name}}! To pick up your Amazon package, the mailroom requires a key …" at bounding box center [442, 307] width 321 height 40
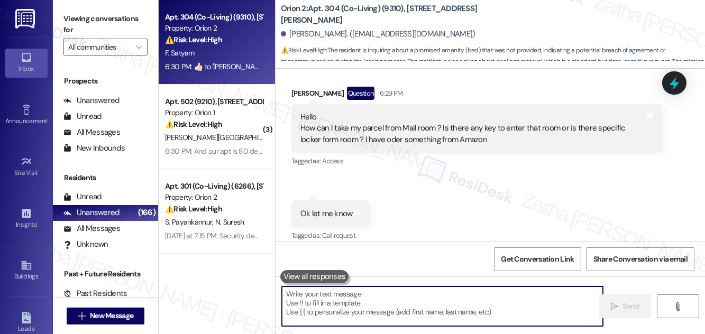
click at [362, 307] on textarea at bounding box center [442, 307] width 321 height 40
paste textarea "I’ll check with the team regarding the mail room access and how parcels are col…"
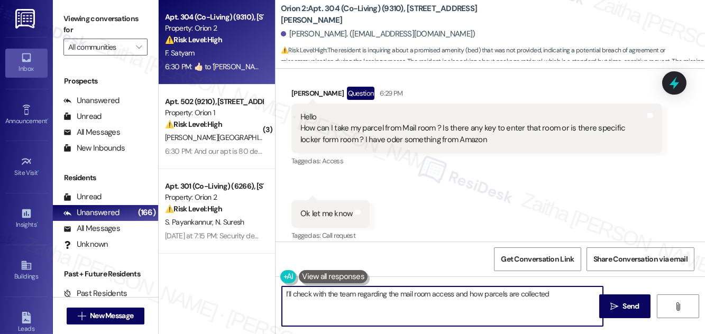
click at [295, 293] on textarea "I’ll check with the team regarding the mail room access and how parcels are col…" at bounding box center [442, 307] width 321 height 40
click at [569, 298] on textarea "I’ll also check with the team regarding the mail room access and how parcels ar…" at bounding box center [442, 307] width 321 height 40
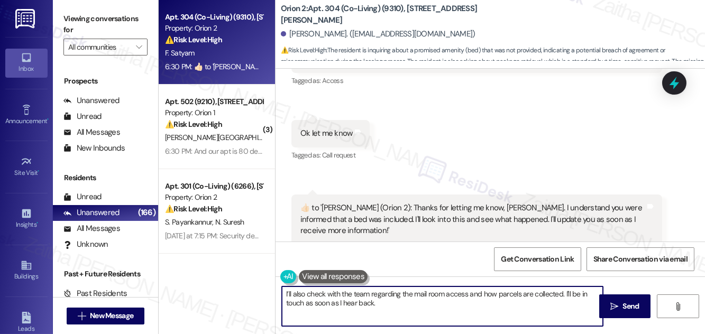
scroll to position [671, 0]
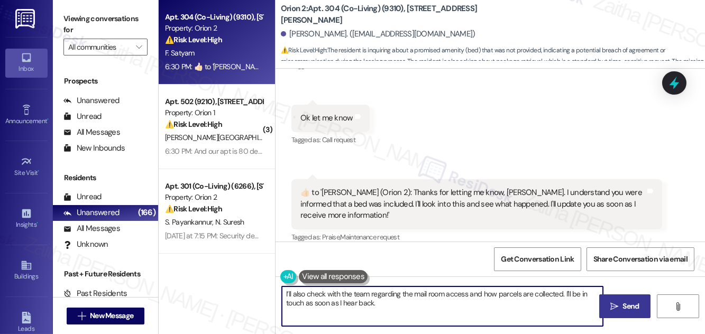
type textarea "I’ll also check with the team regarding the mail room access and how parcels ar…"
click at [630, 304] on span "Send" at bounding box center [631, 306] width 16 height 11
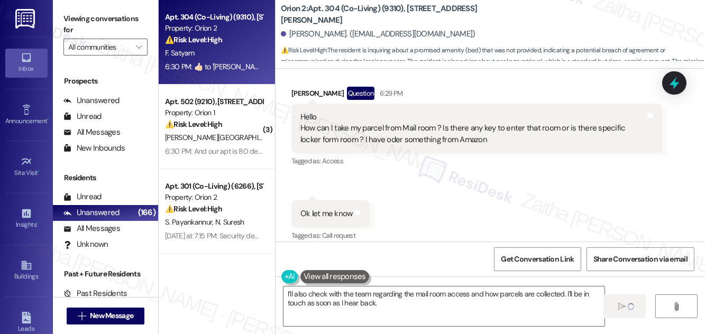
scroll to position [527, 0]
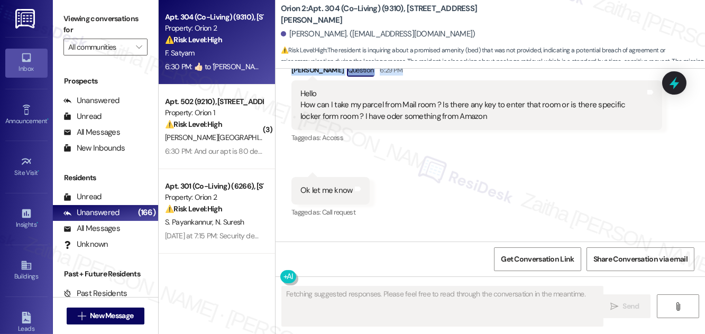
drag, startPoint x: 337, startPoint y: 77, endPoint x: 406, endPoint y: 84, distance: 69.1
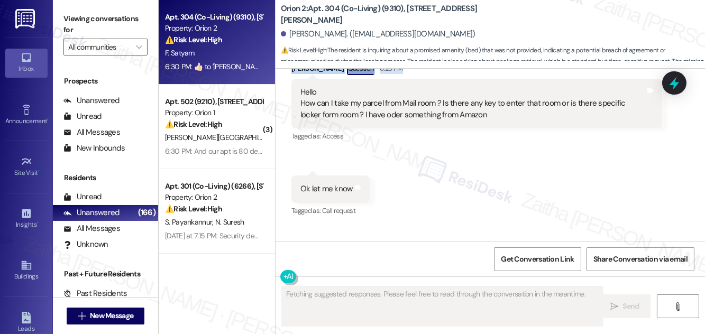
click at [406, 84] on div "Lease started Aug 18, 2025 at 8:00 PM Survey, sent via SMS Residesk Automated S…" at bounding box center [489, 155] width 429 height 173
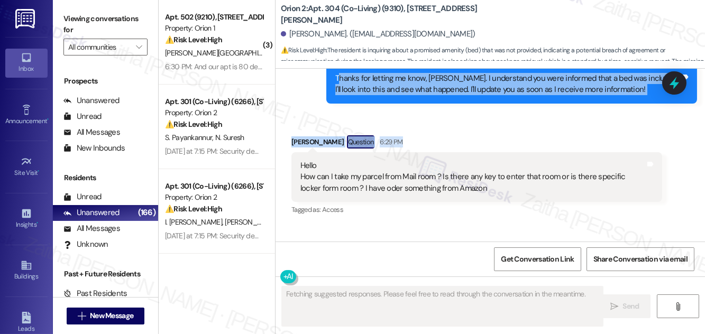
click at [460, 124] on div "Received via SMS Fnu Satyam Question 6:29 PM Hello How can I take my parcel fro…" at bounding box center [489, 255] width 429 height 286
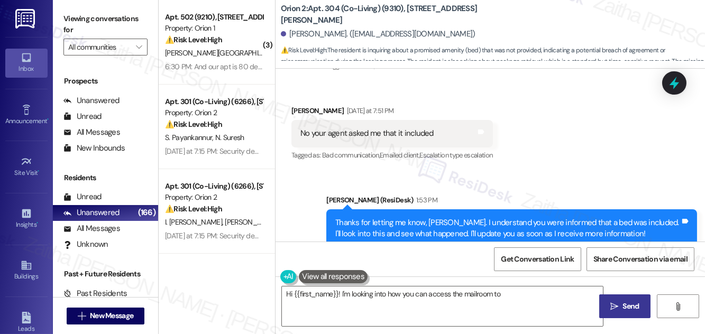
scroll to position [430, 0]
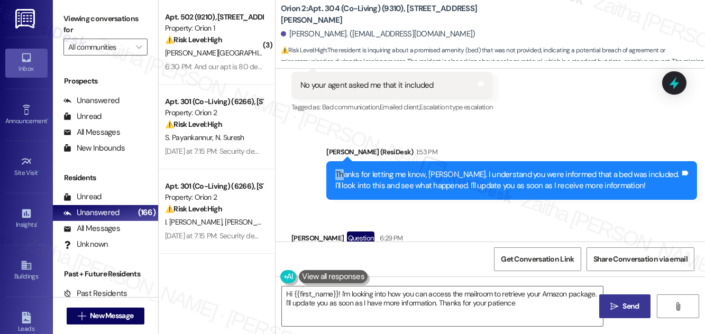
type textarea "Hi {{first_name}}! I'm looking into how you can access the mailroom to retrieve…"
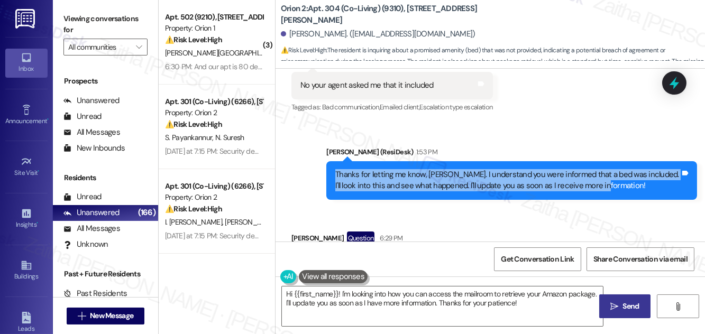
drag, startPoint x: 333, startPoint y: 170, endPoint x: 639, endPoint y: 194, distance: 306.5
click at [639, 194] on div "Thanks for letting me know, Fnu. I understand you were informed that a bed was …" at bounding box center [511, 180] width 371 height 39
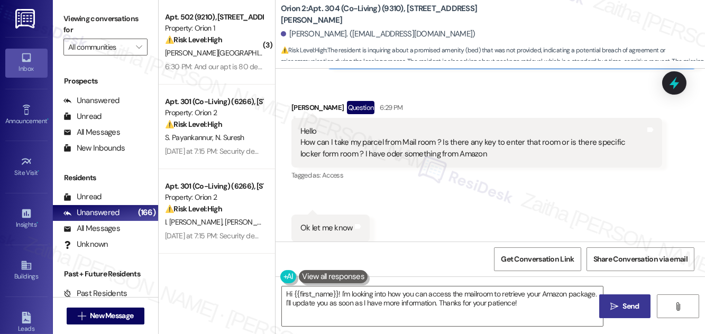
scroll to position [575, 0]
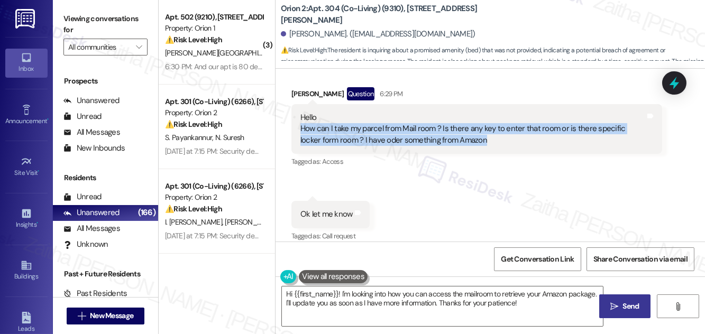
drag, startPoint x: 289, startPoint y: 126, endPoint x: 482, endPoint y: 152, distance: 195.2
click at [482, 152] on div "Received via SMS Fnu Satyam Question 6:29 PM Hello How can I take my parcel fro…" at bounding box center [476, 128] width 387 height 98
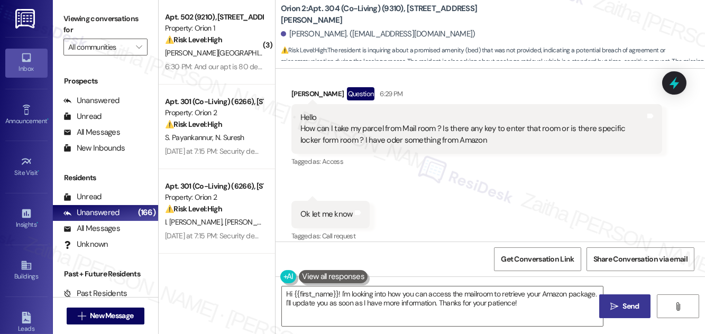
click at [523, 167] on div "Tagged as: Access Click to highlight conversations about Access" at bounding box center [476, 161] width 371 height 15
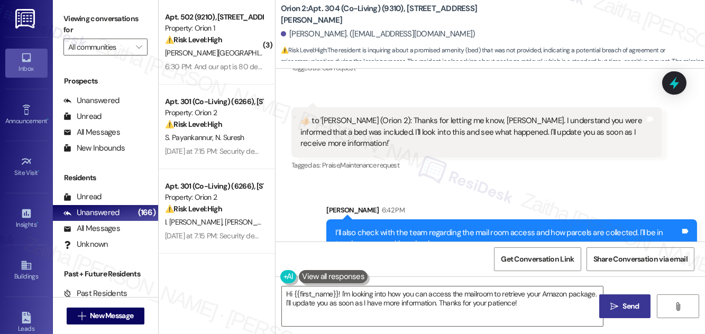
scroll to position [756, 0]
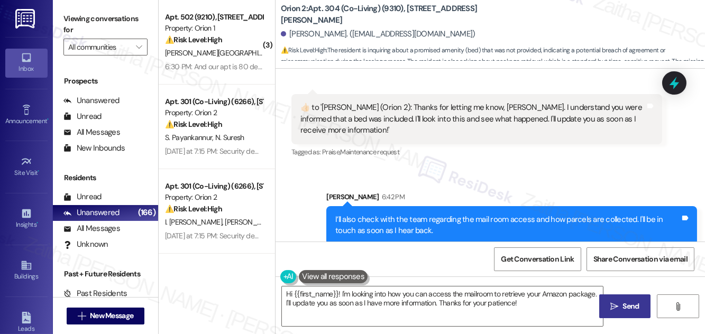
click at [679, 78] on icon at bounding box center [674, 83] width 14 height 14
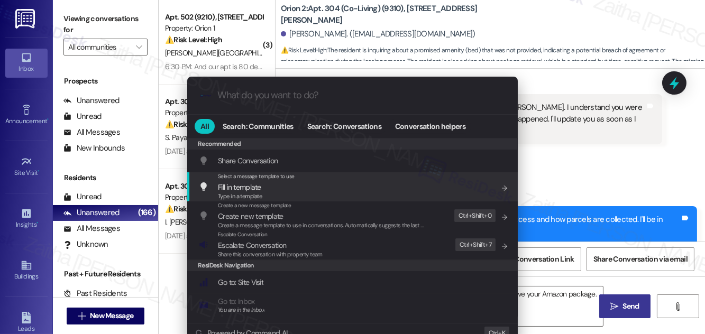
click at [617, 127] on div ".cls-1{fill:#0a055f;}.cls-2{fill:#0cc4c4;} resideskLogoBlueOrange All Search: C…" at bounding box center [352, 167] width 705 height 334
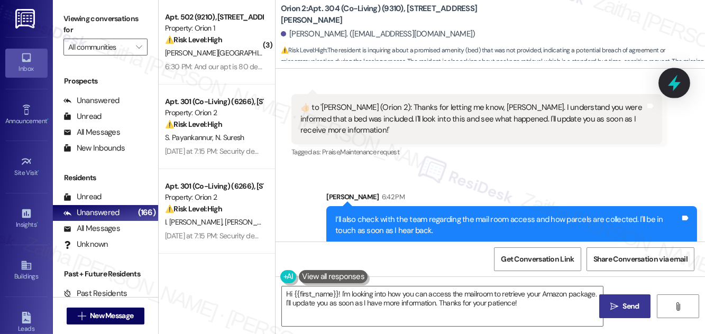
click at [673, 81] on icon at bounding box center [674, 83] width 13 height 16
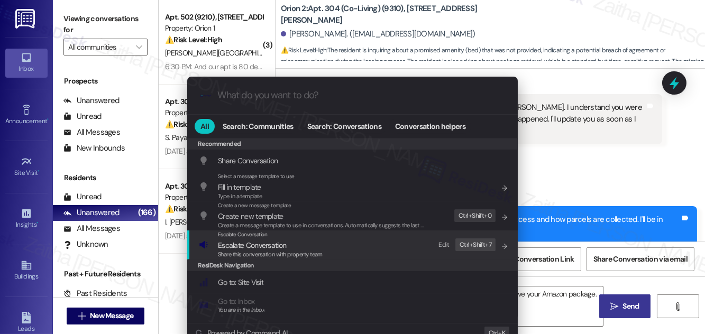
click at [274, 244] on span "Escalate Conversation" at bounding box center [252, 246] width 68 height 10
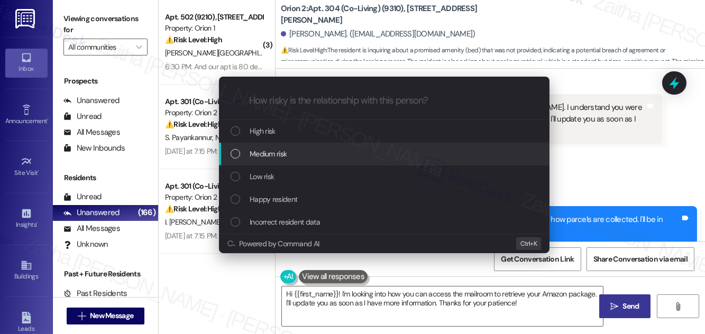
click at [335, 149] on div "Medium risk" at bounding box center [385, 154] width 309 height 12
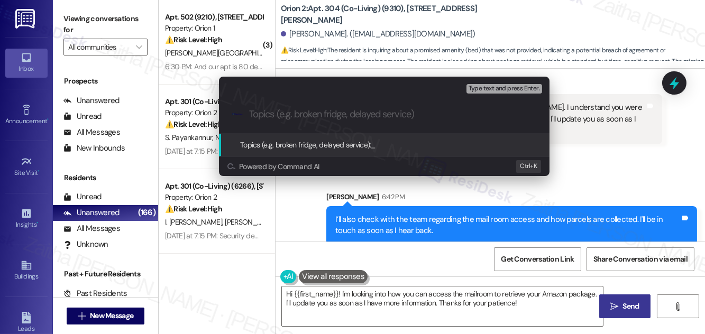
paste input "Questions Regarding Bed and Parcel Collection"
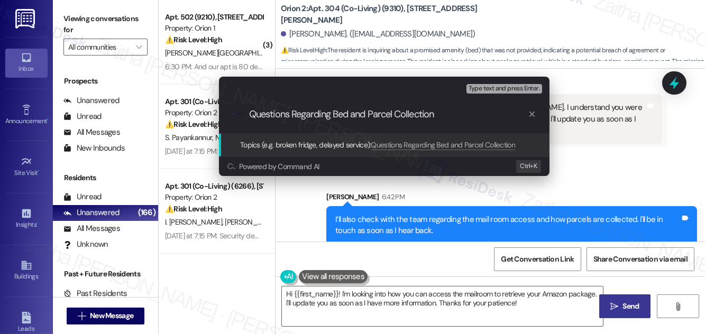
drag, startPoint x: 334, startPoint y: 114, endPoint x: 231, endPoint y: 114, distance: 103.6
click at [231, 114] on div ".cls-1{fill:#0a055f;}.cls-2{fill:#0cc4c4;} resideskLogoBlueOrange Questions Reg…" at bounding box center [384, 115] width 330 height 38
click at [378, 118] on input "Bed and Parcel Collection" at bounding box center [388, 114] width 279 height 11
type input "Bed and Parcel Collection Inquiry"
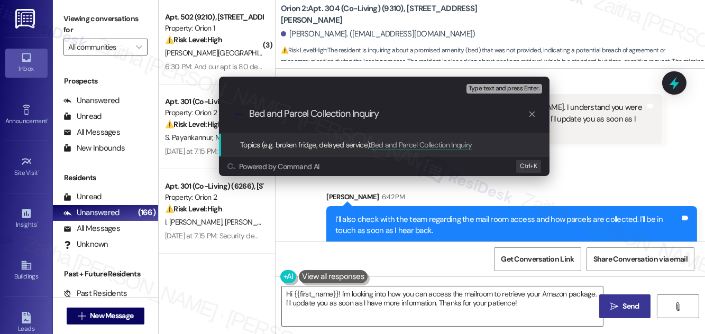
drag, startPoint x: 348, startPoint y: 116, endPoint x: 240, endPoint y: 116, distance: 108.4
click at [240, 116] on div ".cls-1{fill:#0a055f;}.cls-2{fill:#0cc4c4;} resideskLogoBlueOrange Bed and Parce…" at bounding box center [384, 115] width 330 height 38
paste input "Follow-Up: Bed Inclusion & Mail Room Access"
type input "Follow-Up: Bed Inclusion & Mail Room Access"
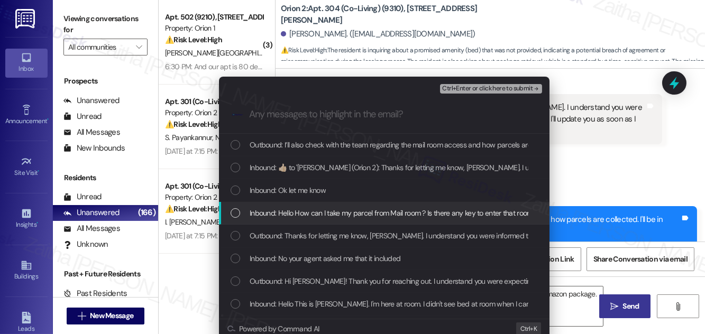
click at [324, 208] on span "Inbound: Hello How can I take my parcel from Mail room ? Is there any key to en…" at bounding box center [506, 213] width 512 height 12
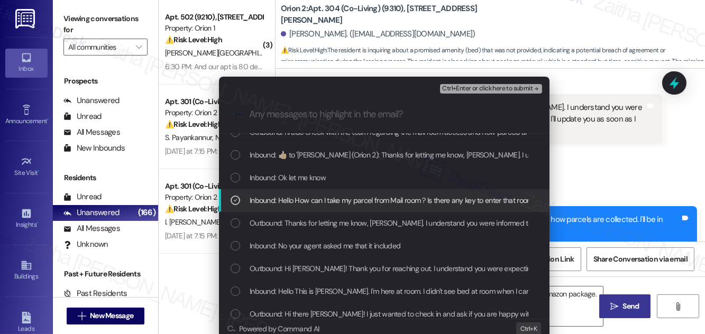
scroll to position [20, 0]
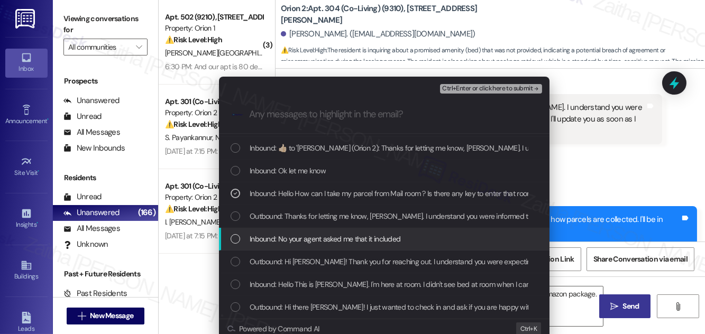
click at [330, 238] on span "Inbound: No your agent asked me that it included" at bounding box center [325, 239] width 151 height 12
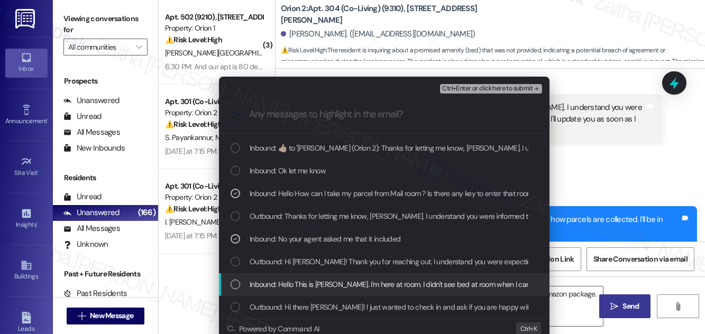
click at [371, 281] on span "Inbound: Hello This is Satyam. I'm here at room. I didn't see bed at room when …" at bounding box center [532, 285] width 565 height 12
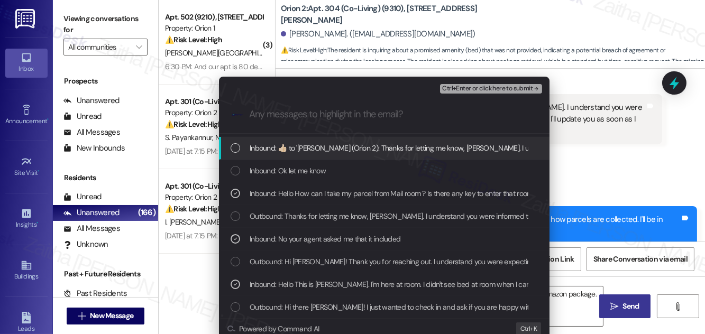
click at [488, 90] on span "Ctrl+Enter or click here to submit" at bounding box center [487, 88] width 90 height 7
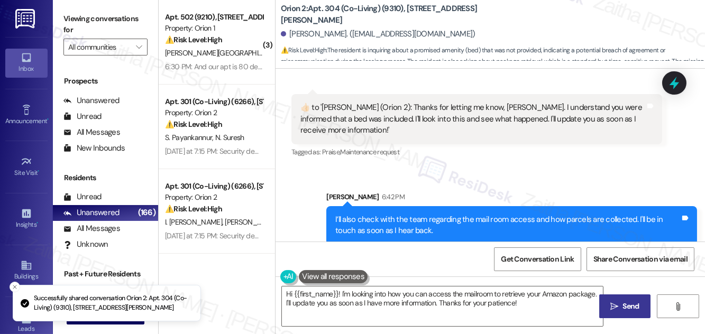
scroll to position [671, 0]
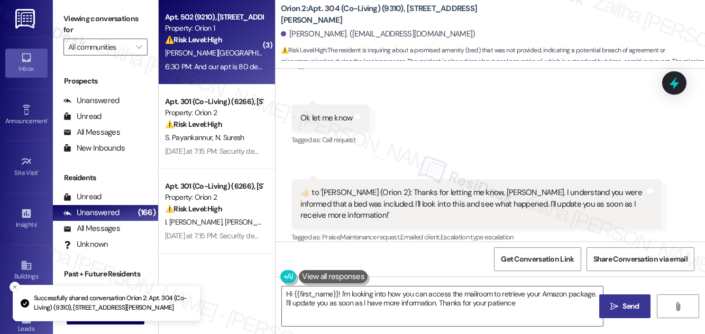
type textarea "Hi {{first_name}}! I'm looking into how you can access the mailroom to retrieve…"
click at [247, 57] on div "Z. Oumar" at bounding box center [214, 53] width 100 height 13
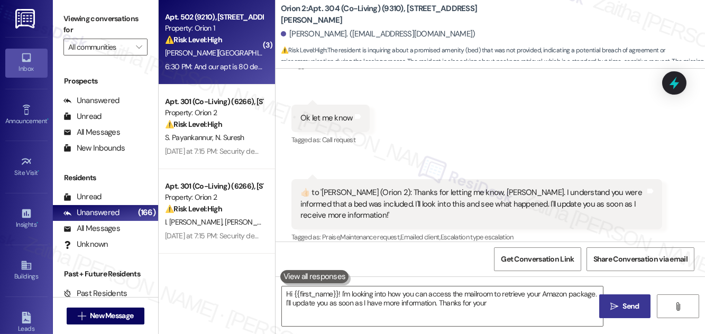
type textarea "Hi {{first_name}}! I'm looking into how you can access the mailroom to retrieve…"
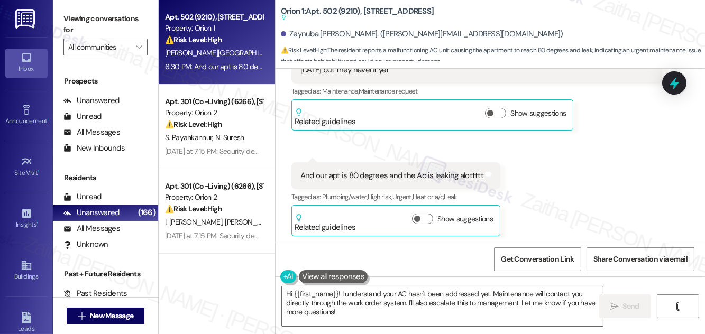
scroll to position [317, 0]
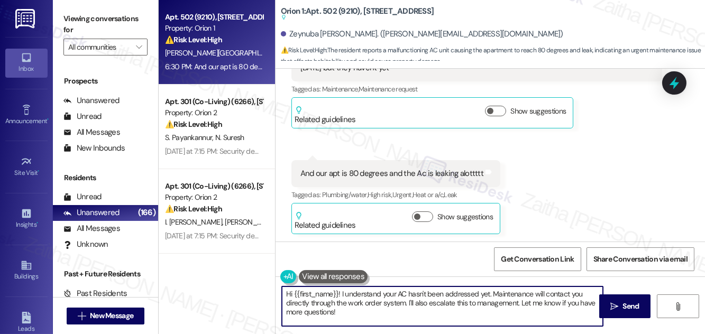
click at [338, 293] on textarea "Hi {{first_name}}! I understand your AC hasn't been addressed yet. Maintenance …" at bounding box center [442, 307] width 321 height 40
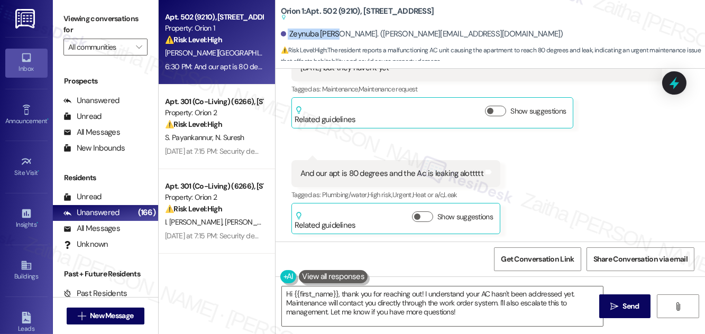
drag, startPoint x: 286, startPoint y: 33, endPoint x: 342, endPoint y: 27, distance: 56.3
click at [342, 27] on div "Zeynuba Oumar. (oumar@usc.edu)" at bounding box center [493, 34] width 424 height 21
click at [532, 302] on textarea "Hi {{first_name}}, thank you for reaching out! I understand your AC hasn't been…" at bounding box center [442, 307] width 321 height 40
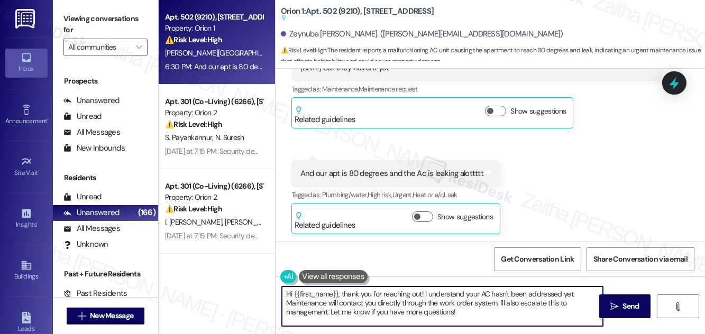
click at [532, 302] on textarea "Hi {{first_name}}, thank you for reaching out! I understand your AC hasn't been…" at bounding box center [442, 307] width 321 height 40
click at [521, 311] on textarea "Hi {{first_name}}, thank you for reaching out! I understand your AC hasn't been…" at bounding box center [442, 307] width 321 height 40
drag, startPoint x: 499, startPoint y: 302, endPoint x: 503, endPoint y: 311, distance: 10.2
click at [503, 311] on textarea "Hi {{first_name}}, thank you for reaching out! I understand your AC hasn't been…" at bounding box center [442, 307] width 321 height 40
click at [574, 298] on textarea "Hi {{first_name}}, thank you for reaching out! I understand your AC hasn't been…" at bounding box center [442, 307] width 321 height 40
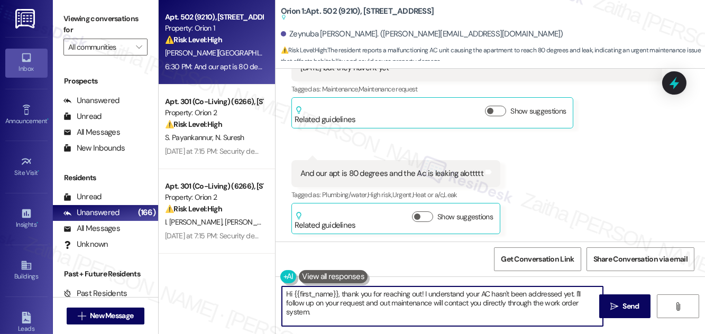
click at [363, 302] on textarea "Hi {{first_name}}, thank you for reaching out! I understand your AC hasn't been…" at bounding box center [442, 307] width 321 height 40
click at [364, 302] on textarea "Hi {{first_name}}, thank you for reaching out! I understand your AC hasn't been…" at bounding box center [442, 307] width 321 height 40
click at [575, 301] on textarea "Hi {{first_name}}, thank you for reaching out! I understand your AC hasn't been…" at bounding box center [442, 307] width 321 height 40
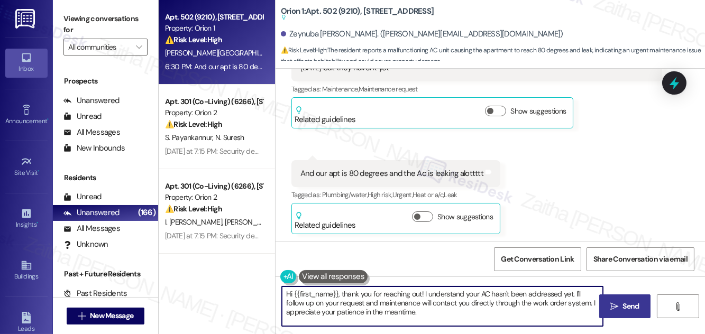
type textarea "Hi {{first_name}}, thank you for reaching out! I understand your AC hasn't been…"
click at [630, 309] on span "Send" at bounding box center [631, 306] width 16 height 11
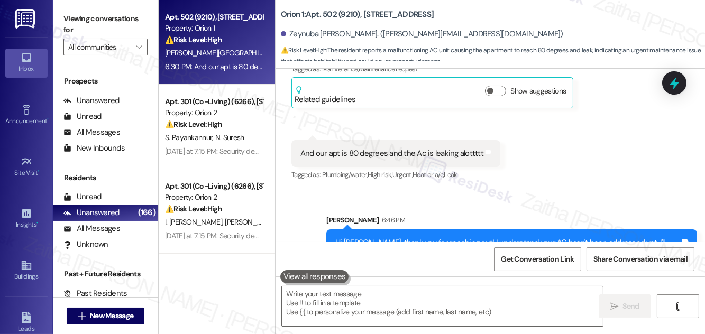
scroll to position [383, 0]
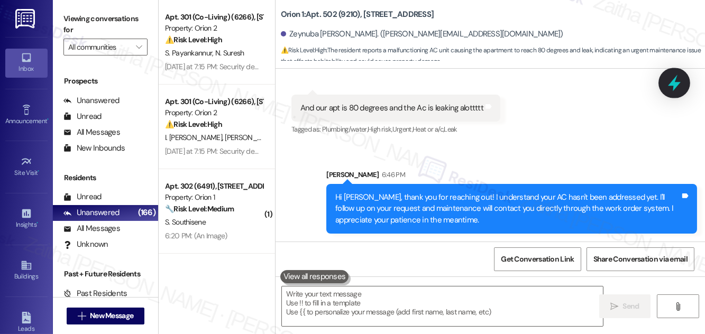
click at [671, 81] on icon at bounding box center [674, 83] width 18 height 18
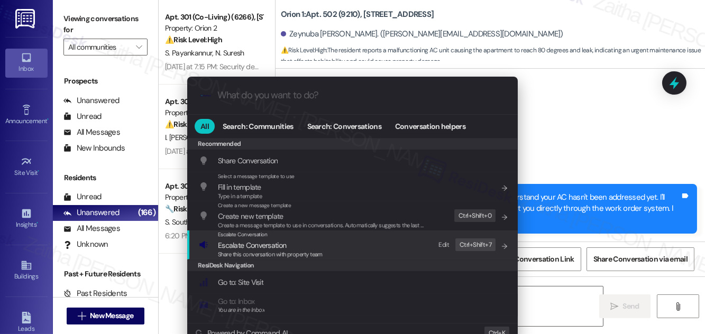
click at [245, 244] on span "Escalate Conversation" at bounding box center [252, 246] width 68 height 10
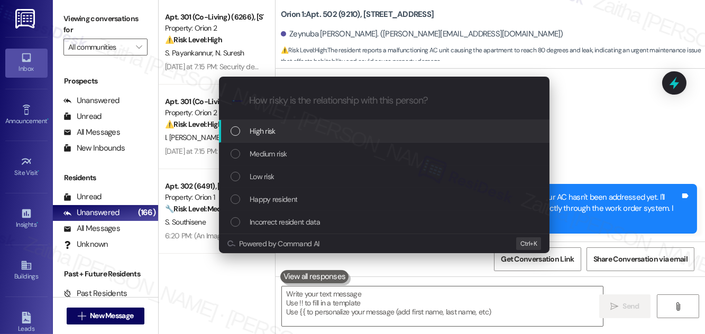
click at [280, 132] on div "High risk" at bounding box center [385, 131] width 309 height 12
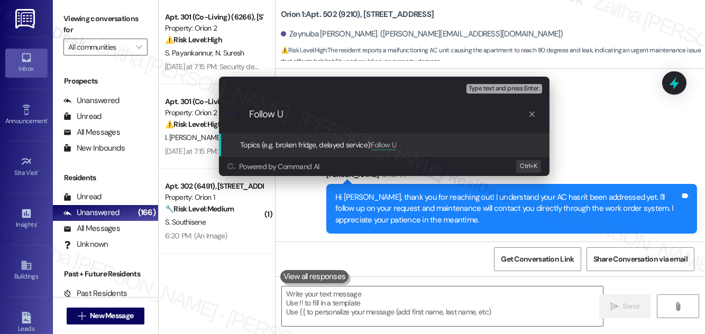
click at [581, 141] on div "Escalate Conversation High risk Topics (e.g. broken fridge, delayed service) An…" at bounding box center [352, 167] width 705 height 334
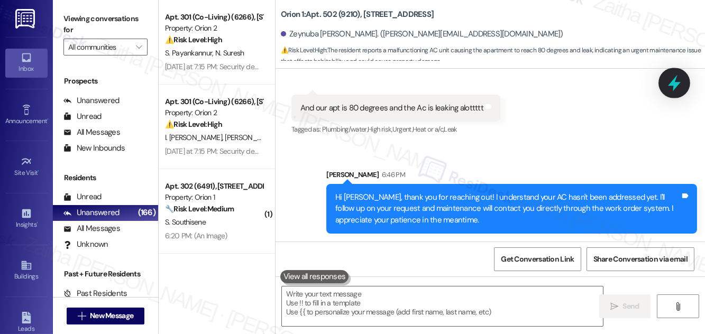
click at [673, 82] on icon at bounding box center [674, 83] width 13 height 16
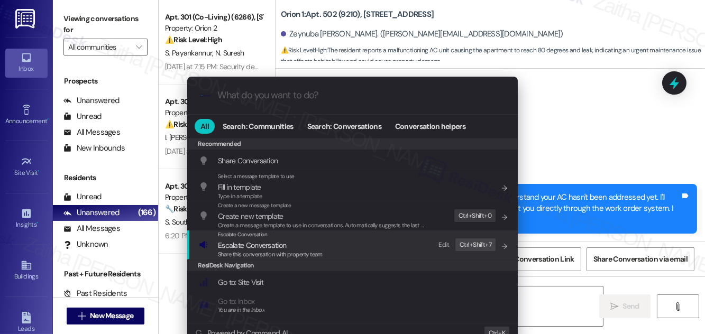
click at [266, 246] on span "Escalate Conversation" at bounding box center [252, 246] width 68 height 10
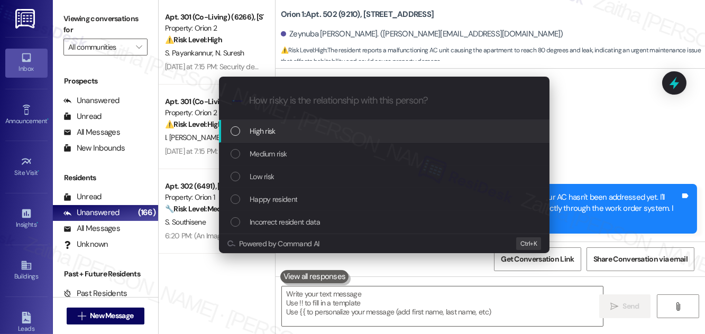
click at [281, 130] on div "High risk" at bounding box center [385, 131] width 309 height 12
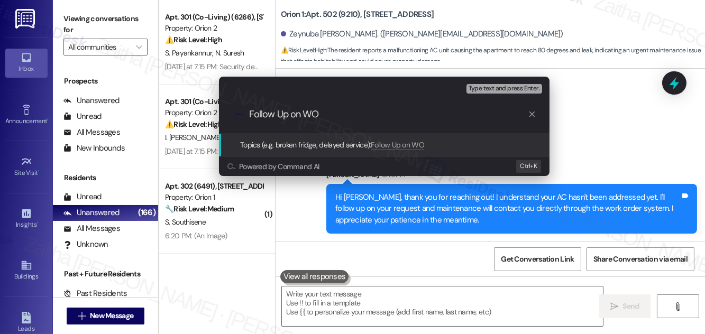
paste input "25855-1"
click at [321, 113] on input "Follow Up on WO 25855-1" at bounding box center [388, 114] width 279 height 11
click at [390, 112] on input "Follow Up on WO #25855-1" at bounding box center [388, 114] width 279 height 11
type input "Follow Up on WO #25855-1 - AC is leaking"
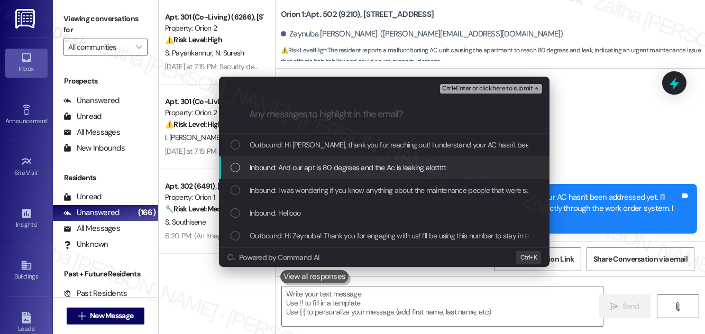
click at [391, 160] on div "Inbound: And our apt is 80 degrees and the Ac is leaking alottttt" at bounding box center [384, 168] width 330 height 23
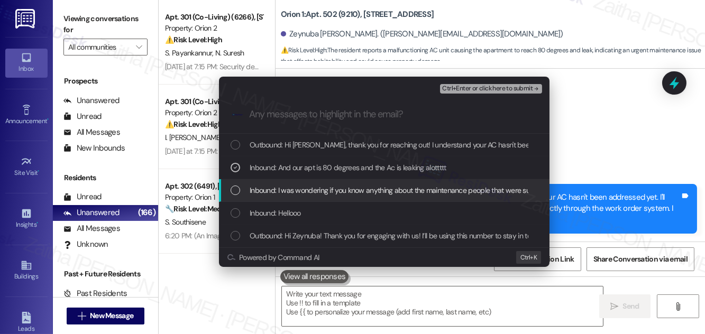
click at [373, 190] on span "Inbound: I was wondering if you know anything about the maintenance people that…" at bounding box center [457, 191] width 415 height 12
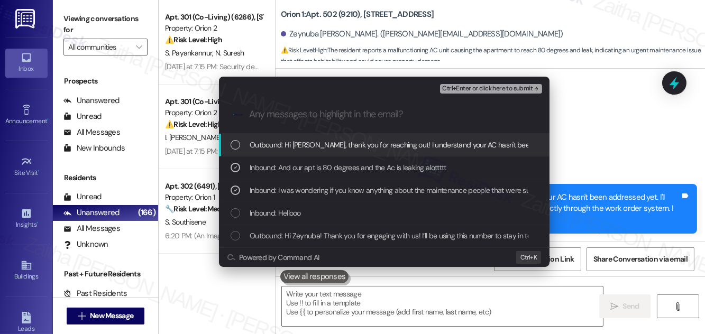
click at [493, 94] on div "Ctrl+Enter or click here to submit" at bounding box center [492, 89] width 104 height 14
click at [492, 88] on span "Ctrl+Enter or click here to submit" at bounding box center [487, 88] width 90 height 7
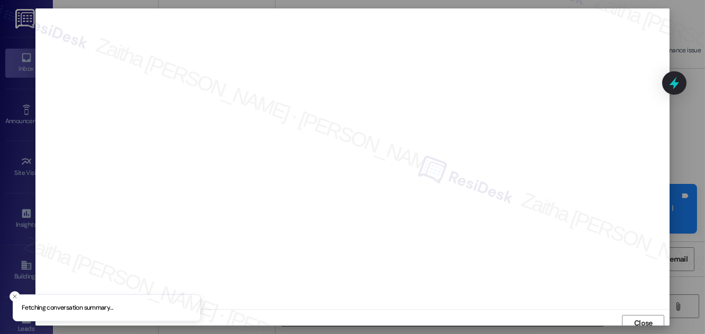
scroll to position [6, 0]
click at [634, 318] on span "Close" at bounding box center [643, 317] width 19 height 11
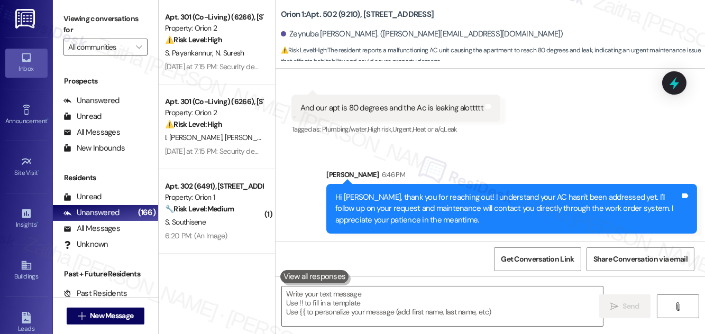
click at [673, 85] on icon at bounding box center [674, 83] width 10 height 13
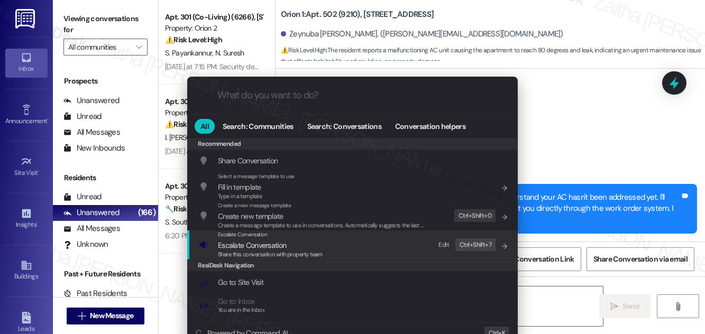
click at [256, 242] on span "Escalate Conversation" at bounding box center [252, 246] width 68 height 10
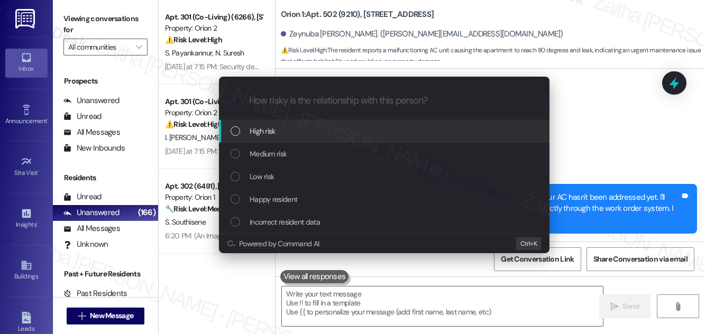
click at [281, 129] on div "High risk" at bounding box center [385, 131] width 309 height 12
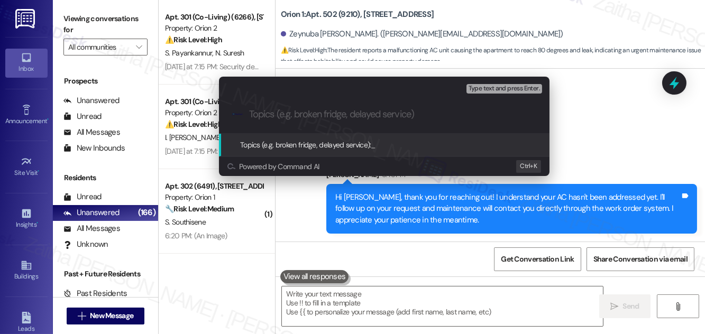
paste input "Follow Up on WO #25855-1 - AC is leaking"
type input "Follow Up on WO #25855-1 - AC is leaking"
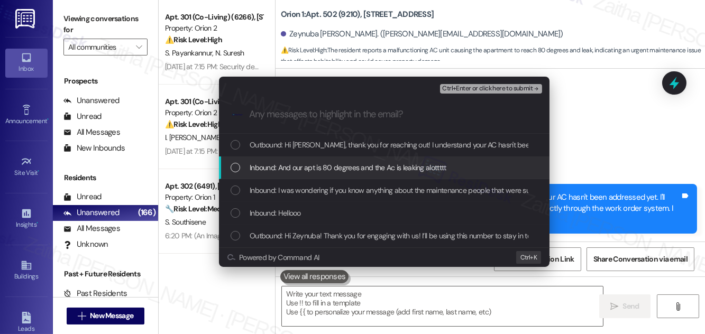
click at [316, 158] on div "Inbound: And our apt is 80 degrees and the Ac is leaking alottttt" at bounding box center [384, 168] width 330 height 23
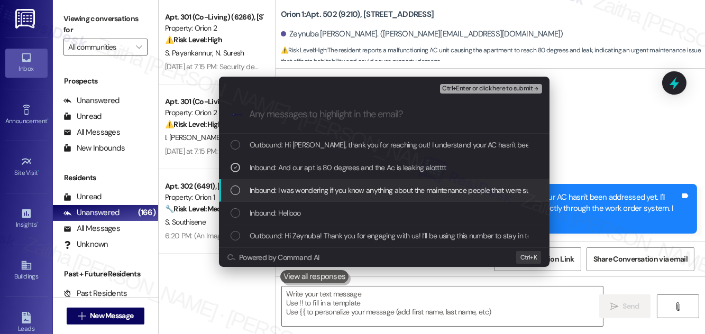
click at [312, 187] on span "Inbound: I was wondering if you know anything about the maintenance people that…" at bounding box center [457, 191] width 415 height 12
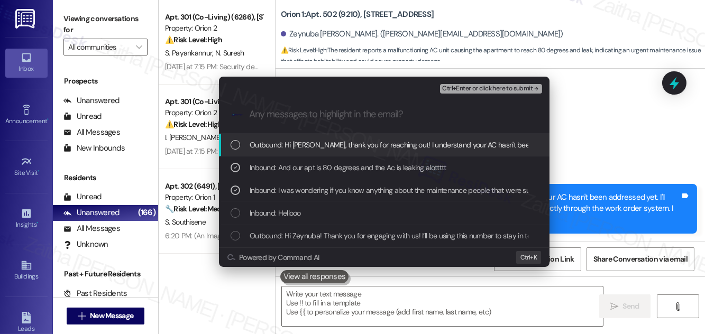
click at [496, 90] on span "Ctrl+Enter or click here to submit" at bounding box center [487, 88] width 90 height 7
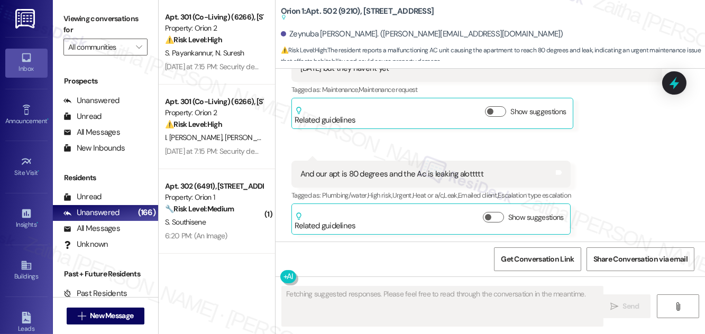
scroll to position [317, 0]
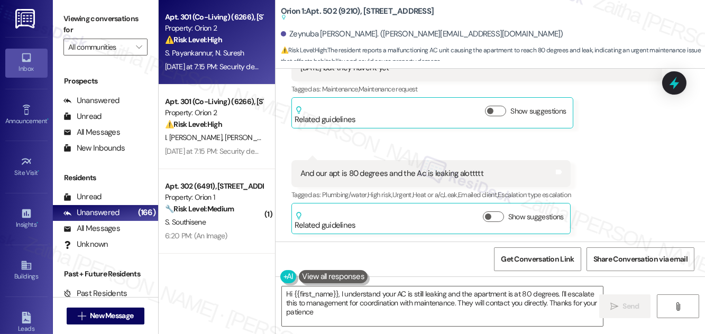
type textarea "Hi {{first_name}}, I understand your AC is still leaking and the apartment is a…"
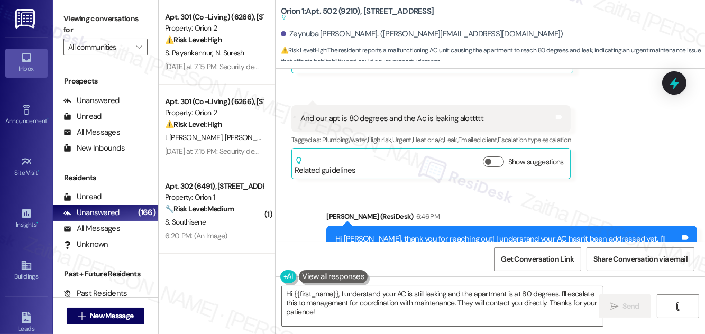
scroll to position [429, 0]
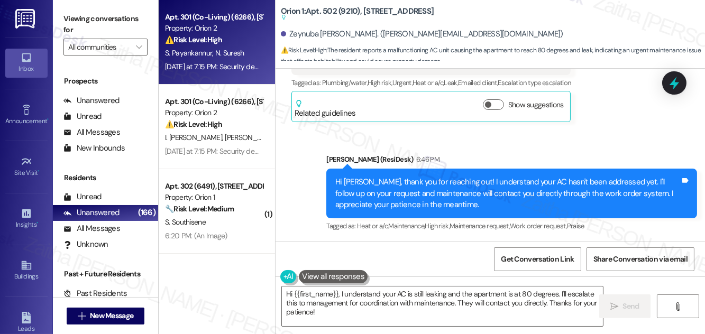
click at [246, 55] on div "S. Payankannur N. Suresh" at bounding box center [214, 53] width 100 height 13
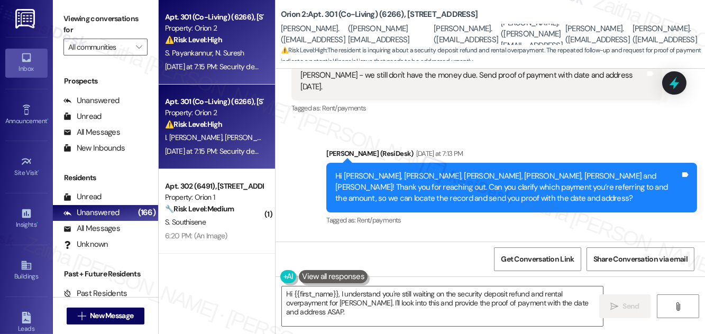
scroll to position [6676, 0]
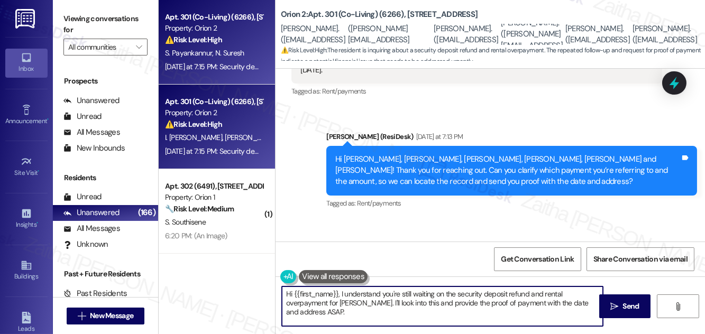
click at [289, 293] on textarea "Hi {{first_name}}, I understand you're still waiting on the security deposit re…" at bounding box center [442, 307] width 321 height 40
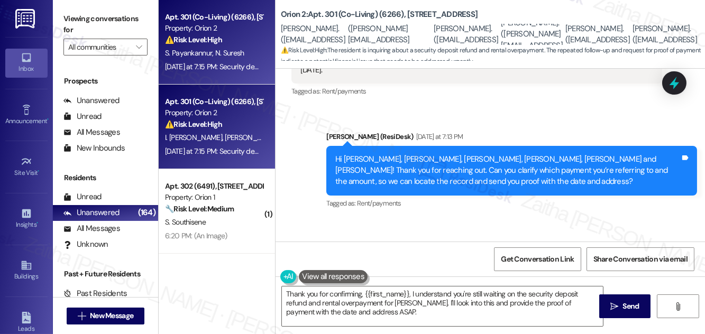
click at [299, 243] on div "Dana Derhake Yesterday at 7:15 PM" at bounding box center [453, 250] width 325 height 15
click at [395, 297] on textarea "Thank you for confirming, {{first_name}}, I understand you're still waiting on …" at bounding box center [442, 307] width 321 height 40
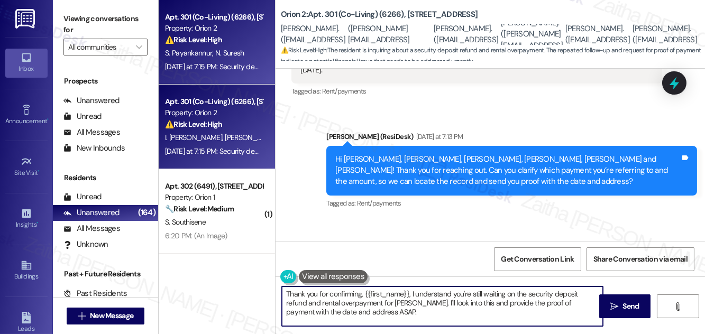
click at [394, 296] on textarea "Thank you for confirming, {{first_name}}, I understand you're still waiting on …" at bounding box center [442, 307] width 321 height 40
click at [393, 295] on textarea "Thank you for confirming, {{first_name}}, I understand you're still waiting on …" at bounding box center [442, 307] width 321 height 40
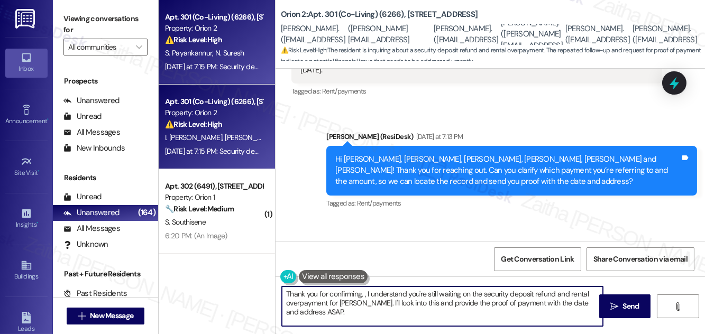
paste textarea "Dana"
drag, startPoint x: 382, startPoint y: 292, endPoint x: 408, endPoint y: 303, distance: 28.4
click at [408, 303] on textarea "Thank you for confirming, Dana, I understand you're still waiting on the securi…" at bounding box center [442, 307] width 321 height 40
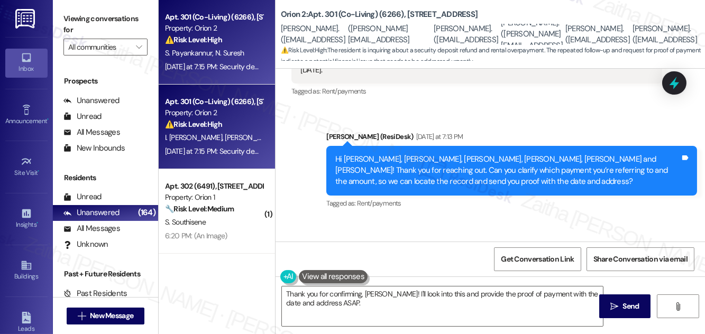
drag, startPoint x: 300, startPoint y: 204, endPoint x: 348, endPoint y: 200, distance: 48.3
click at [348, 265] on div "Security deposit refund and rental over payment. Tenant was Nathan derhake." at bounding box center [449, 270] width 299 height 11
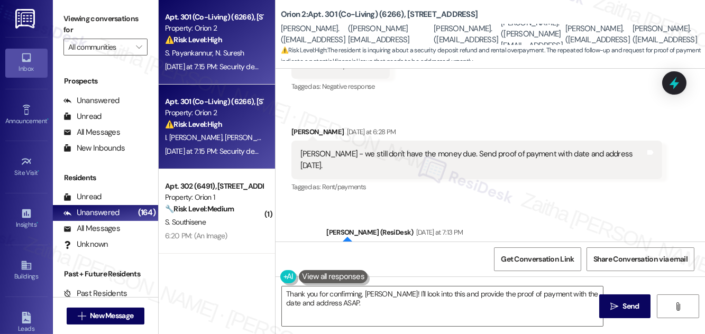
scroll to position [6580, 0]
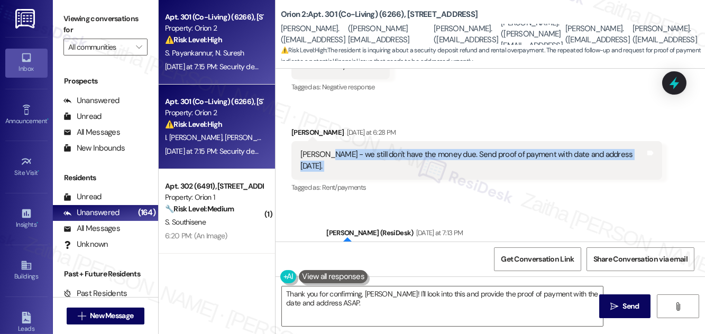
drag, startPoint x: 326, startPoint y: 98, endPoint x: 616, endPoint y: 106, distance: 289.9
click at [616, 141] on div "Sarah - we still don't have the money due. Send proof of payment with date and …" at bounding box center [476, 160] width 371 height 39
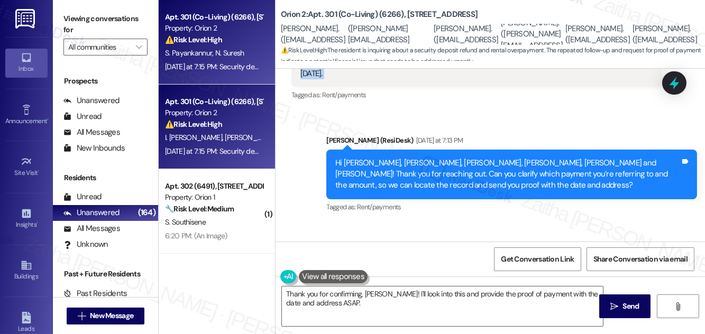
scroll to position [6676, 0]
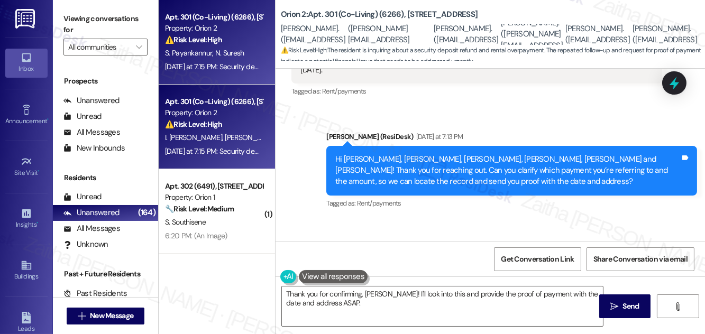
drag, startPoint x: 295, startPoint y: 203, endPoint x: 613, endPoint y: 202, distance: 318.3
click at [613, 219] on div "Received via SMS Dana Derhake Yesterday at 7:15 PM Security deposit refund and …" at bounding box center [489, 263] width 429 height 89
click at [459, 219] on div "Received via SMS Dana Derhake Yesterday at 7:15 PM Security deposit refund and …" at bounding box center [489, 263] width 429 height 89
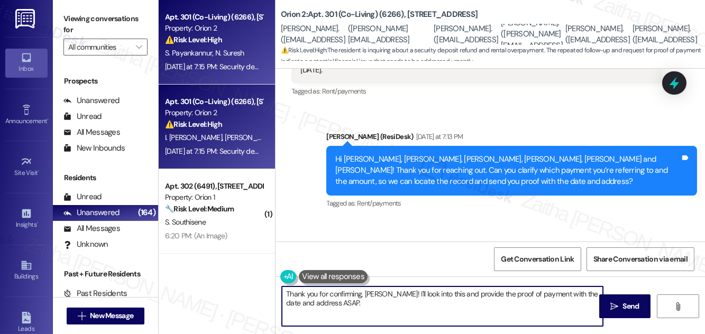
drag, startPoint x: 382, startPoint y: 291, endPoint x: 399, endPoint y: 302, distance: 20.2
click at [399, 303] on textarea "Thank you for confirming, Dana! I'll look into this and provide the proof of pa…" at bounding box center [442, 307] width 321 height 40
paste textarea "I’ll check with the team regarding the status of your security deposit refund a…"
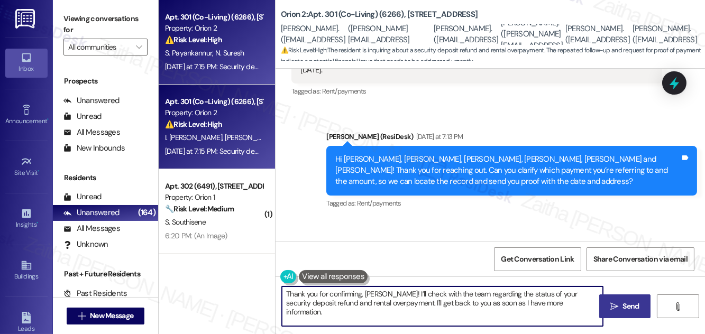
type textarea "Thank you for confirming, Dana! I’ll check with the team regarding the status o…"
click at [628, 310] on span "Send" at bounding box center [631, 306] width 16 height 11
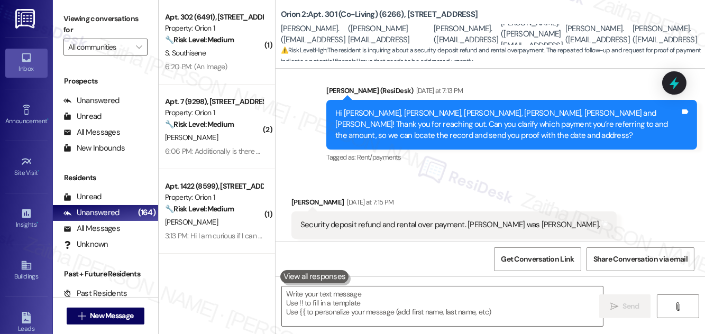
scroll to position [6760, 0]
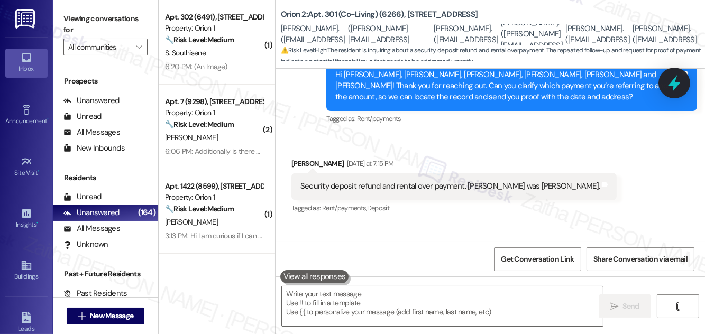
click at [669, 84] on icon at bounding box center [674, 83] width 13 height 16
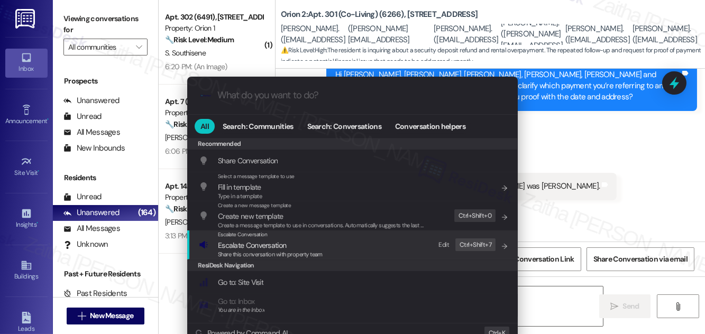
click at [250, 247] on span "Escalate Conversation" at bounding box center [252, 246] width 68 height 10
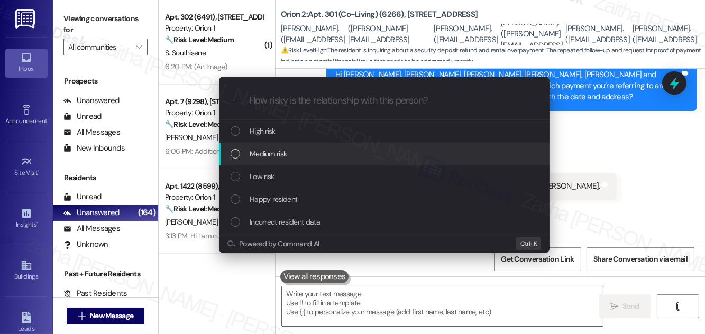
click at [264, 148] on span "Medium risk" at bounding box center [268, 154] width 37 height 12
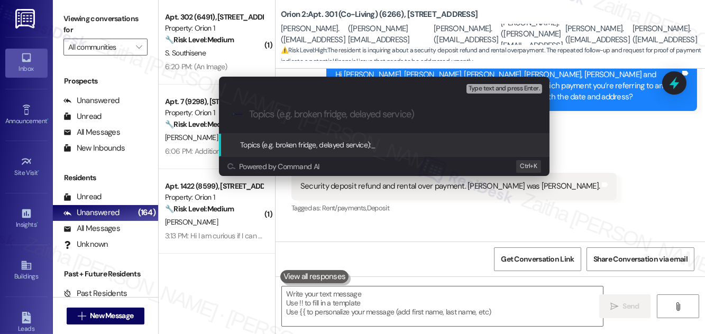
paste input "Tenant Refund Concern – Security Deposit & Overpayment"
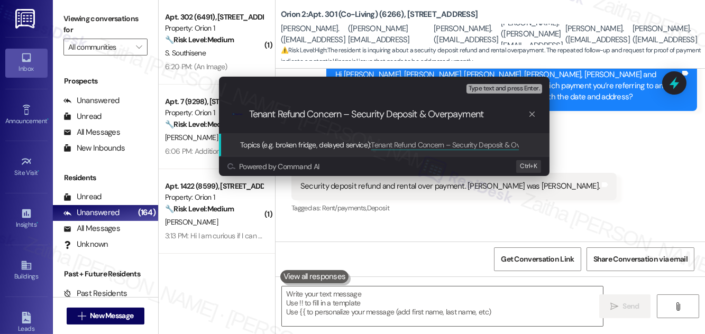
drag, startPoint x: 278, startPoint y: 115, endPoint x: 239, endPoint y: 114, distance: 39.2
click at [239, 115] on div ".cls-1{fill:#0a055f;}.cls-2{fill:#0cc4c4;} resideskLogoBlueOrange Tenant Refund…" at bounding box center [384, 115] width 330 height 38
type input "Refund Concern – Security Deposit & Overpayment"
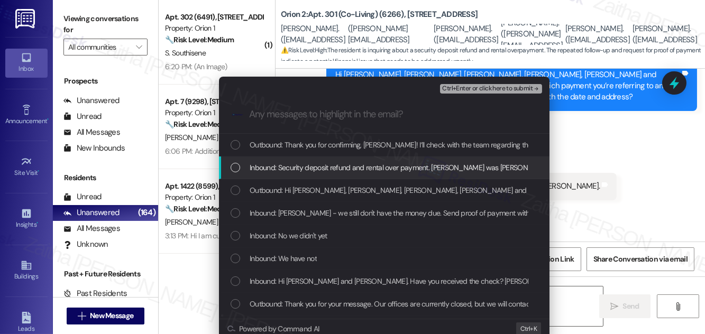
click at [301, 167] on span "Inbound: Security deposit refund and rental over payment. Tenant was Nathan der…" at bounding box center [402, 168] width 305 height 12
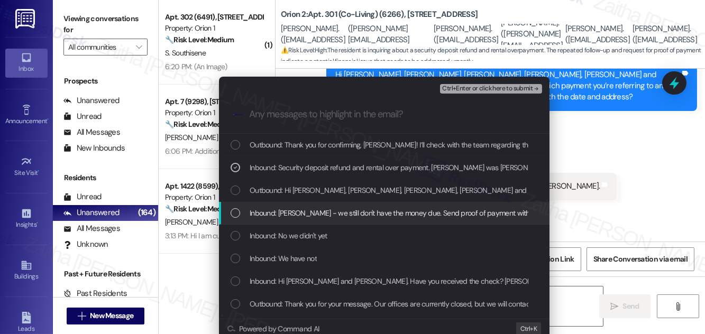
click at [362, 205] on div "Inbound: Sarah - we still don't have the money due. Send proof of payment with …" at bounding box center [384, 213] width 330 height 23
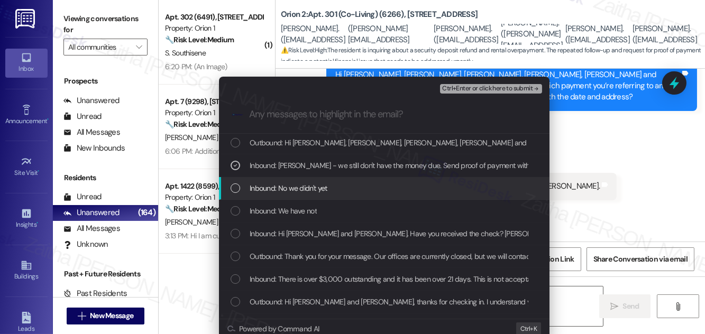
scroll to position [48, 0]
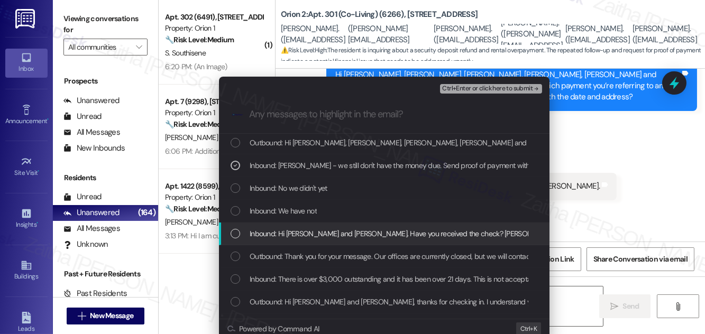
click at [381, 235] on span "Inbound: Hi Lourdes and Ignacio. Have you received the check? Orion says we nee…" at bounding box center [619, 234] width 739 height 12
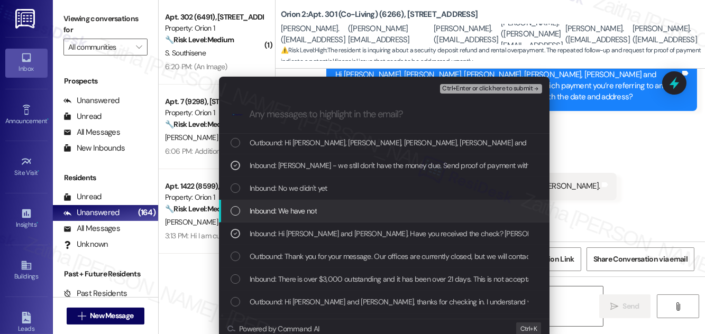
click at [330, 209] on div "Inbound: We have not" at bounding box center [385, 211] width 309 height 12
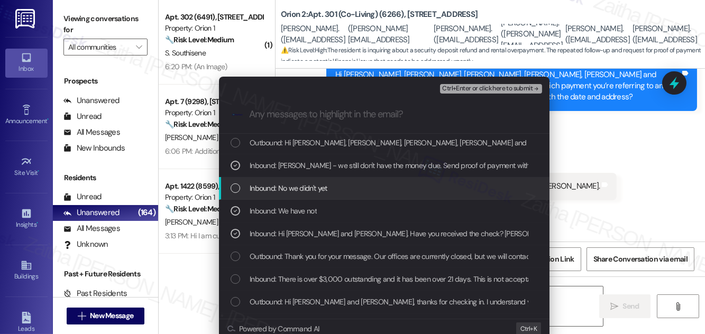
click at [331, 187] on div "Inbound: No we didn't yet" at bounding box center [385, 188] width 309 height 12
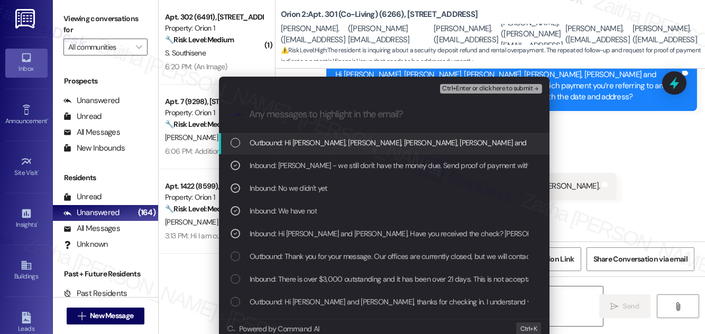
click at [475, 90] on span "Ctrl+Enter or click here to submit" at bounding box center [487, 88] width 90 height 7
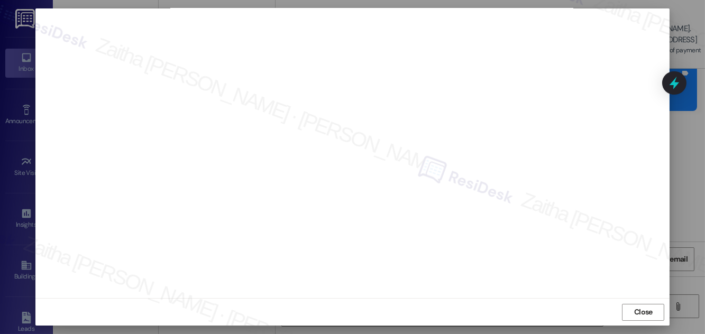
scroll to position [11, 0]
click at [626, 308] on button "Close" at bounding box center [643, 312] width 42 height 17
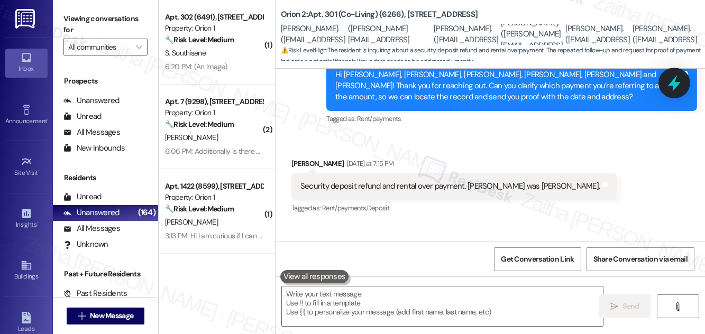
click at [684, 82] on div at bounding box center [674, 83] width 32 height 30
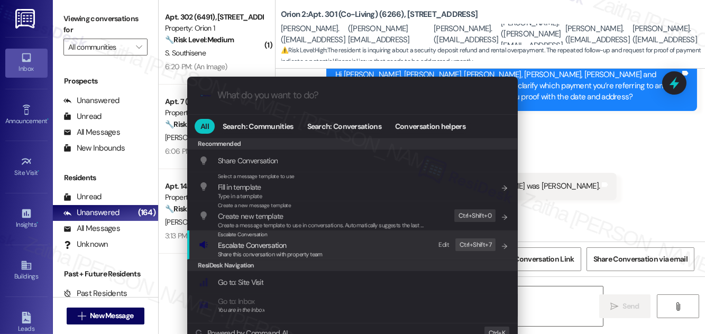
click at [256, 246] on span "Escalate Conversation" at bounding box center [252, 246] width 68 height 10
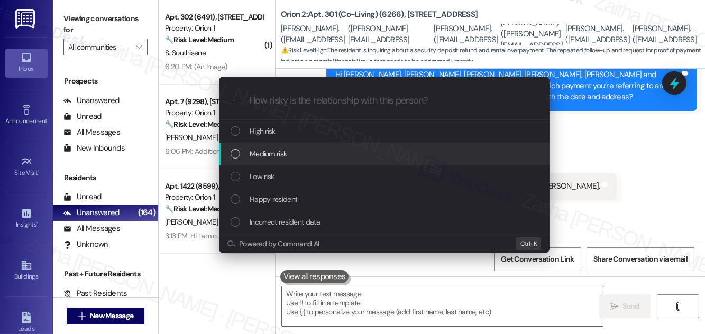
click at [275, 153] on span "Medium risk" at bounding box center [268, 154] width 37 height 12
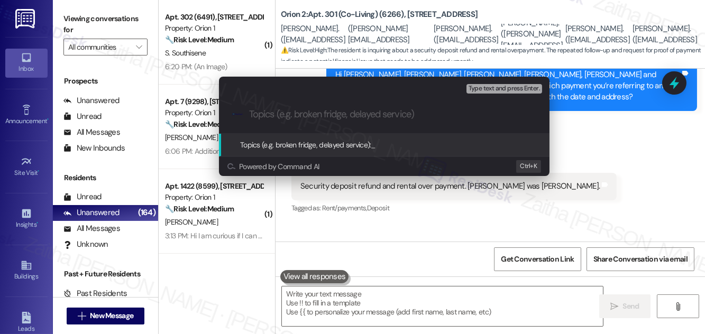
paste input "Tenant Refund Concern – Security Deposit & Overpayment"
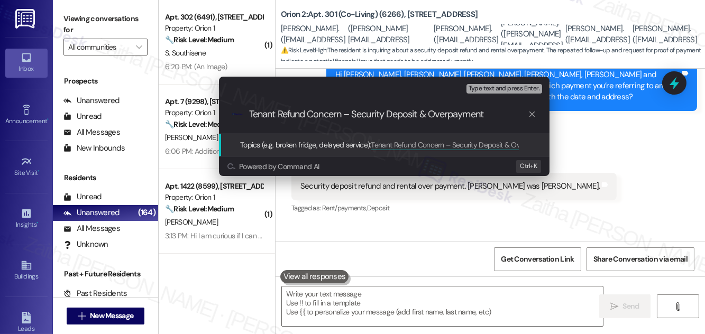
click at [263, 116] on input "Tenant Refund Concern – Security Deposit & Overpayment" at bounding box center [388, 114] width 279 height 11
type input "Refund Concern – Security Deposit & Overpayment"
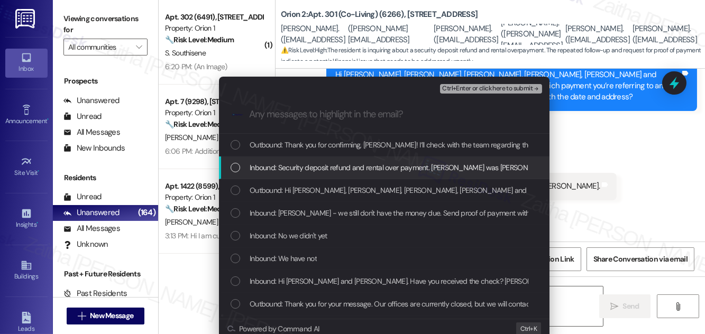
click at [290, 169] on span "Inbound: Security deposit refund and rental over payment. Tenant was Nathan der…" at bounding box center [402, 168] width 305 height 12
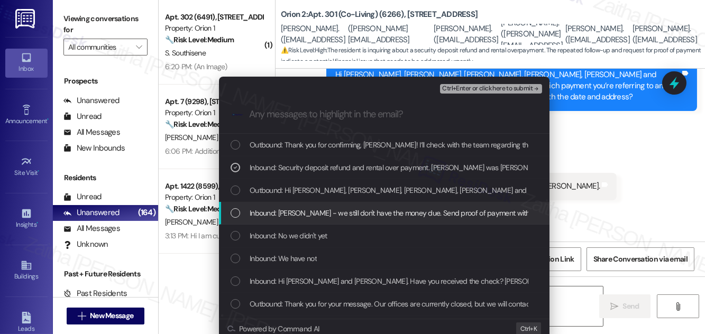
click at [292, 212] on span "Inbound: Sarah - we still don't have the money due. Send proof of payment with …" at bounding box center [430, 213] width 360 height 12
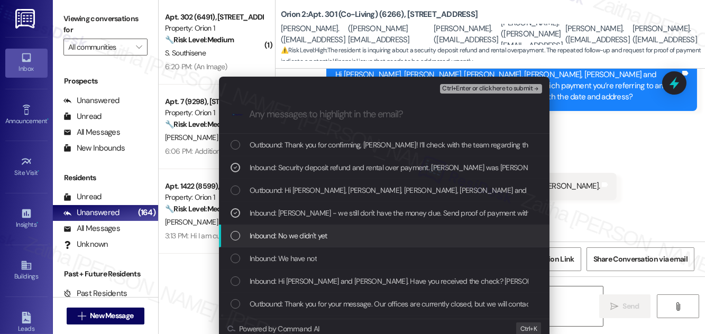
click at [288, 234] on span "Inbound: No we didn't yet" at bounding box center [289, 236] width 78 height 12
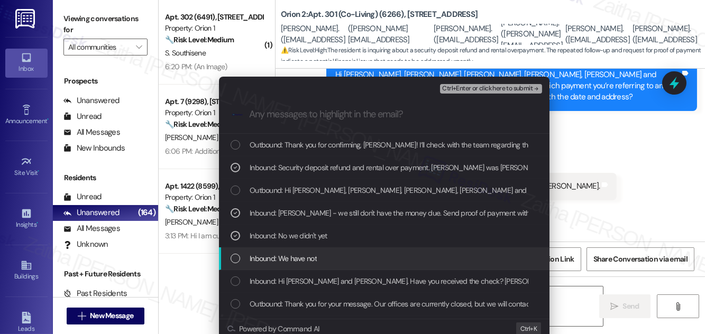
click at [283, 259] on span "Inbound: We have not" at bounding box center [283, 259] width 67 height 12
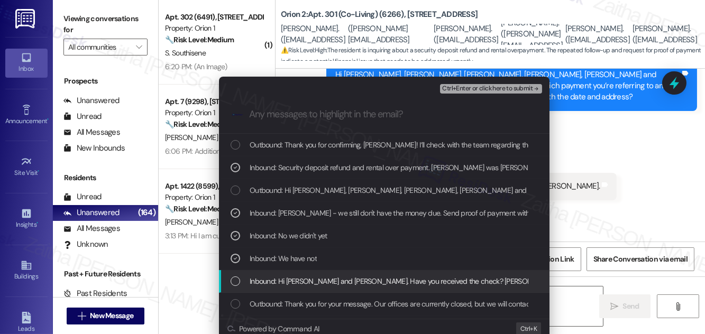
click at [284, 276] on span "Inbound: Hi Lourdes and Ignacio. Have you received the check? Orion says we nee…" at bounding box center [619, 281] width 739 height 12
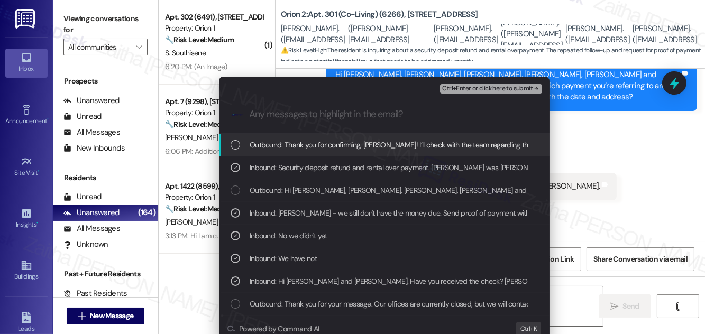
click at [498, 85] on span "Ctrl+Enter or click here to submit" at bounding box center [487, 88] width 90 height 7
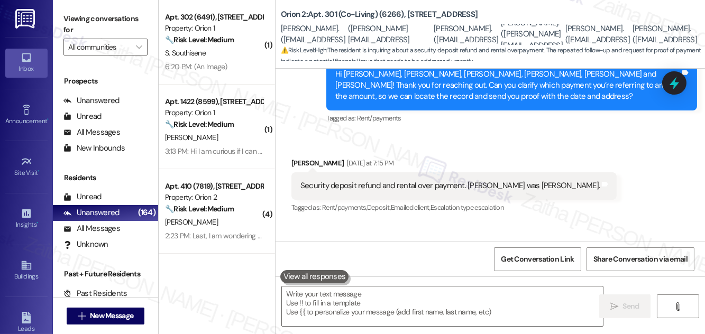
scroll to position [6776, 0]
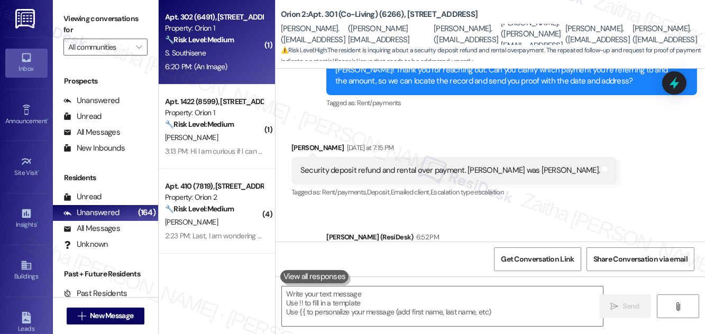
click at [228, 49] on div "S. Southisene" at bounding box center [214, 53] width 100 height 13
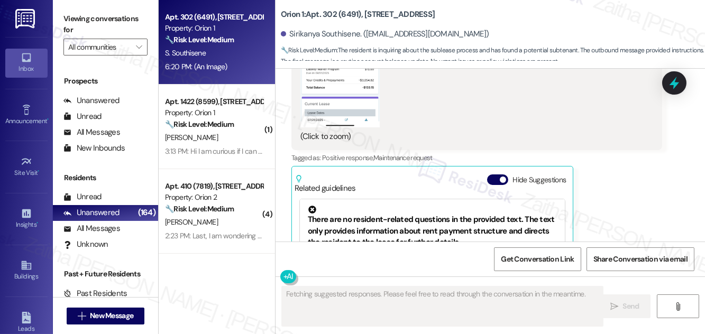
scroll to position [1014, 0]
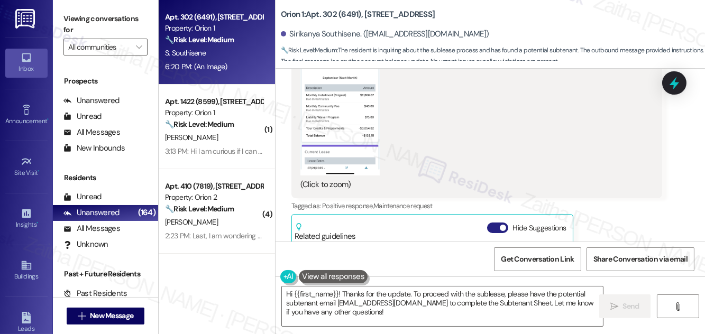
click at [493, 227] on button "Hide Suggestions" at bounding box center [497, 228] width 21 height 11
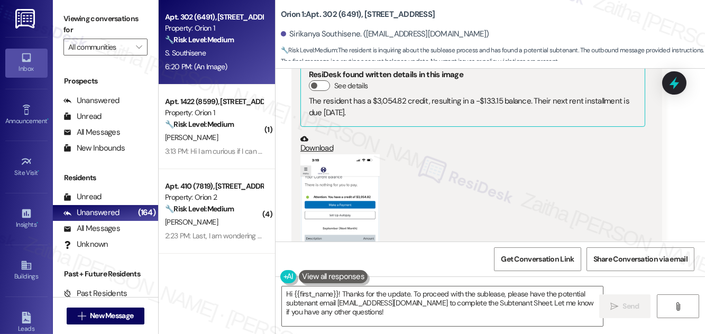
scroll to position [928, 0]
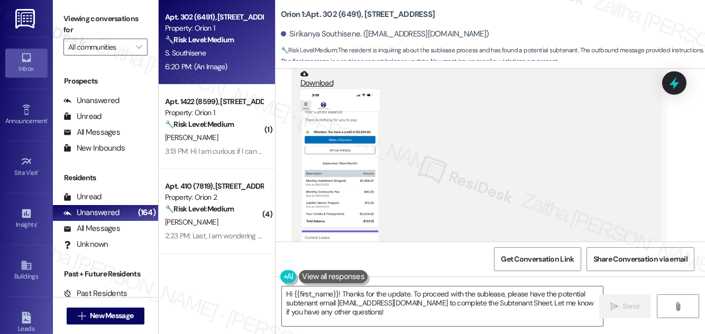
click at [368, 179] on button "Zoom image" at bounding box center [339, 175] width 79 height 172
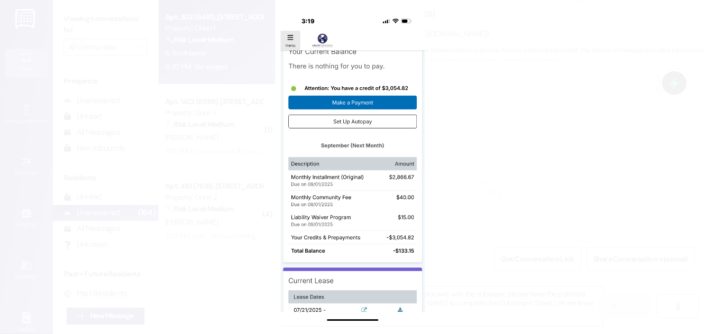
click at [503, 178] on button "Unzoom image" at bounding box center [352, 167] width 705 height 334
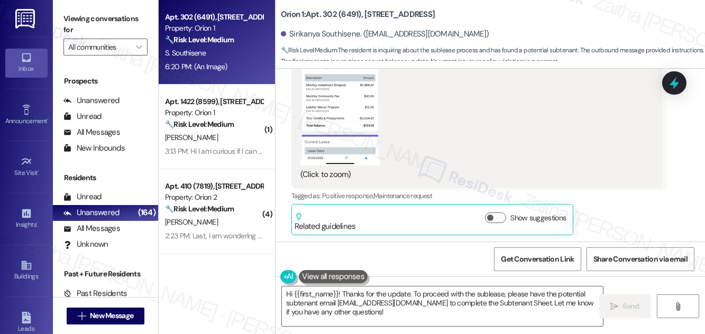
scroll to position [1024, 0]
click at [499, 212] on button "Show suggestions" at bounding box center [495, 217] width 21 height 11
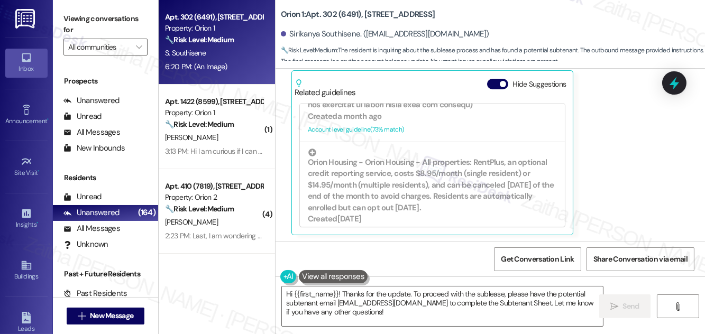
scroll to position [384, 0]
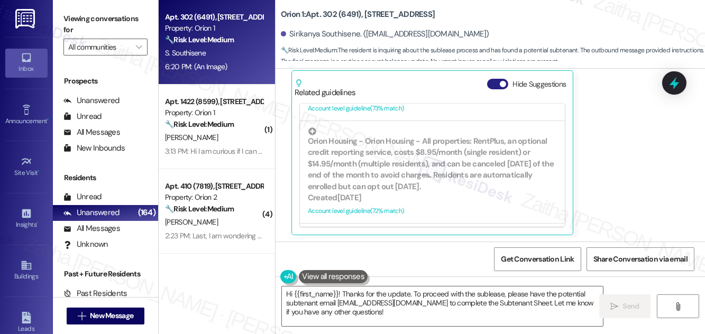
click at [494, 80] on button "Hide Suggestions" at bounding box center [497, 84] width 21 height 11
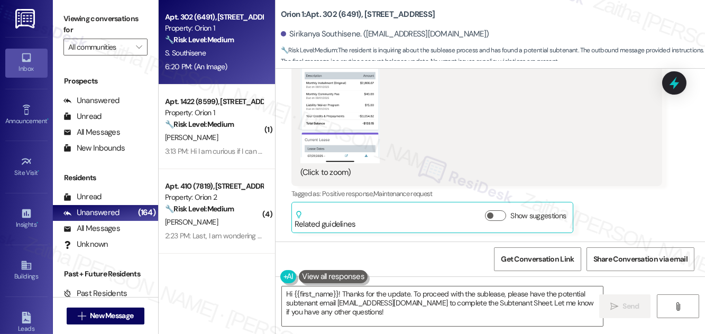
scroll to position [1024, 0]
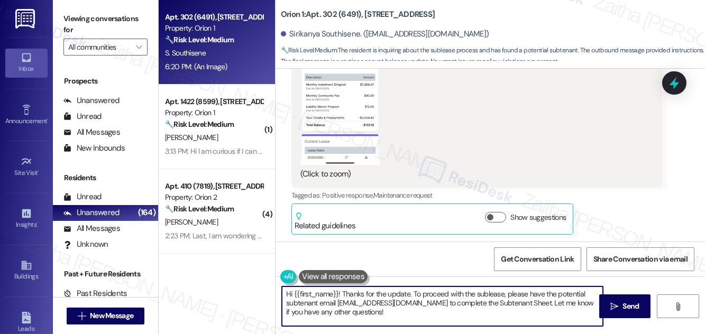
drag, startPoint x: 341, startPoint y: 293, endPoint x: 282, endPoint y: 294, distance: 58.7
click at [282, 294] on textarea "Hi {{first_name}}! Thanks for the update. To proceed with the sublease, please …" at bounding box center [442, 307] width 321 height 40
drag, startPoint x: 357, startPoint y: 292, endPoint x: 367, endPoint y: 309, distance: 20.0
click at [367, 309] on textarea "Thanks for the update. To proceed with the sublease, please have the potential …" at bounding box center [442, 307] width 321 height 40
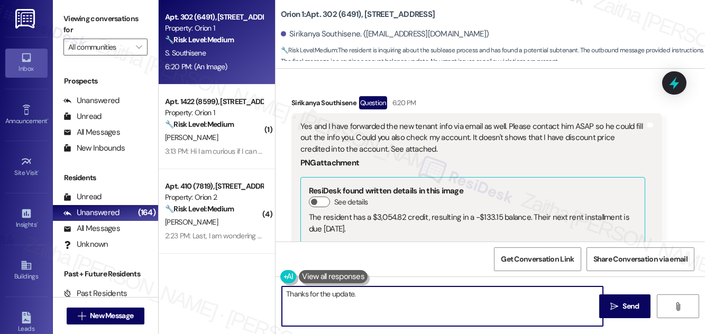
scroll to position [688, 0]
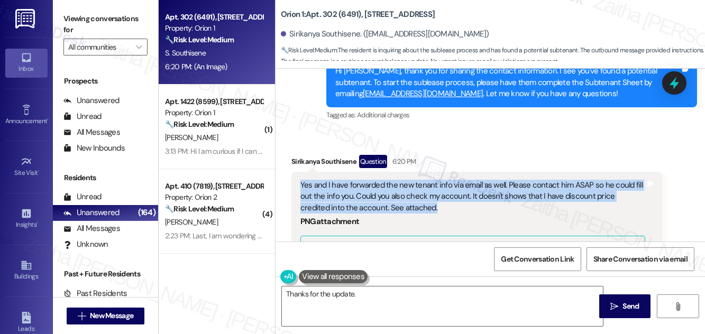
drag, startPoint x: 301, startPoint y: 182, endPoint x: 431, endPoint y: 211, distance: 133.2
click at [431, 211] on div "Yes and I have forwarded the new tenant info via email as well. Please contact …" at bounding box center [472, 197] width 345 height 34
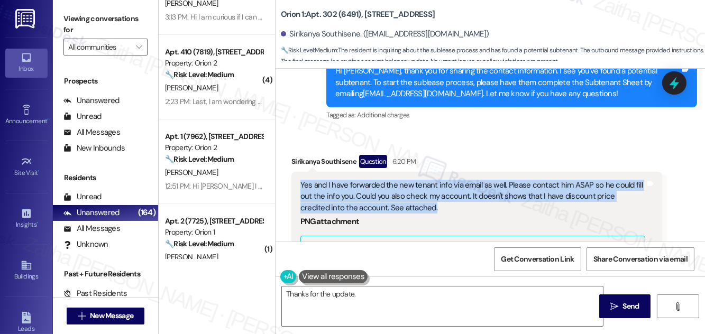
scroll to position [48, 0]
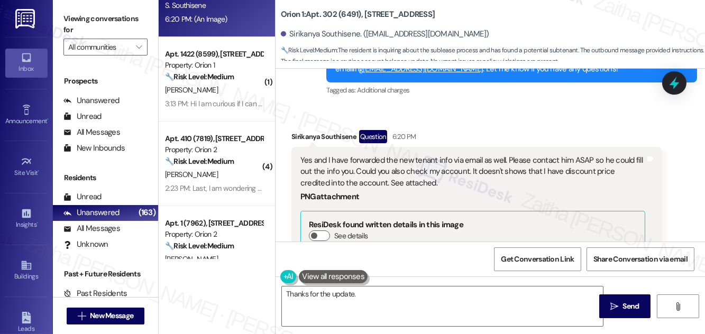
scroll to position [736, 0]
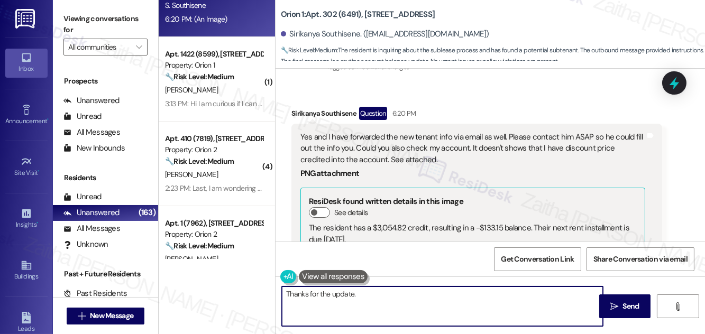
drag, startPoint x: 286, startPoint y: 294, endPoint x: 353, endPoint y: 298, distance: 67.3
click at [353, 299] on textarea "Thanks for the update." at bounding box center [442, 307] width 321 height 40
type textarea "."
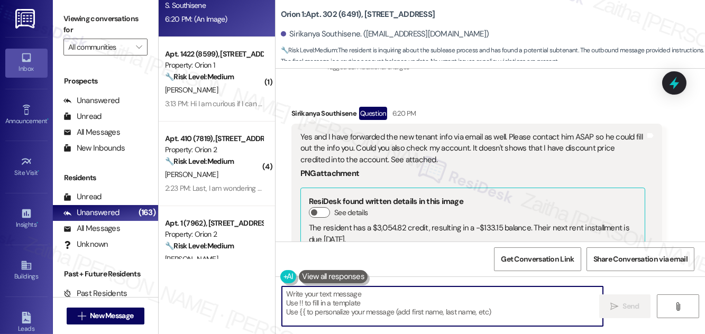
paste textarea "thank you for sharing this information and forwarding the new tenant’s details.…"
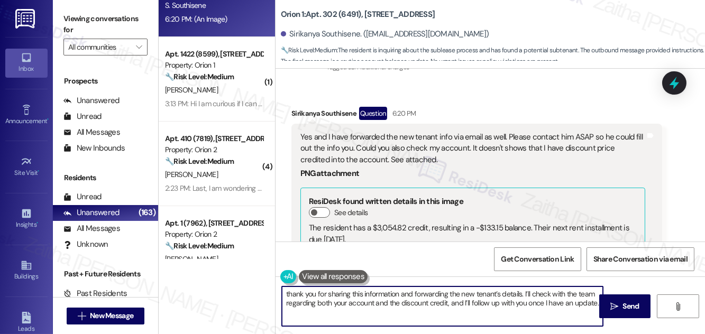
click at [288, 292] on textarea "thank you for sharing this information and forwarding the new tenant’s details.…" at bounding box center [442, 307] width 321 height 40
click at [525, 294] on textarea "Thank you for sharing this information and forwarding the new tenant’s details.…" at bounding box center [442, 307] width 321 height 40
click at [455, 301] on textarea "Thank you for sharing this information and forwarding the new tenant’s details.…" at bounding box center [442, 307] width 321 height 40
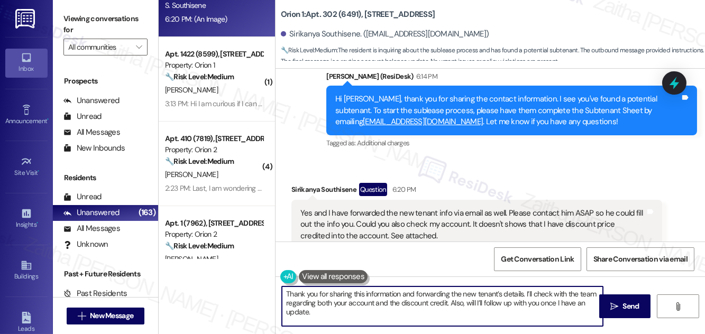
scroll to position [640, 0]
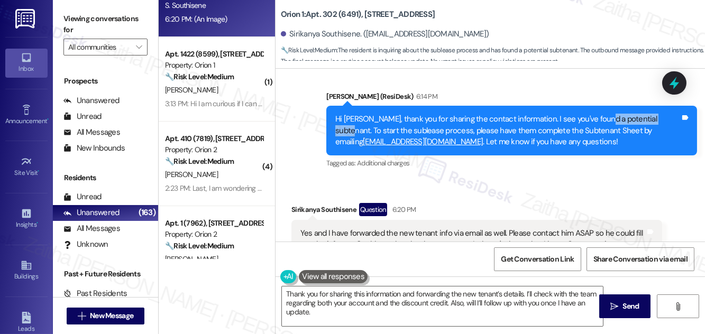
drag, startPoint x: 593, startPoint y: 116, endPoint x: 655, endPoint y: 114, distance: 62.4
click at [655, 114] on div "Hi Sirikanya, thank you for sharing the contact information. I see you've found…" at bounding box center [507, 131] width 345 height 34
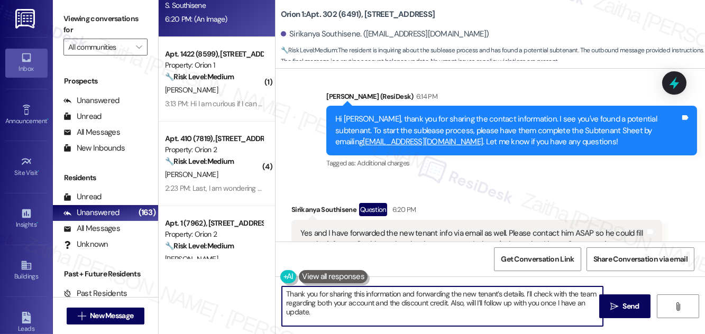
drag, startPoint x: 512, startPoint y: 302, endPoint x: 518, endPoint y: 312, distance: 11.6
click at [518, 312] on textarea "Thank you for sharing this information and forwarding the new tenant’s details.…" at bounding box center [442, 307] width 321 height 40
paste textarea "potential subtenant"
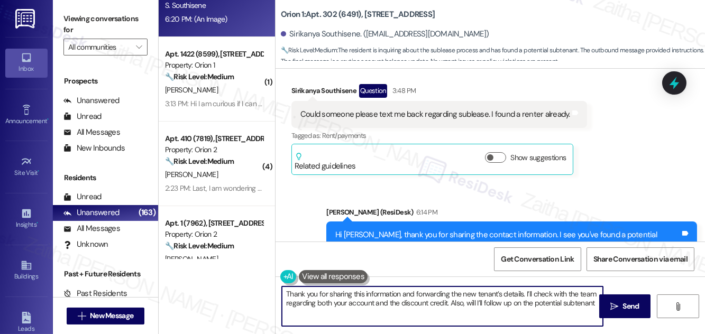
scroll to position [495, 0]
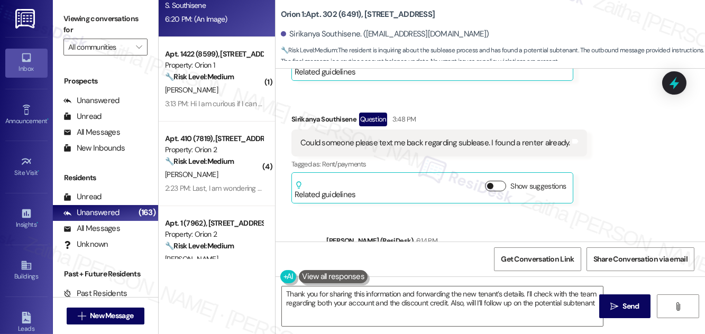
click at [498, 185] on button "Show suggestions" at bounding box center [495, 186] width 21 height 11
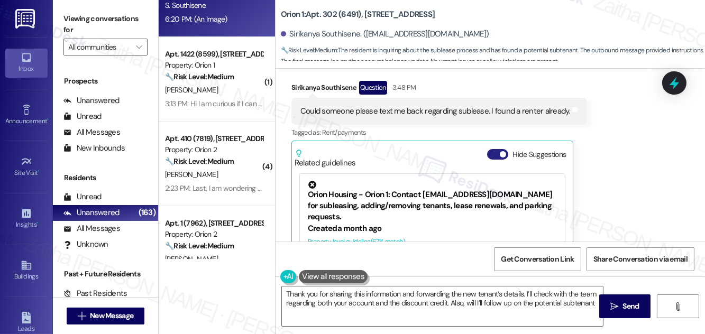
scroll to position [544, 0]
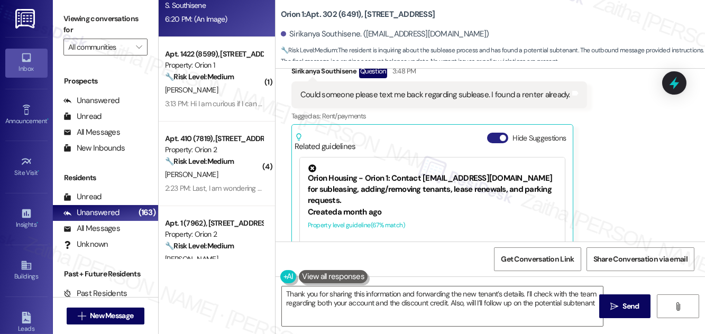
click at [493, 135] on button "Hide Suggestions" at bounding box center [497, 138] width 21 height 11
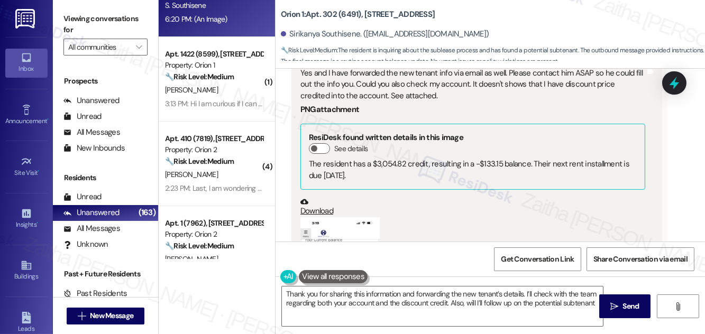
scroll to position [784, 0]
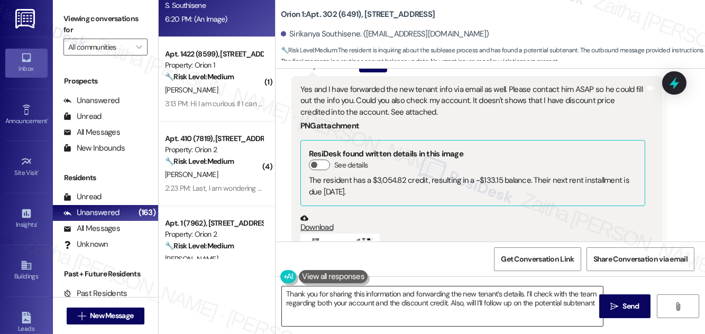
click at [547, 302] on textarea "Thank you for sharing this information and forwarding the new tenant’s details.…" at bounding box center [442, 307] width 321 height 40
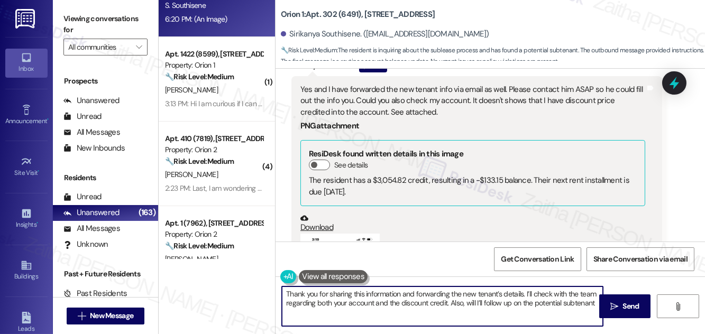
click at [547, 301] on textarea "Thank you for sharing this information and forwarding the new tenant’s details.…" at bounding box center [442, 307] width 321 height 40
click at [566, 304] on textarea "Thank you for sharing this information and forwarding the new tenant’s details.…" at bounding box center [442, 307] width 321 height 40
drag, startPoint x: 475, startPoint y: 316, endPoint x: 293, endPoint y: 289, distance: 184.0
click at [286, 294] on textarea "Thank you for sharing this information and forwarding the new tenant’s details.…" at bounding box center [442, 307] width 321 height 40
type textarea "Thank you for sharing this information and forwarding the new tenant’s details.…"
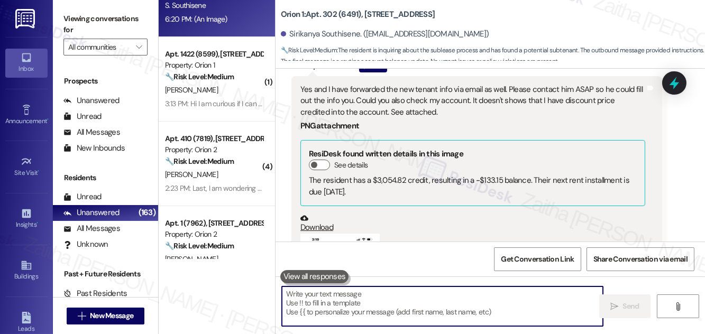
paste textarea "Thank you for sharing this information and forwarding the new tenant’s details.…"
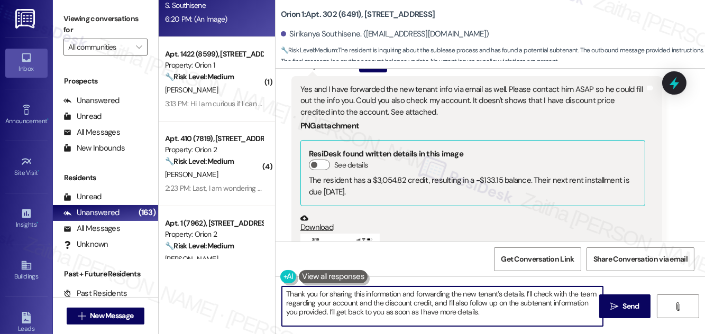
type textarea "Thank you for sharing this information and forwarding the new tenant’s details.…"
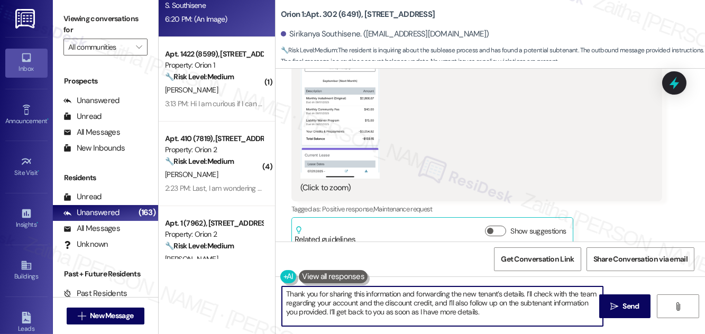
scroll to position [1024, 0]
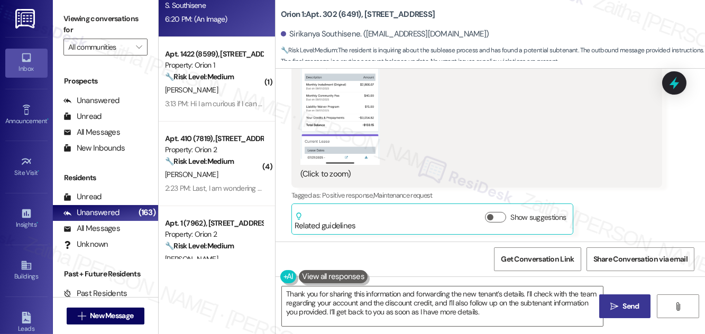
click at [616, 301] on span " Send" at bounding box center [624, 306] width 33 height 11
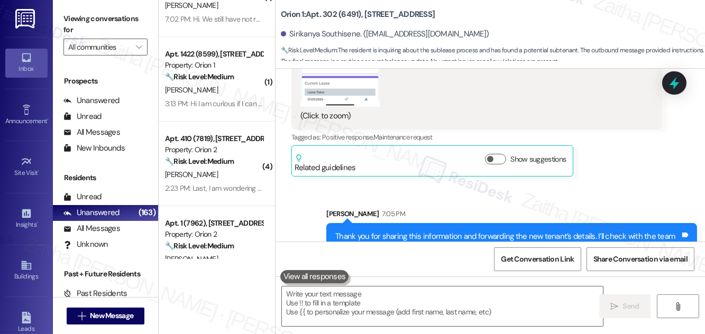
scroll to position [1120, 0]
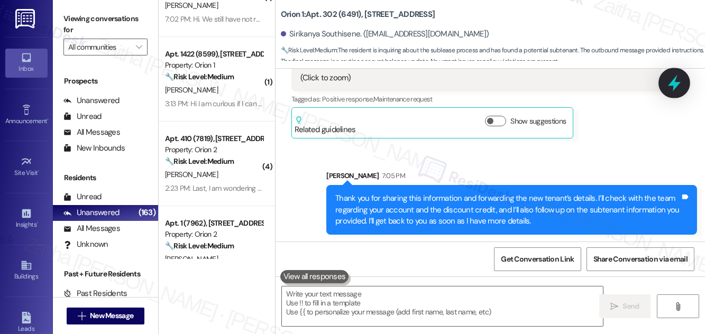
click at [674, 90] on icon at bounding box center [674, 83] width 13 height 16
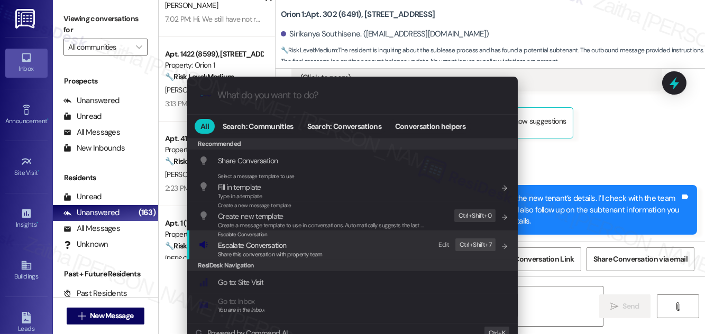
click at [244, 242] on span "Escalate Conversation" at bounding box center [252, 246] width 68 height 10
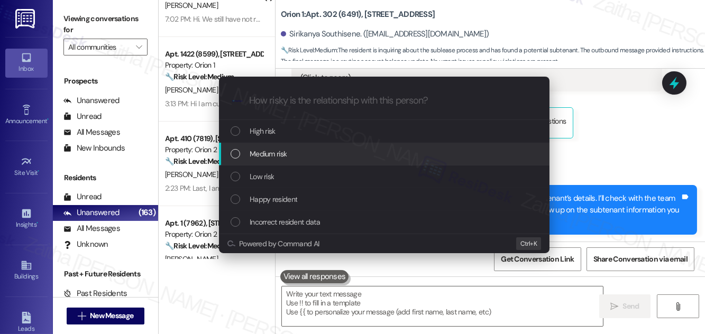
click at [280, 150] on span "Medium risk" at bounding box center [268, 154] width 37 height 12
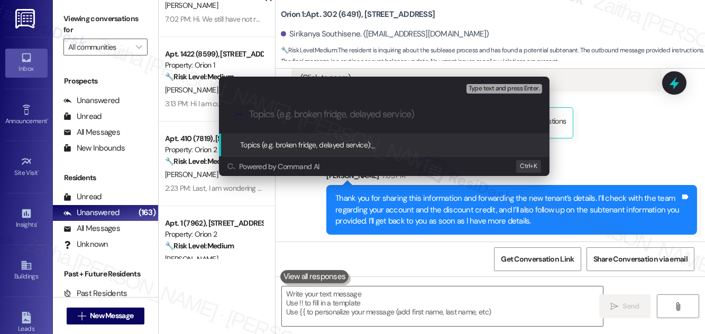
paste input "Account Discount Credit & Subtenant Details"
type input "Account Discount Credit & Subtenant Details"
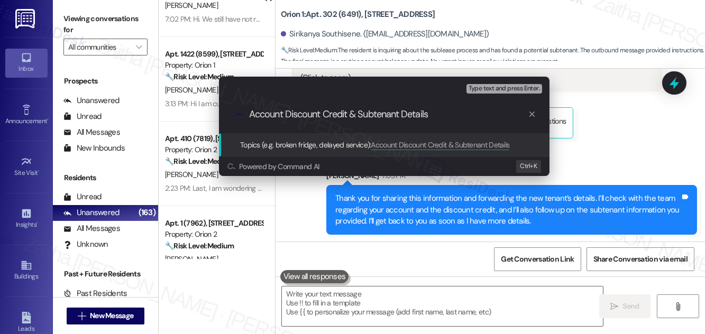
click at [349, 112] on input "Account Discount Credit & Subtenant Details" at bounding box center [388, 114] width 279 height 11
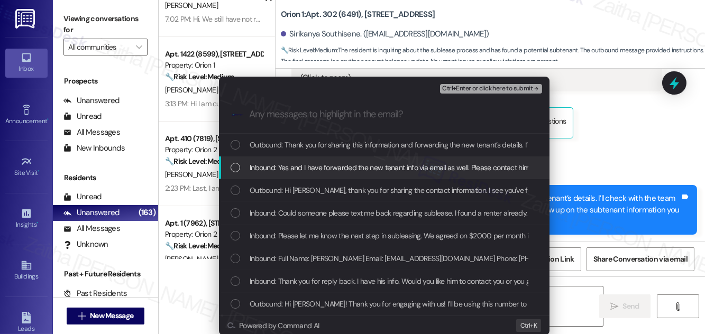
click at [354, 163] on span "Inbound: Yes and I have forwarded the new tenant info via email as well. Please…" at bounding box center [628, 168] width 756 height 12
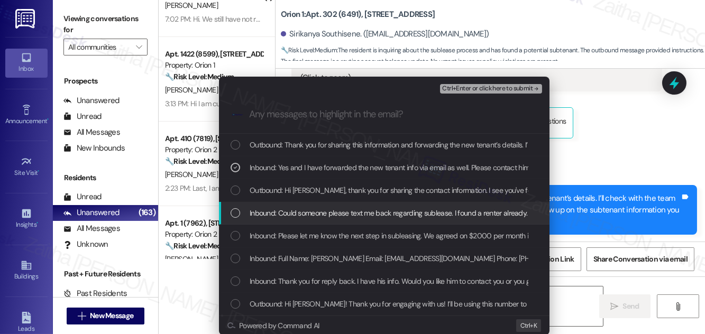
click at [355, 209] on span "Inbound: Could someone please text me back regarding sublease. I found a renter…" at bounding box center [389, 213] width 278 height 12
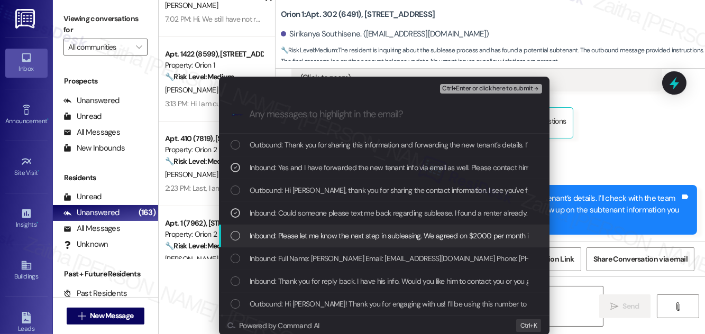
click at [372, 238] on span "Inbound: Please let me know the next step in subleasing. We agreed on $2000 per…" at bounding box center [401, 236] width 302 height 12
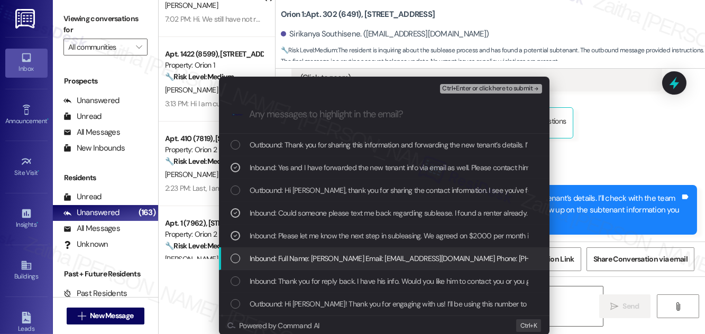
click at [369, 257] on span "Inbound: Full Name: Sunghoon Kang Email: seankang@usc.edu Phone: 213-671-4276 U…" at bounding box center [463, 259] width 427 height 12
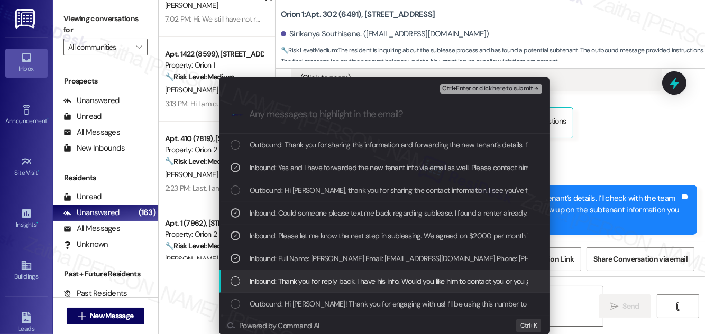
click at [366, 281] on span "Inbound: Thank you for reply back. I have his info. Would you like him to conta…" at bounding box center [428, 281] width 356 height 12
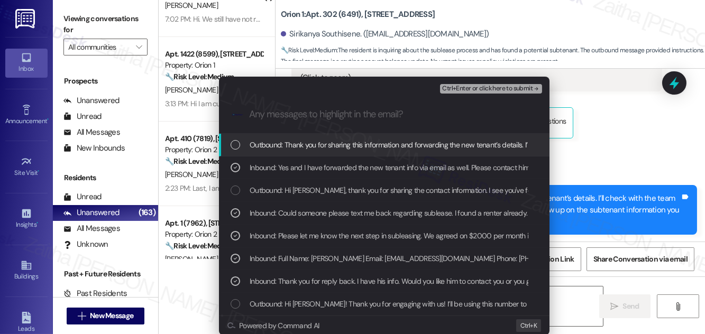
click at [479, 88] on span "Ctrl+Enter or click here to submit" at bounding box center [487, 88] width 90 height 7
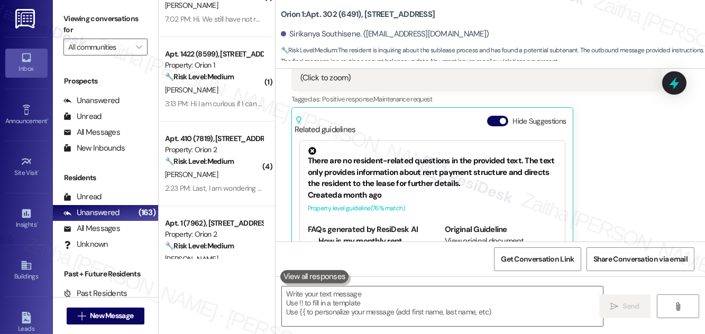
scroll to position [1254, 0]
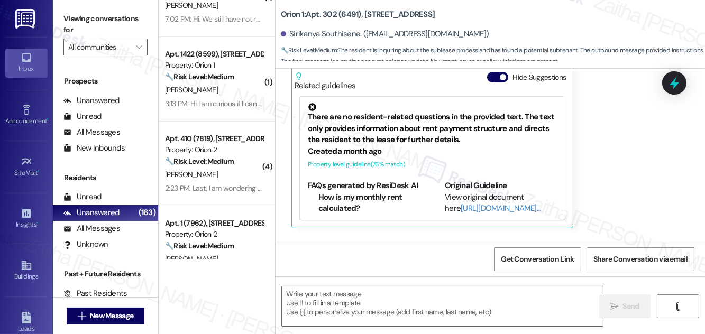
type textarea "Fetching suggested responses. Please feel free to read through the conversation…"
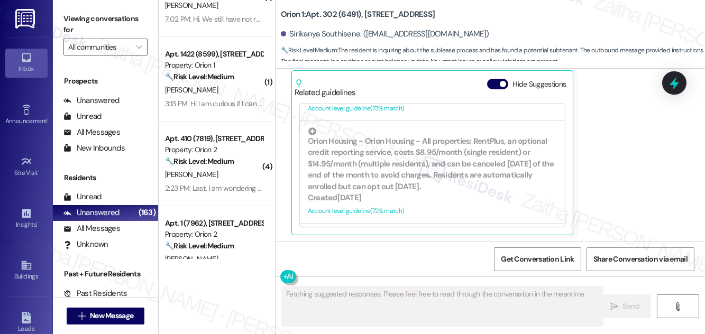
scroll to position [0, 0]
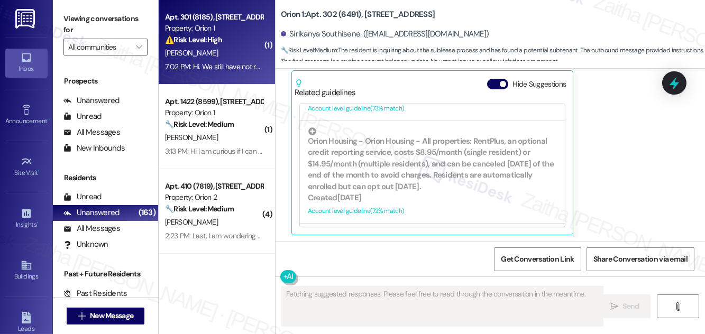
click at [201, 45] on div "Apt. 301 (8185), 1164 W 37th Pl Property: Orion 1 ⚠️ Risk Level: High The resid…" at bounding box center [214, 29] width 100 height 36
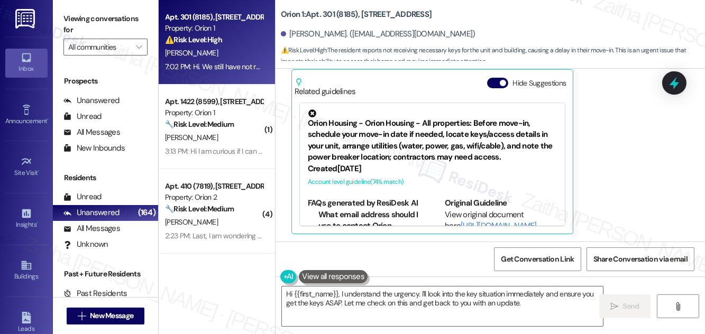
scroll to position [96, 0]
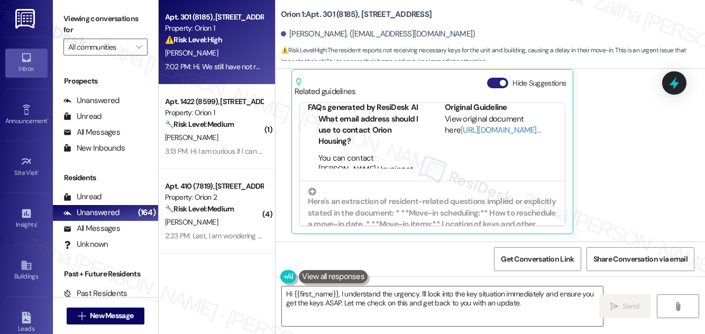
click at [494, 86] on button "Hide Suggestions" at bounding box center [497, 83] width 21 height 11
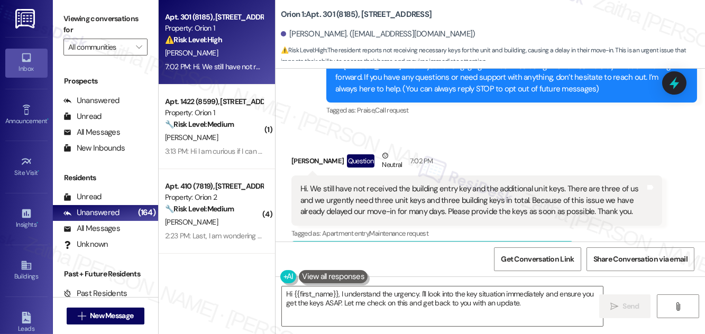
scroll to position [164, 0]
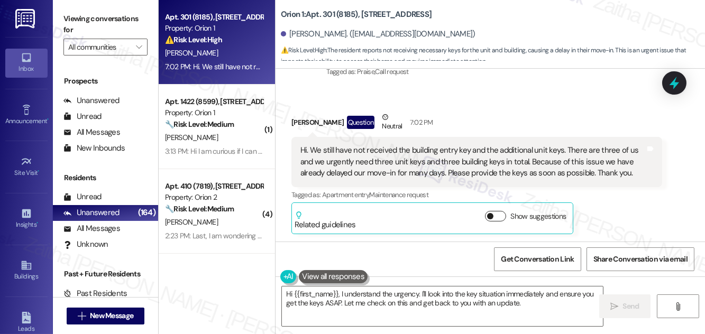
click at [505, 216] on button "Show suggestions" at bounding box center [495, 216] width 21 height 11
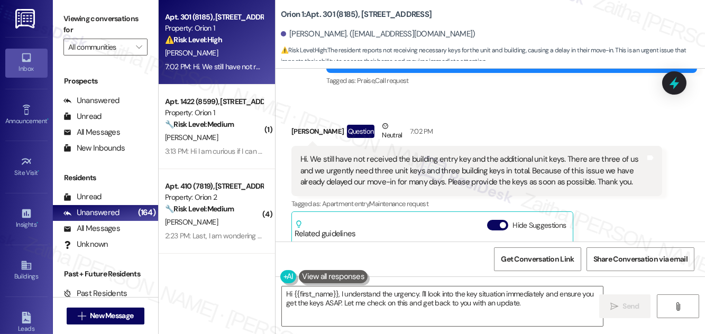
scroll to position [153, 0]
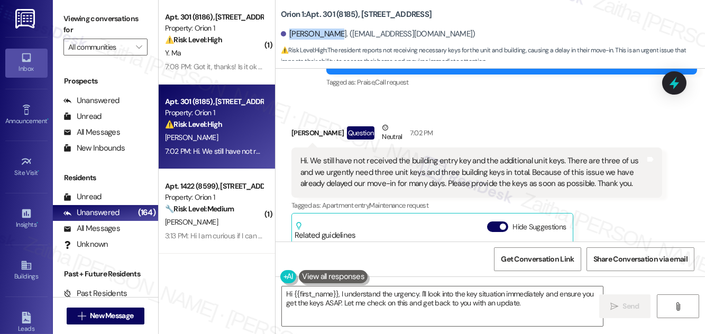
drag, startPoint x: 290, startPoint y: 32, endPoint x: 334, endPoint y: 28, distance: 44.6
click at [334, 29] on div "Yuanyuan Yao. (lisayao@usc.edu)" at bounding box center [378, 34] width 195 height 11
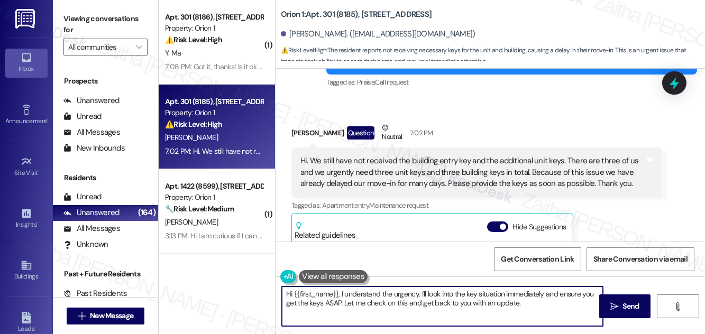
drag, startPoint x: 419, startPoint y: 292, endPoint x: 530, endPoint y: 304, distance: 112.2
click at [530, 304] on textarea "Hi {{first_name}}, I understand the urgency. I'll look into the key situation i…" at bounding box center [442, 307] width 321 height 40
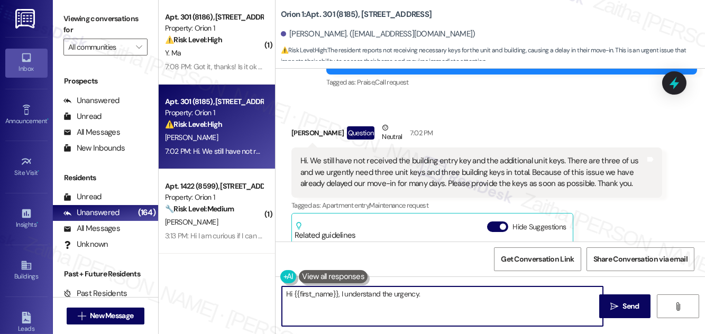
paste textarea "All move-in items (keys, garage clickers, etc.) are placed inside your unit — t…"
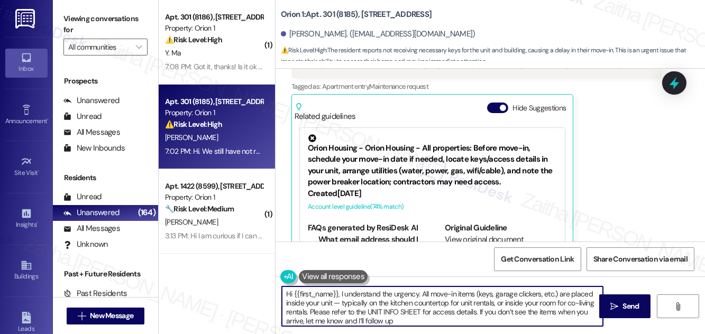
scroll to position [298, 0]
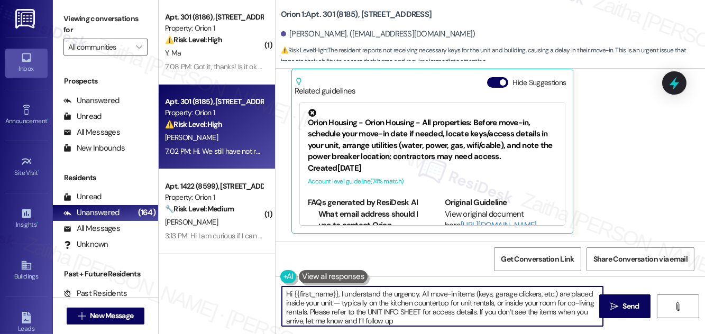
click at [341, 302] on textarea "Hi {{first_name}}, I understand the urgency. All move-in items (keys, garage cl…" at bounding box center [442, 307] width 321 height 40
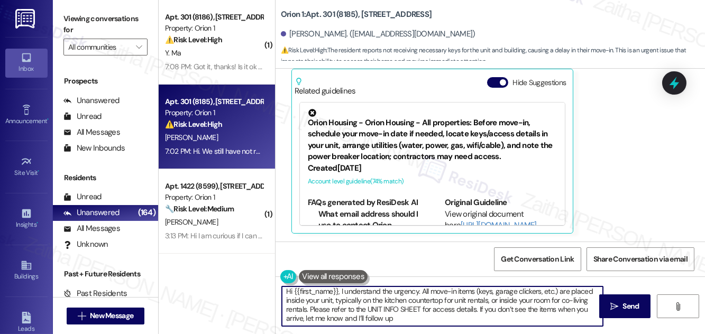
drag, startPoint x: 421, startPoint y: 292, endPoint x: 430, endPoint y: 321, distance: 30.4
click at [430, 321] on textarea "Hi {{first_name}}, I understand the urgency. All move-in items (keys, garage cl…" at bounding box center [442, 307] width 321 height 40
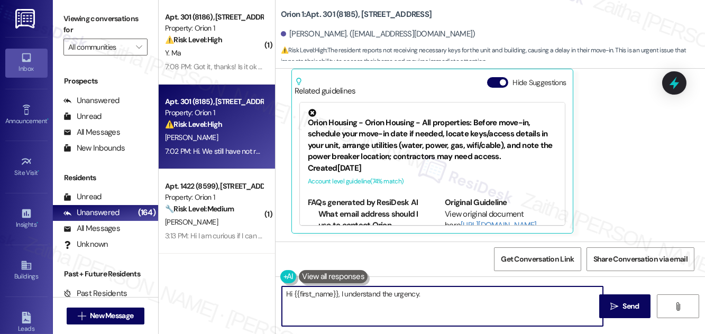
scroll to position [0, 0]
paste textarea "All move-in items (keys, garage clickers, etc.) can be found inside your unit, …"
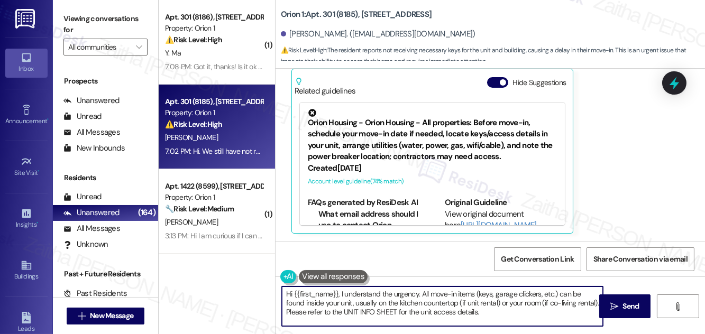
paste textarea "If you don’t see the items when you arrive, let me know and I’ll follow up"
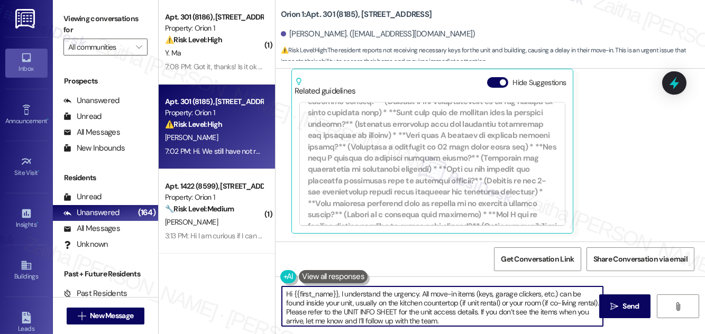
scroll to position [3, 0]
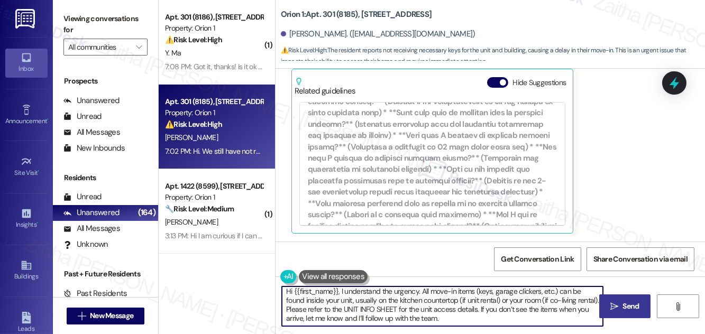
type textarea "Hi {{first_name}}, I understand the urgency. All move-in items (keys, garage cl…"
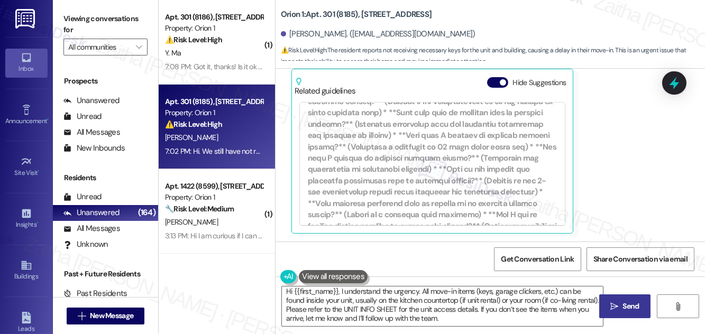
click at [621, 310] on span "Send" at bounding box center [631, 306] width 21 height 11
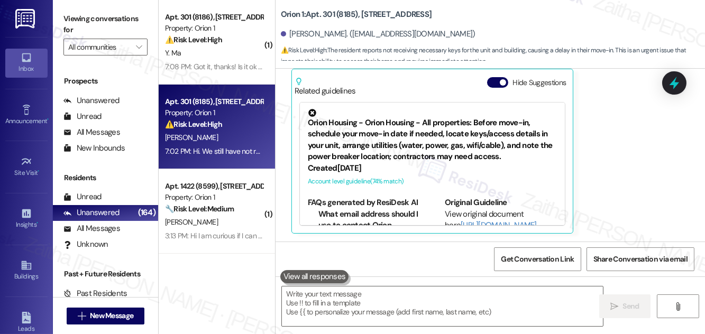
scroll to position [297, 0]
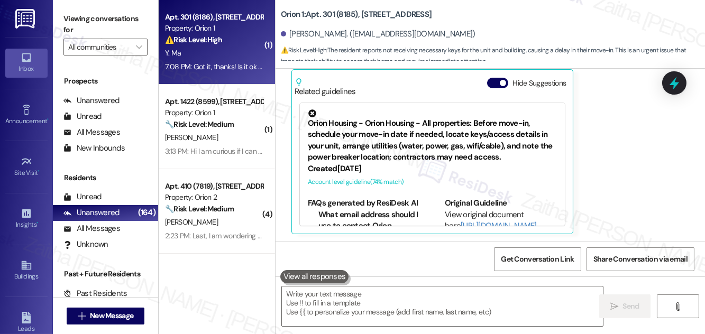
click at [246, 40] on div "⚠️ Risk Level: High The resident is requesting keys to their unit, which they h…" at bounding box center [214, 39] width 98 height 11
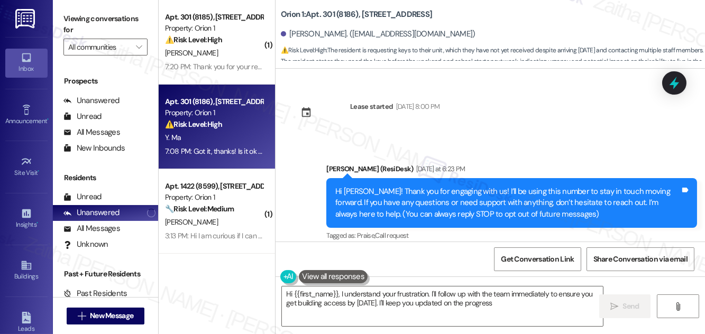
type textarea "Hi {{first_name}}, I understand your frustration. I'll follow up with the team …"
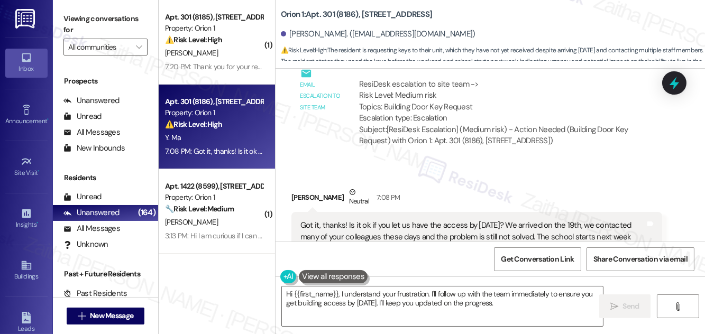
scroll to position [1351, 0]
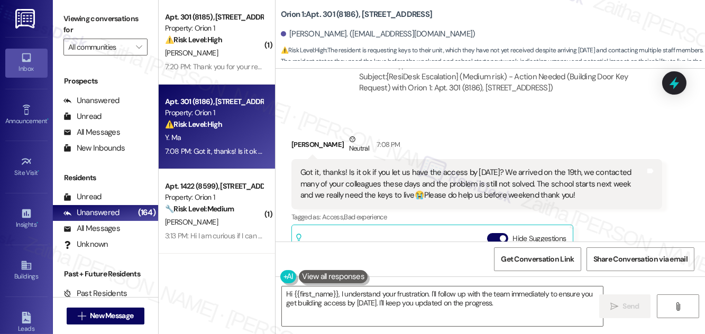
drag, startPoint x: 299, startPoint y: 159, endPoint x: 574, endPoint y: 181, distance: 275.4
click at [574, 181] on div "Got it, thanks! Is it ok if you let us have the access by tomorrow? We arrived …" at bounding box center [472, 184] width 347 height 34
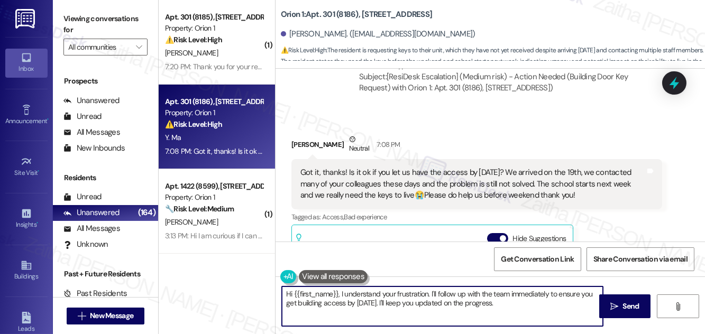
drag, startPoint x: 495, startPoint y: 300, endPoint x: 282, endPoint y: 296, distance: 213.7
click at [280, 296] on div "Hi {{first_name}}, I understand your frustration. I'll follow up with the team …" at bounding box center [437, 306] width 322 height 41
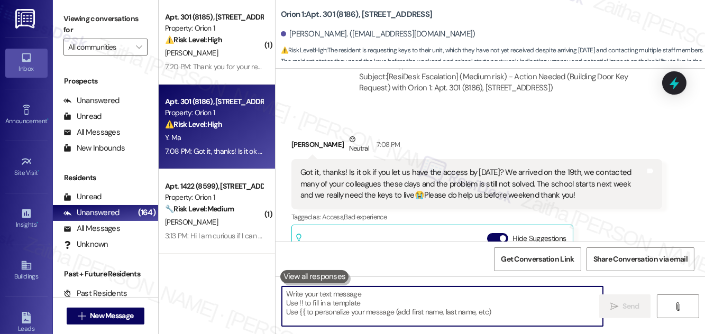
paste textarea "I hear you, and I understand how urgent this is."
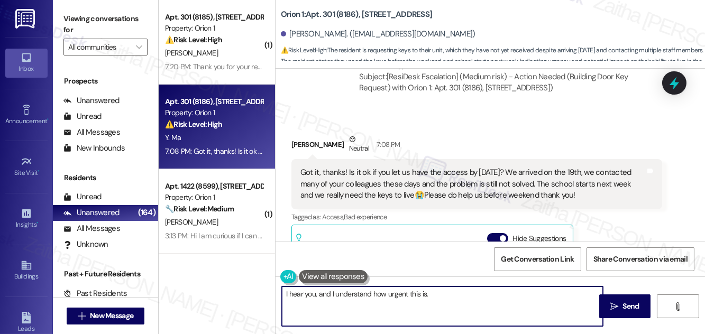
paste textarea "While I can’t guarantee access by tomorrow, I’ll keep you posted as soon as I h…"
click at [427, 293] on textarea "I hear you, and I understand how urgent this is. While I can’t guarantee access…" at bounding box center [442, 307] width 321 height 40
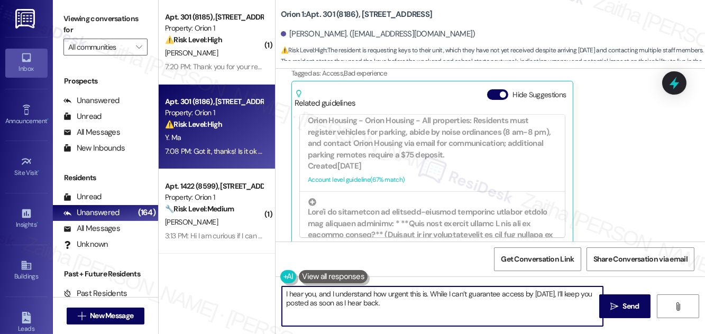
scroll to position [961, 0]
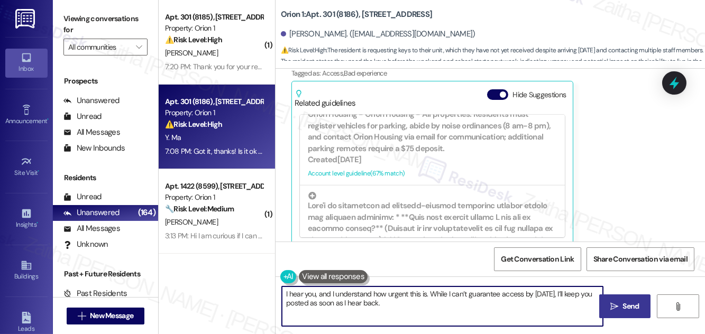
type textarea "I hear you, and I understand how urgent this is. While I can’t guarantee access…"
click at [621, 305] on span "Send" at bounding box center [631, 306] width 21 height 11
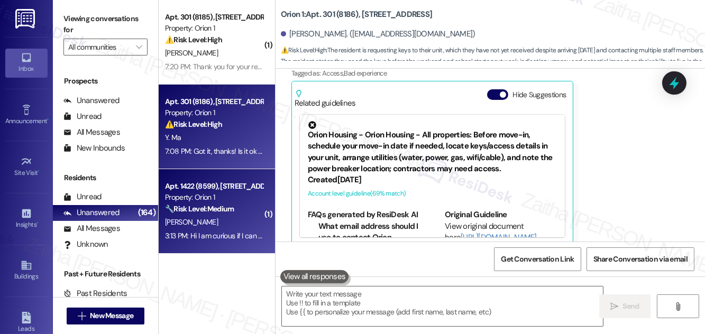
scroll to position [1495, 0]
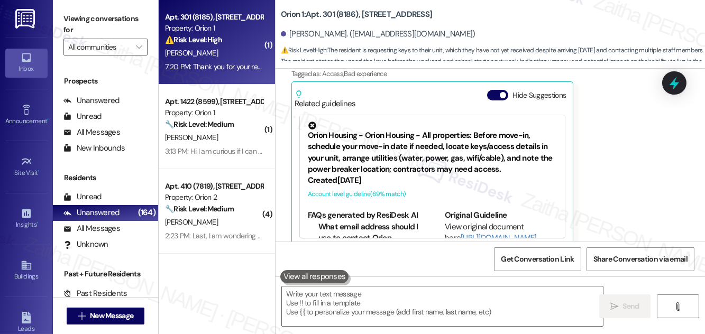
click at [227, 64] on div "7:20 PM: Thank you for your response. Unfortunately, there are no keys inside t…" at bounding box center [407, 67] width 485 height 10
type textarea "Fetching suggested responses. Please feel free to read through the conversation…"
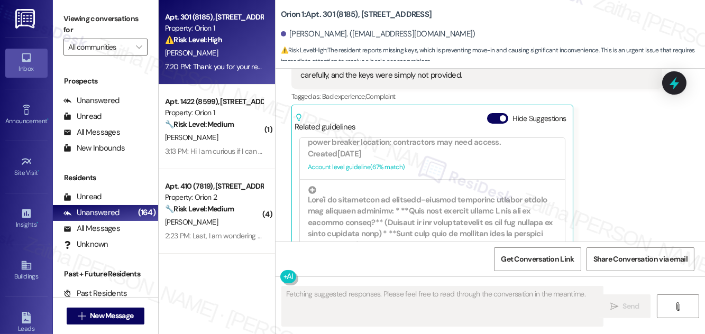
scroll to position [384, 0]
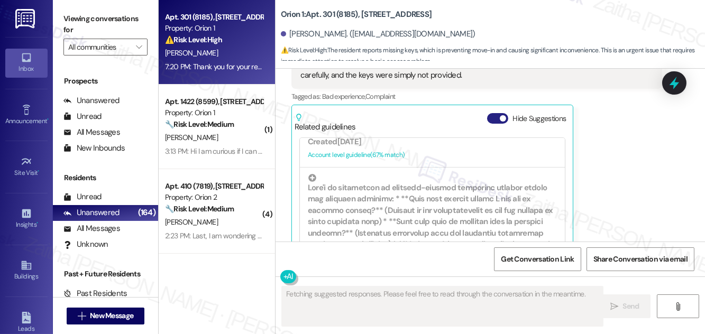
click at [496, 116] on button "Hide Suggestions" at bounding box center [497, 118] width 21 height 11
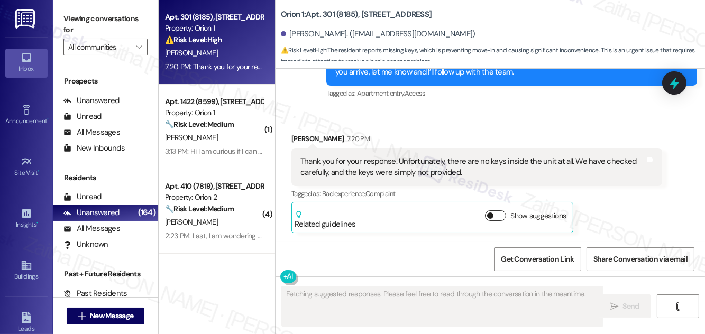
scroll to position [419, 0]
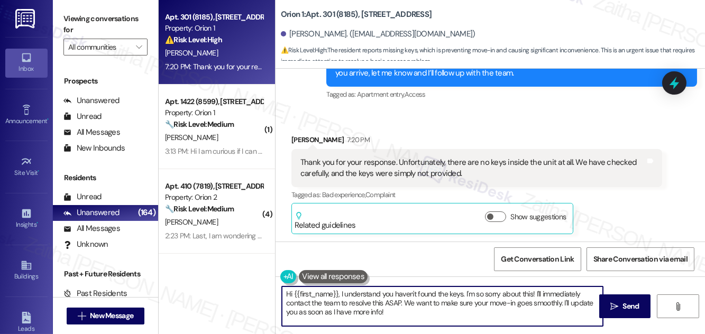
drag, startPoint x: 286, startPoint y: 293, endPoint x: 414, endPoint y: 315, distance: 129.8
click at [414, 315] on textarea "Hi {{first_name}}, I understand you haven't found the keys. I'm so sorry about …" at bounding box center [442, 307] width 321 height 40
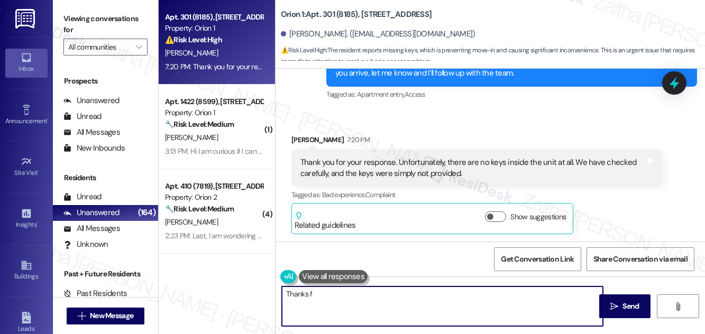
type textarea "Thanks f"
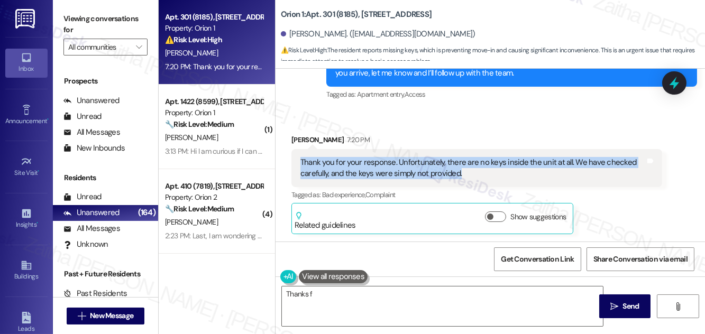
drag, startPoint x: 299, startPoint y: 163, endPoint x: 482, endPoint y: 174, distance: 183.3
click at [482, 174] on div "Thank you for your response. Unfortunately, there are no keys inside the unit a…" at bounding box center [472, 168] width 347 height 23
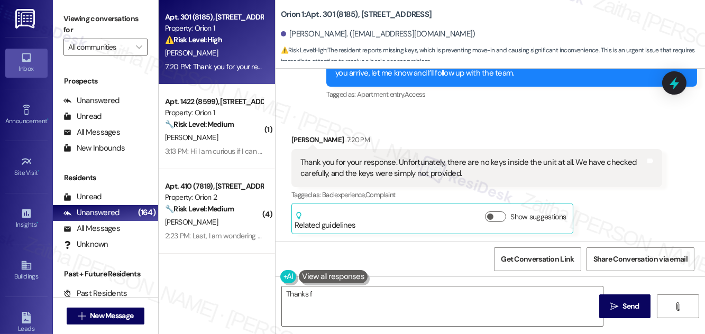
click at [497, 124] on div "Received via SMS Yuanyuan Yao 7:20 PM Thank you for your response. Unfortunatel…" at bounding box center [489, 177] width 429 height 132
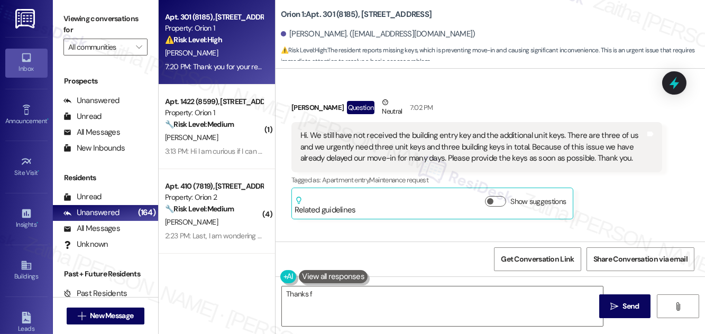
scroll to position [131, 0]
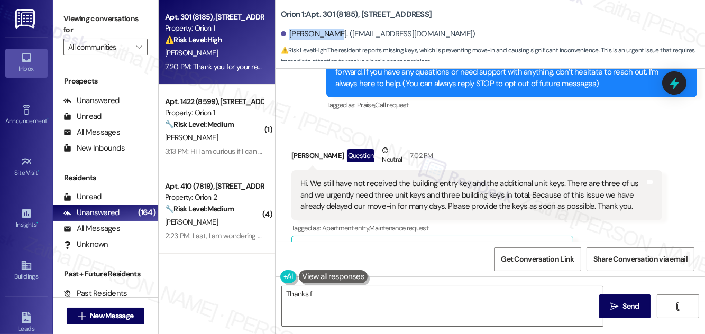
drag, startPoint x: 289, startPoint y: 32, endPoint x: 335, endPoint y: 29, distance: 46.1
click at [335, 29] on div "Yuanyuan Yao. (lisayao@usc.edu)" at bounding box center [378, 34] width 195 height 11
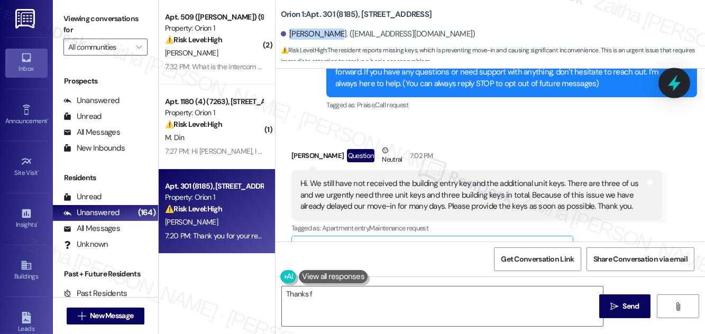
click at [669, 85] on icon at bounding box center [674, 83] width 13 height 16
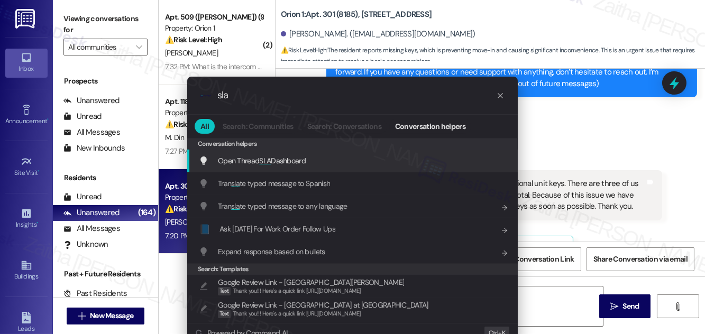
type input "sla"
click at [290, 158] on span "Open Thread SLA Dashboard" at bounding box center [262, 161] width 88 height 10
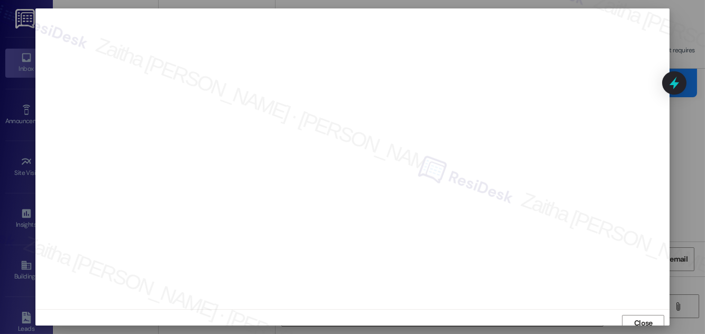
scroll to position [6, 0]
click at [644, 318] on span "Close" at bounding box center [643, 317] width 19 height 11
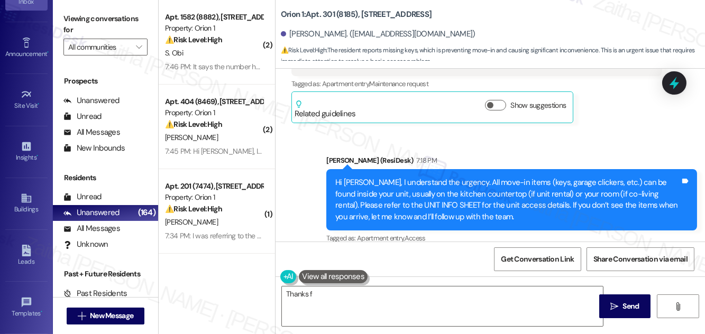
scroll to position [166, 0]
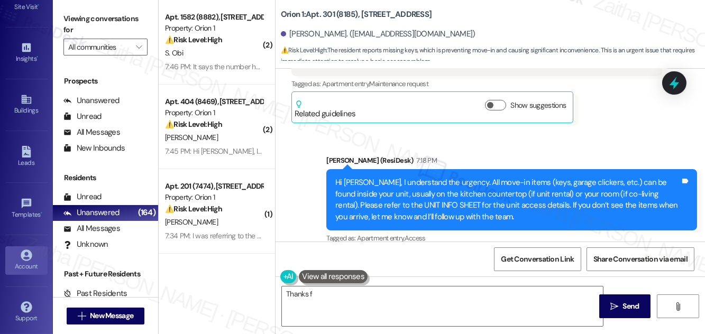
click at [21, 261] on div "Account" at bounding box center [26, 266] width 53 height 11
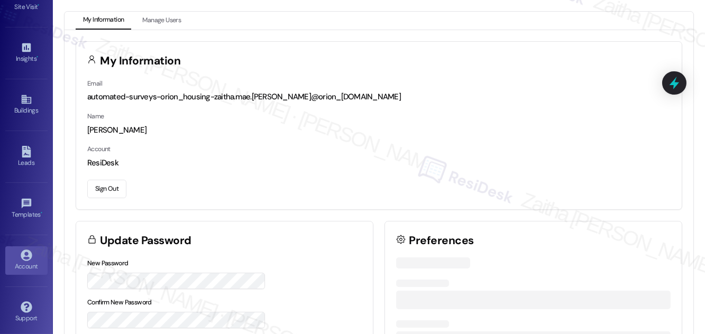
click at [107, 187] on button "Sign Out" at bounding box center [106, 189] width 39 height 19
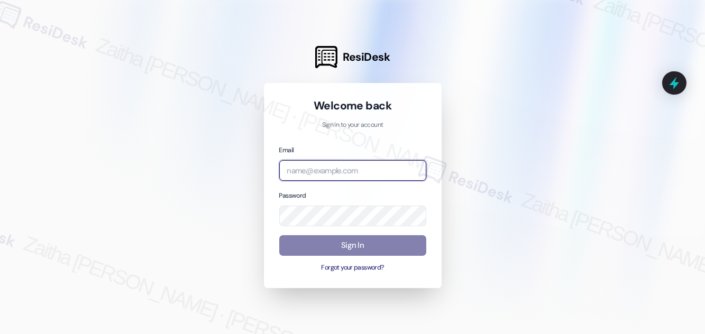
click at [337, 166] on input "email" at bounding box center [352, 170] width 147 height 21
type input "automated-surveys-brickvine-zaitha.mae.garcia@brickvine.com"
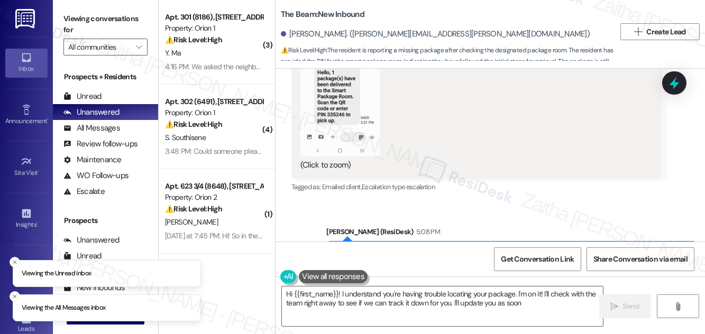
scroll to position [24511, 0]
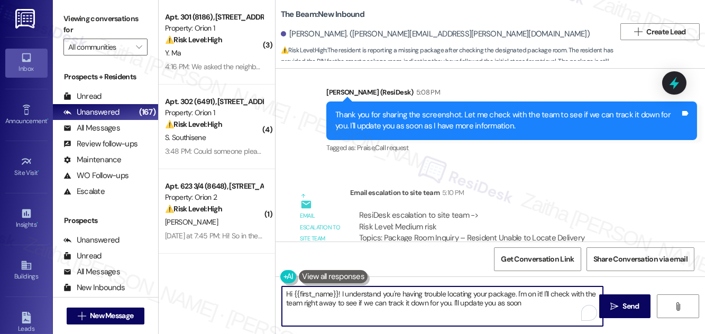
drag, startPoint x: 286, startPoint y: 291, endPoint x: 355, endPoint y: 314, distance: 72.4
click at [355, 314] on textarea "Hi {{first_name}}! I understand you're having trouble locating your package. I'…" at bounding box center [442, 307] width 321 height 40
type textarea "Hi {{first_name}}! I understand you're having trouble locating your package. I'…"
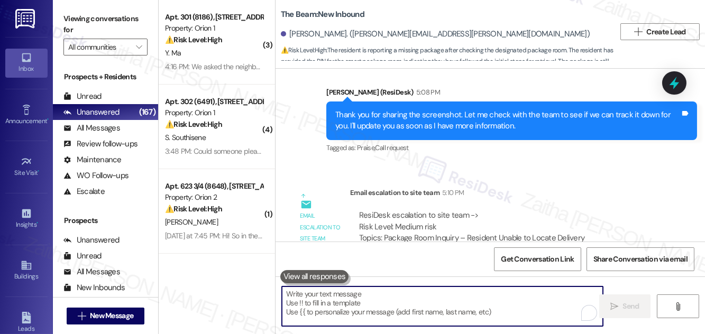
paste textarea "I heard back from the team, and they confirmed they were able to connect with y…"
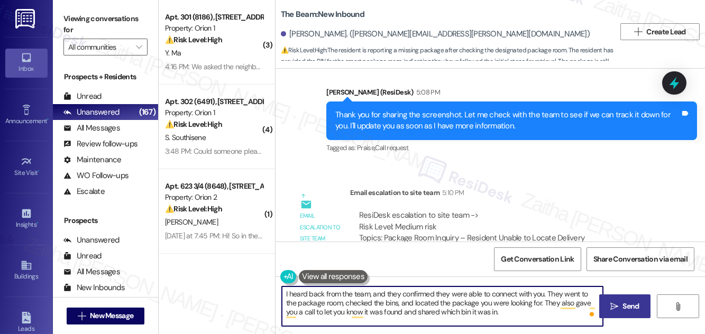
type textarea "I heard back from the team, and they confirmed they were able to connect with y…"
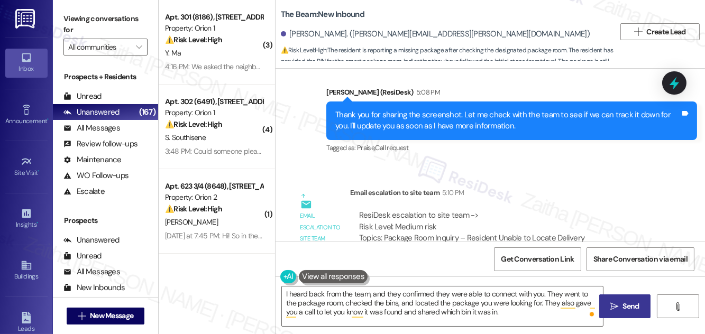
click at [622, 307] on span "Send" at bounding box center [631, 306] width 21 height 11
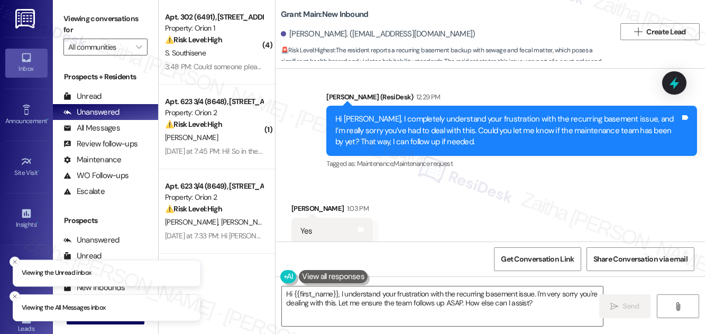
scroll to position [3181, 0]
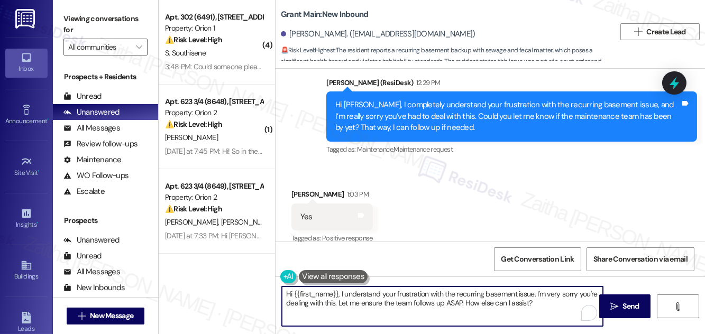
drag, startPoint x: 287, startPoint y: 294, endPoint x: 545, endPoint y: 301, distance: 258.1
click at [544, 301] on textarea "Hi {{first_name}}, I understand your frustration with the recurring basement is…" at bounding box center [442, 307] width 321 height 40
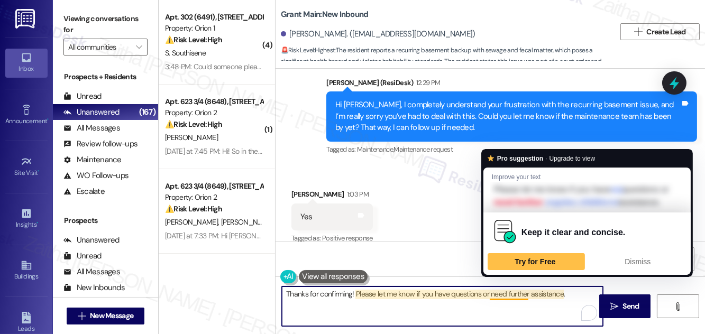
click at [504, 293] on textarea "Thanks for confirming! Please let me know if you have questions or need further…" at bounding box center [442, 307] width 321 height 40
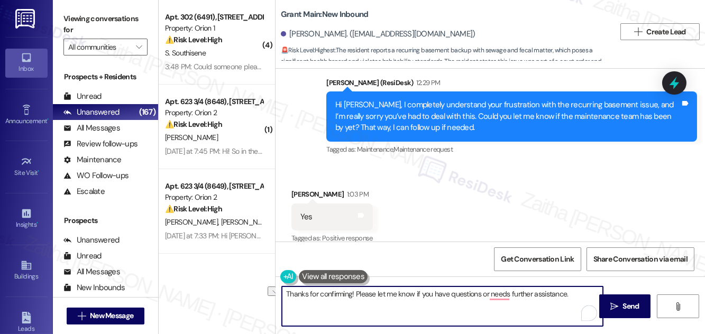
drag, startPoint x: 571, startPoint y: 291, endPoint x: 288, endPoint y: 307, distance: 283.8
click at [288, 307] on textarea "Thanks for confirming! Please let me know if you have questions or needs furthe…" at bounding box center [442, 307] width 321 height 40
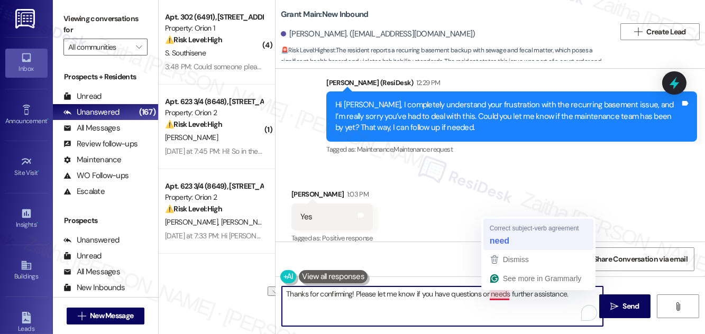
type textarea "Thanks for confirming! Please let me know if you have questions or need further…"
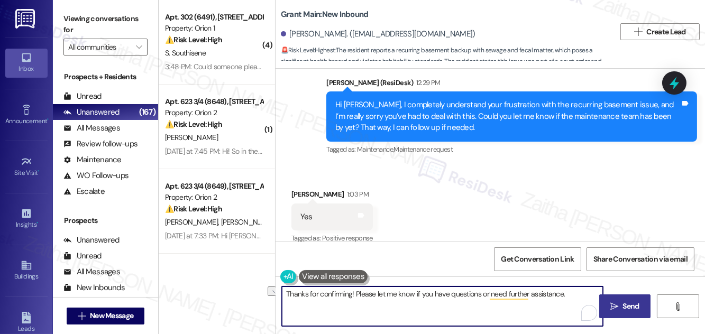
drag, startPoint x: 285, startPoint y: 293, endPoint x: 603, endPoint y: 307, distance: 318.1
click at [603, 307] on div "Thanks for confirming! Please let me know if you have questions or need further…" at bounding box center [489, 316] width 429 height 79
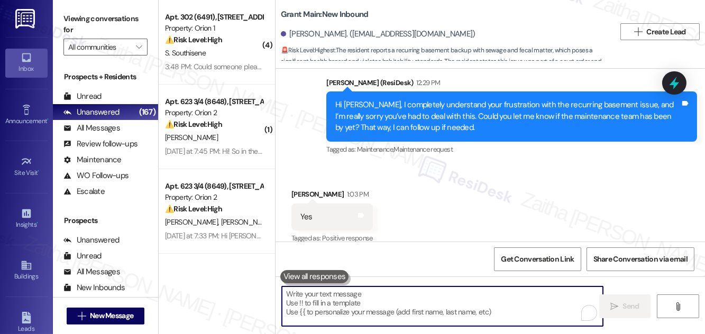
paste textarea "Thanks for confirming! Please let me know if you have any questions or need fur…"
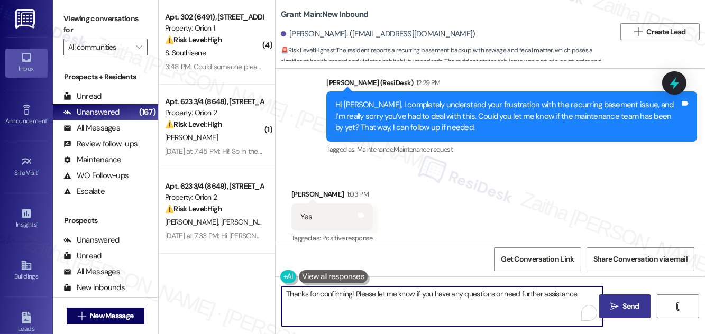
type textarea "Thanks for confirming! Please let me know if you have any questions or need fur…"
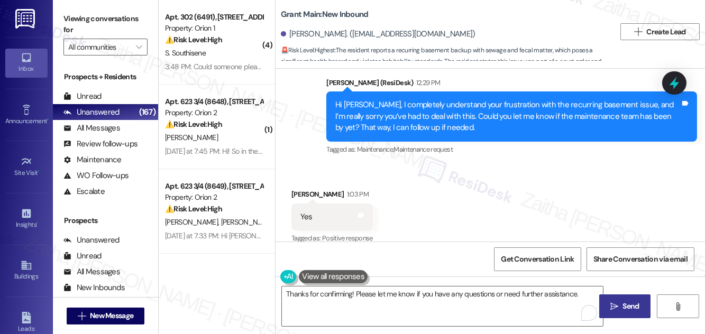
click at [621, 301] on span "Send" at bounding box center [631, 306] width 21 height 11
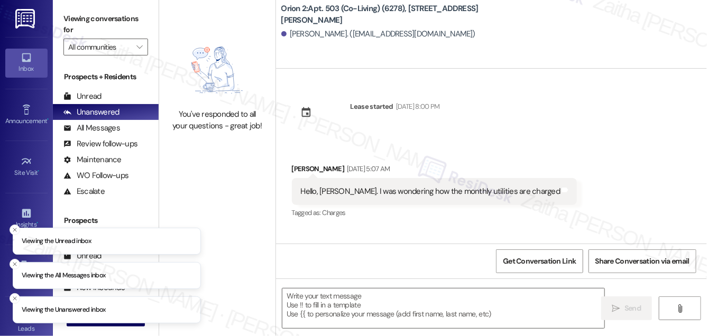
type textarea "Fetching suggested responses. Please feel free to read through the conversation…"
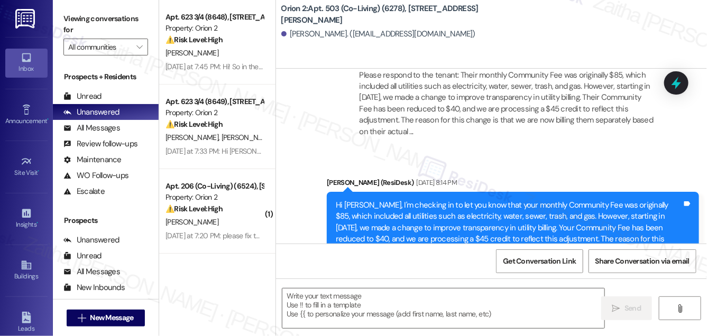
scroll to position [721, 0]
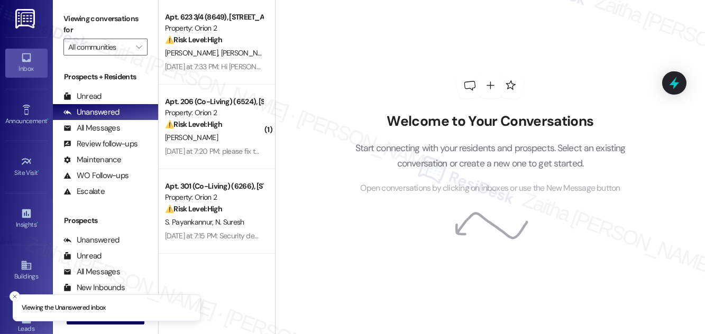
scroll to position [96, 0]
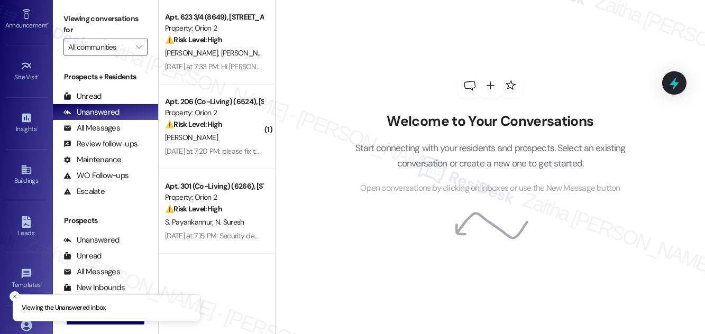
click at [14, 293] on icon "Close toast" at bounding box center [15, 296] width 6 height 6
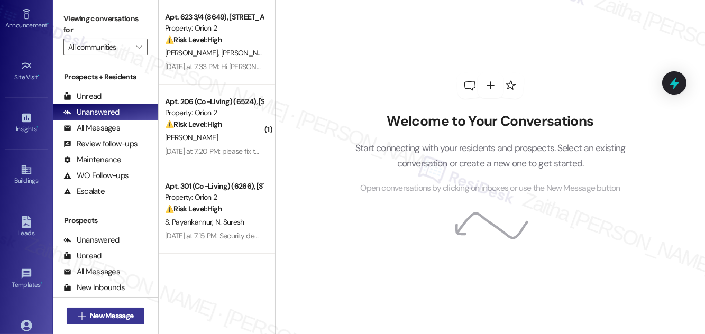
click at [109, 314] on span "New Message" at bounding box center [111, 315] width 43 height 11
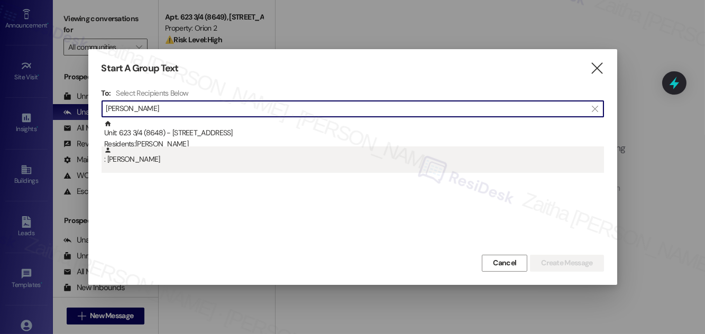
type input "[PERSON_NAME]"
click at [254, 163] on div ": [PERSON_NAME]" at bounding box center [354, 155] width 500 height 19
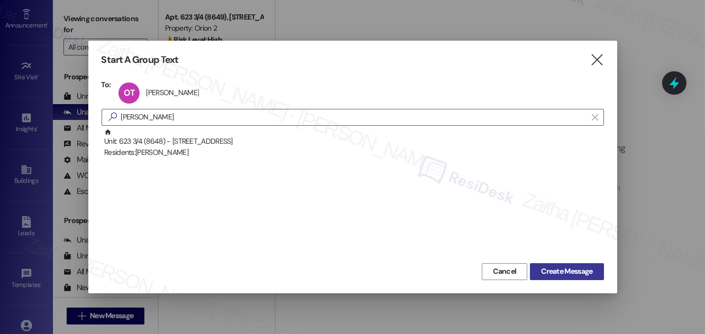
click at [563, 271] on span "Create Message" at bounding box center [566, 271] width 51 height 11
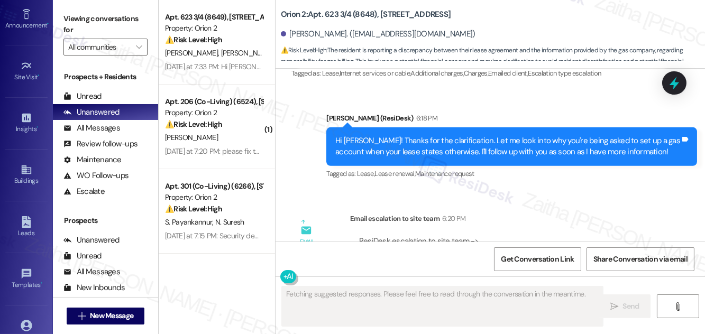
scroll to position [1039, 0]
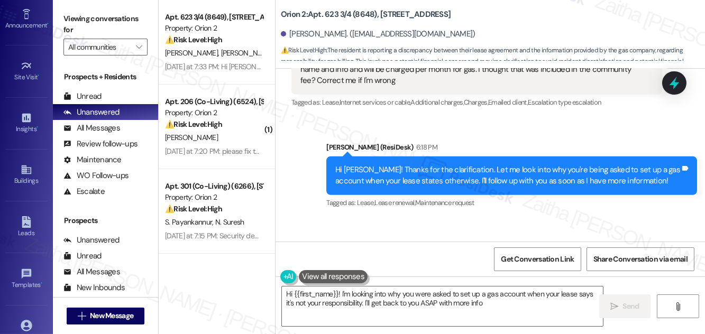
type textarea "Hi {{first_name}}! I'm looking into why you were asked to set up a gas account …"
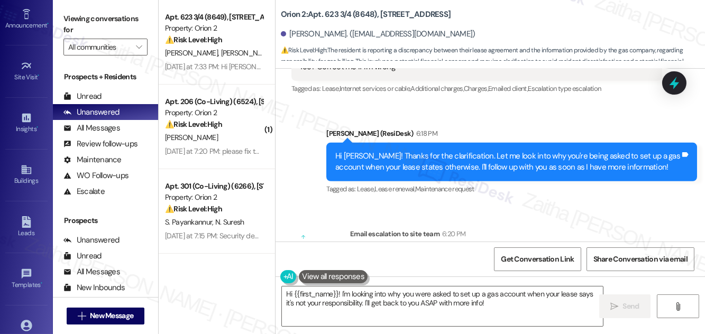
scroll to position [1136, 0]
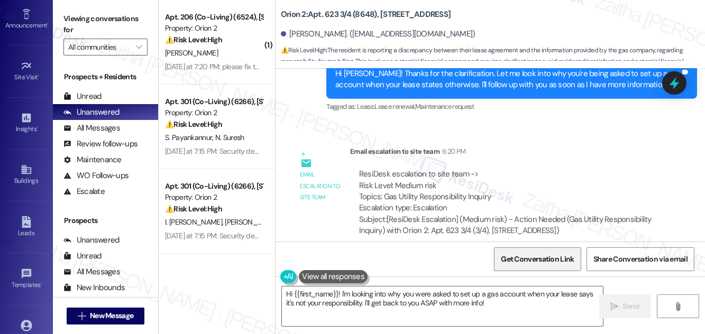
click at [511, 257] on span "Get Conversation Link" at bounding box center [537, 259] width 73 height 11
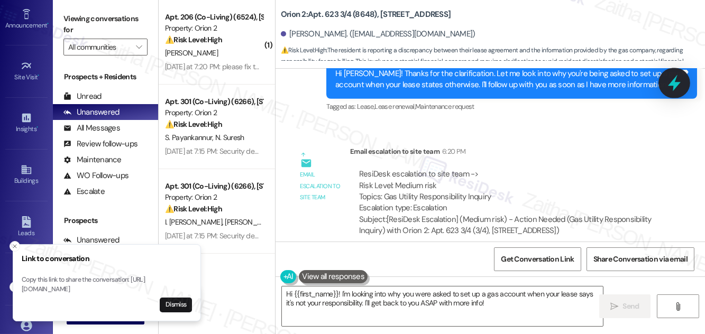
click at [677, 86] on icon at bounding box center [674, 83] width 13 height 16
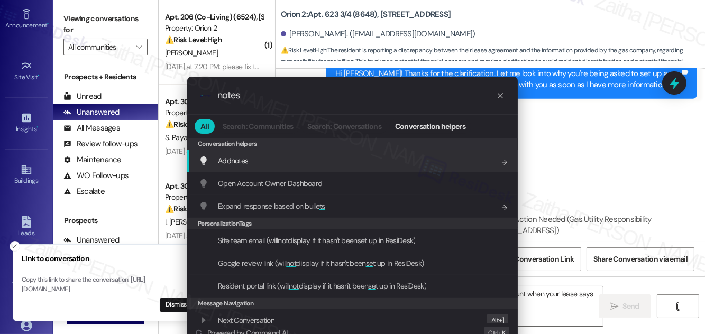
type input "notes"
click at [240, 163] on span "notes" at bounding box center [239, 161] width 17 height 10
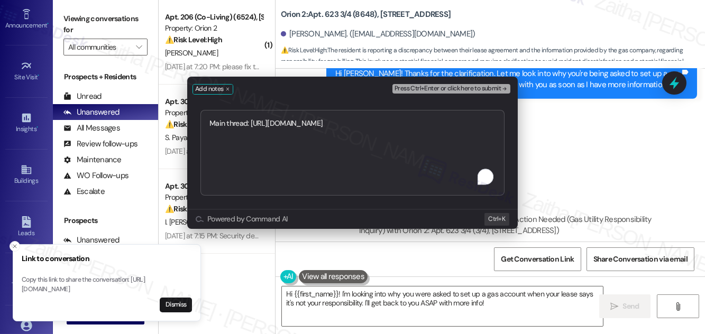
type textarea "Main thread: [URL][DOMAIN_NAME]"
click at [437, 87] on span "Press Ctrl+Enter or click here to submit" at bounding box center [447, 88] width 106 height 7
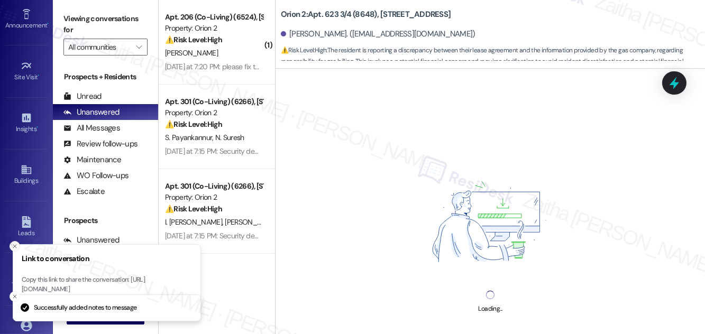
click at [18, 241] on button "Close toast" at bounding box center [15, 246] width 11 height 11
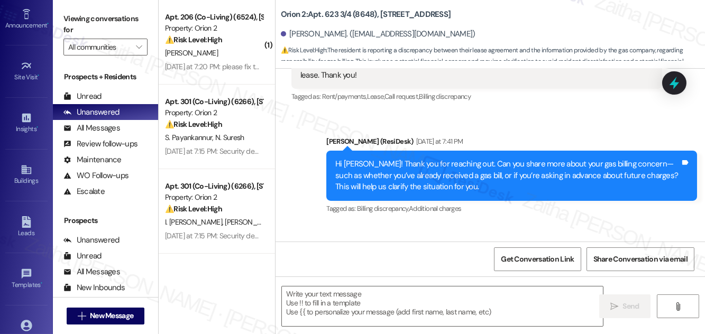
scroll to position [905, 0]
